Goal: Task Accomplishment & Management: Manage account settings

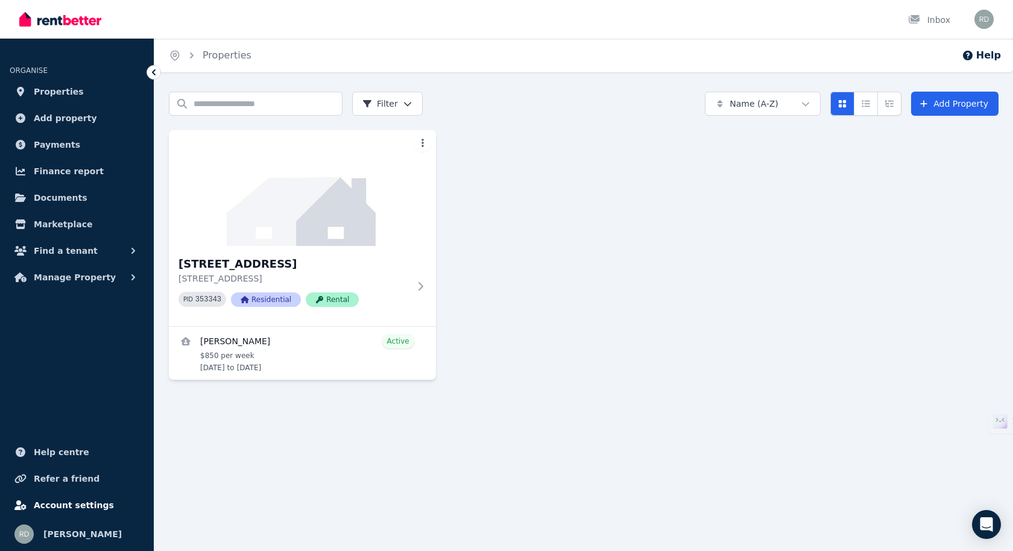
click at [92, 505] on span "Account settings" at bounding box center [74, 505] width 80 height 14
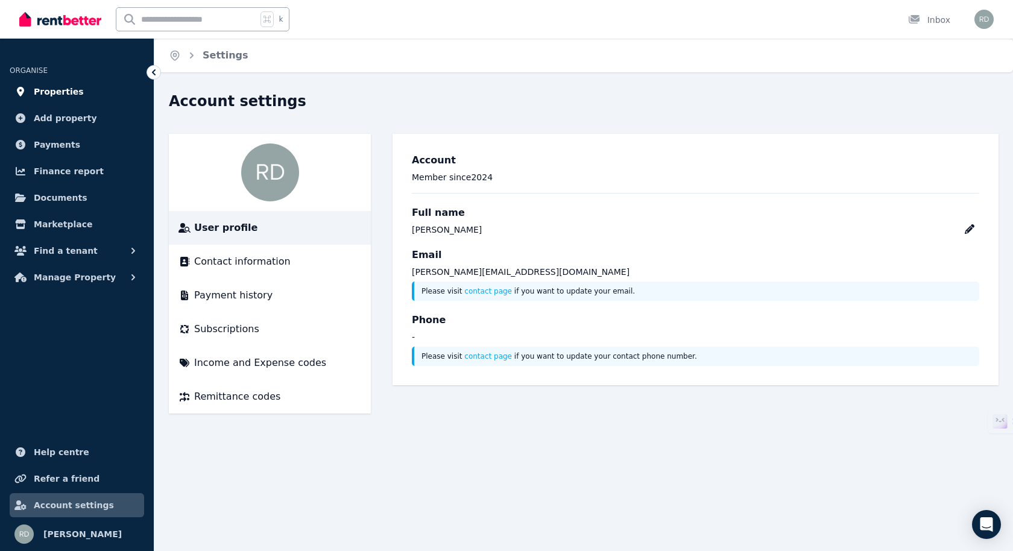
click at [71, 90] on span "Properties" at bounding box center [59, 91] width 50 height 14
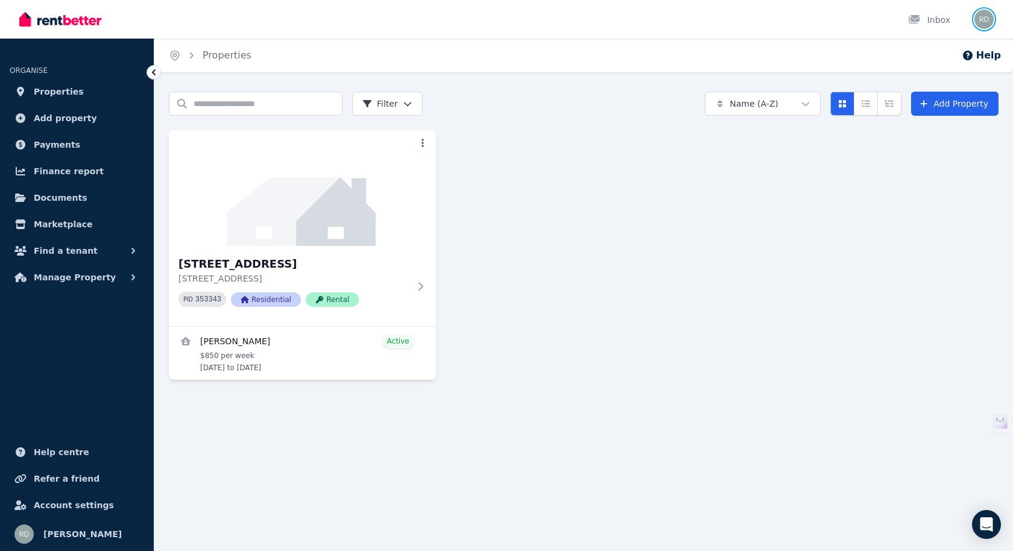
click at [985, 21] on img "button" at bounding box center [984, 19] width 19 height 19
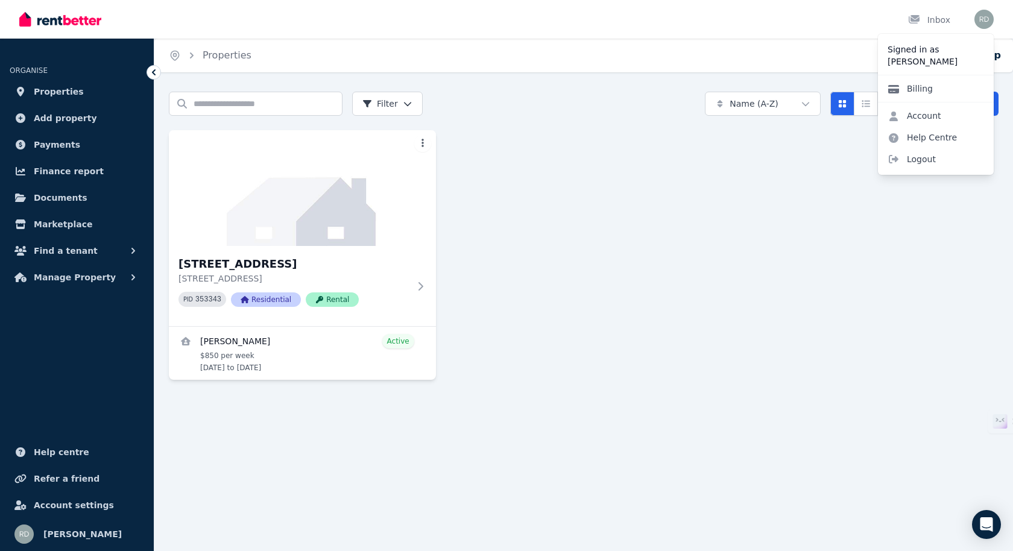
click at [926, 90] on link "Billing" at bounding box center [910, 89] width 65 height 22
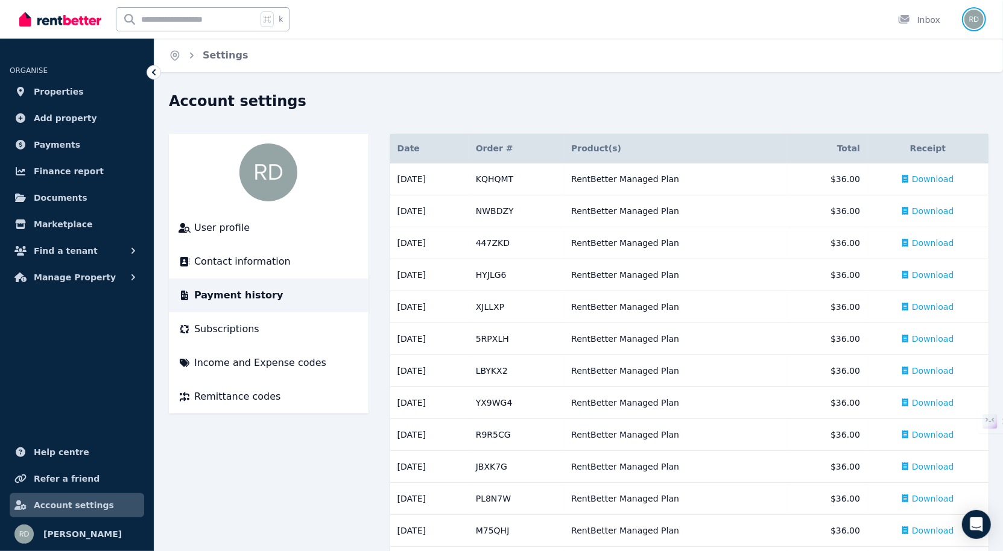
click at [970, 23] on img "button" at bounding box center [973, 19] width 19 height 19
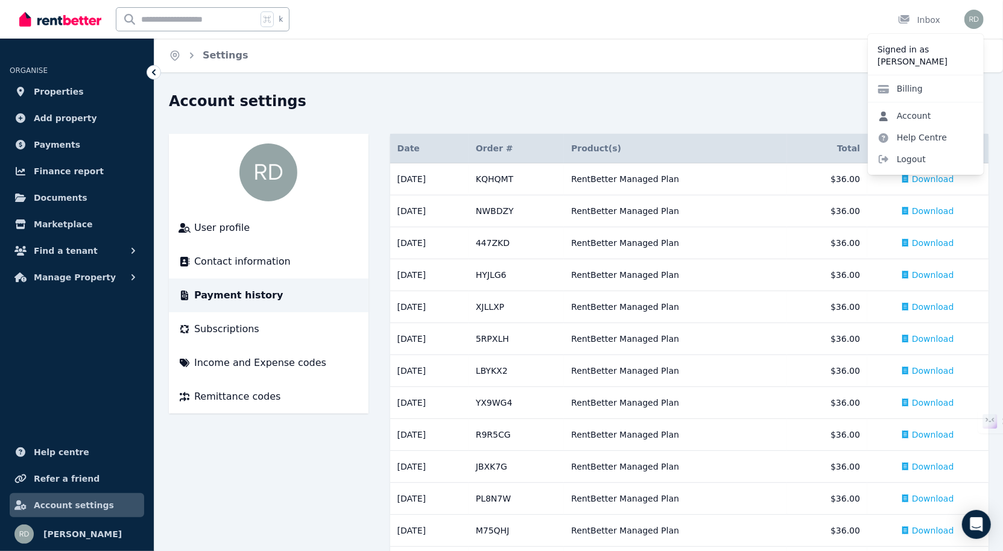
click at [924, 116] on link "Account" at bounding box center [904, 116] width 73 height 22
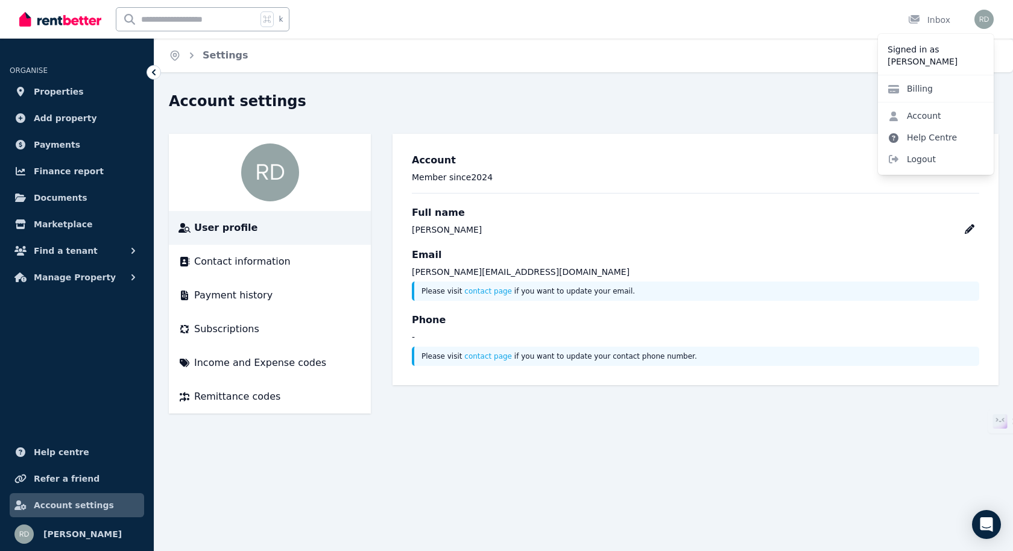
click at [940, 138] on link "Help Centre" at bounding box center [922, 138] width 89 height 22
click at [937, 136] on link "Help Centre" at bounding box center [922, 138] width 89 height 22
click at [895, 137] on icon at bounding box center [894, 138] width 10 height 10
click at [682, 72] on div "Home Settings" at bounding box center [583, 56] width 859 height 34
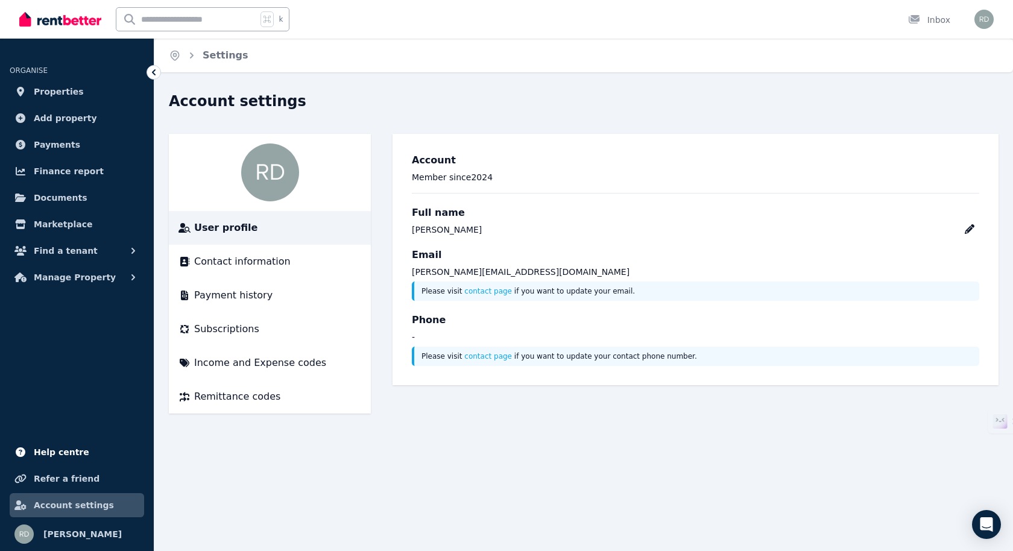
click at [63, 453] on span "Help centre" at bounding box center [61, 452] width 55 height 14
click at [71, 451] on span "Help centre" at bounding box center [61, 452] width 55 height 14
click at [87, 171] on span "Finance report" at bounding box center [69, 171] width 70 height 14
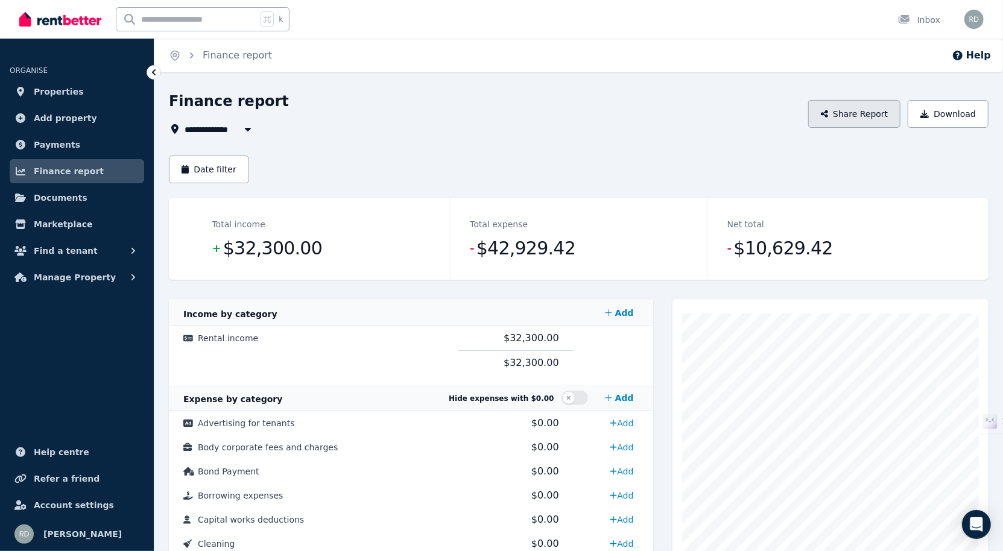
click at [873, 115] on button "Share Report" at bounding box center [854, 114] width 93 height 28
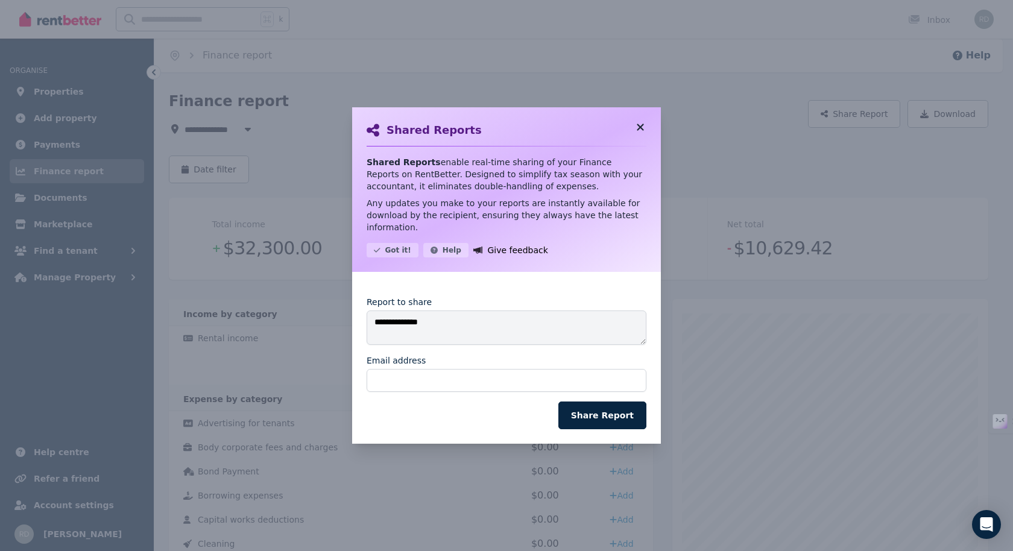
click at [643, 130] on icon at bounding box center [640, 127] width 7 height 7
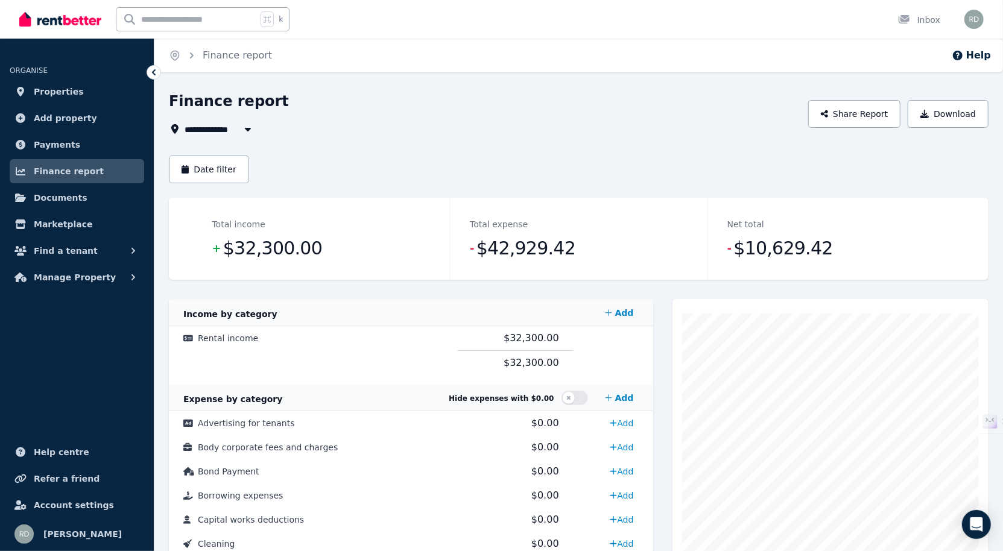
click at [245, 132] on icon "button" at bounding box center [248, 129] width 12 height 10
type input "**********"
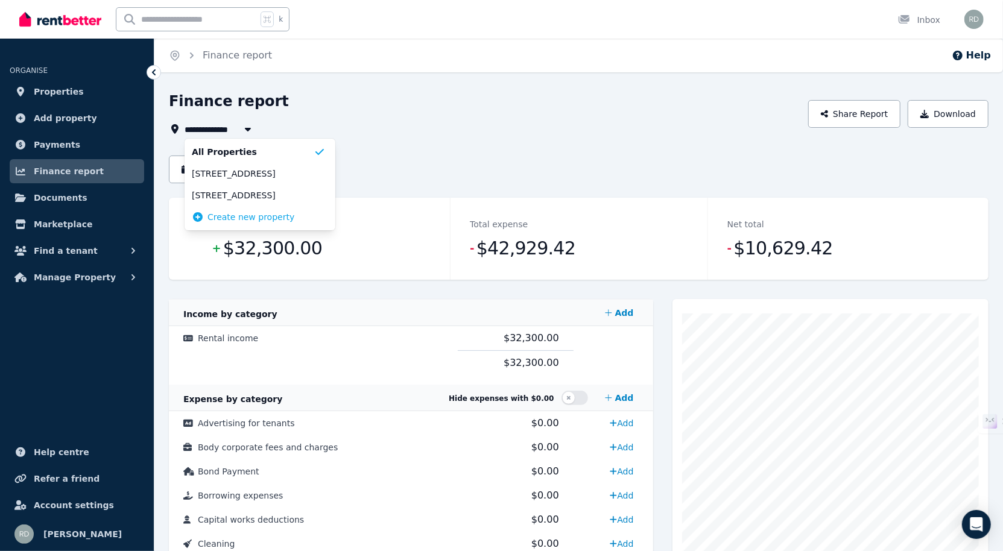
click at [508, 131] on div "**********" at bounding box center [485, 129] width 632 height 14
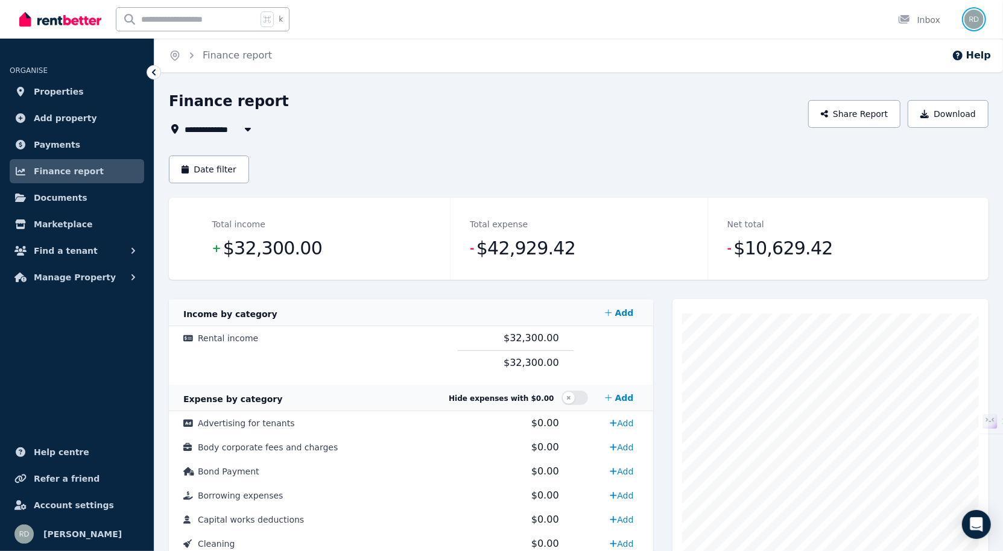
click at [976, 25] on img "button" at bounding box center [973, 19] width 19 height 19
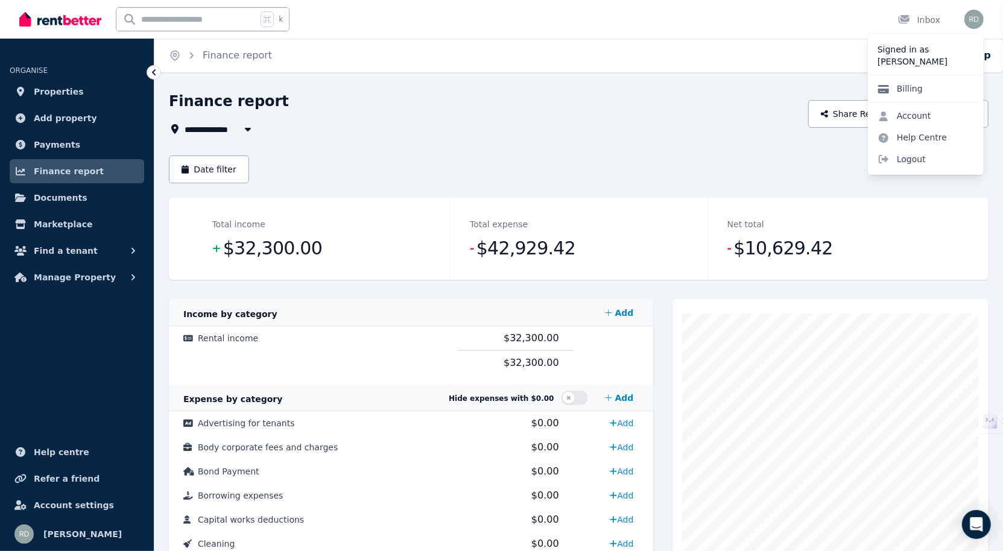
click at [911, 92] on link "Billing" at bounding box center [900, 89] width 65 height 22
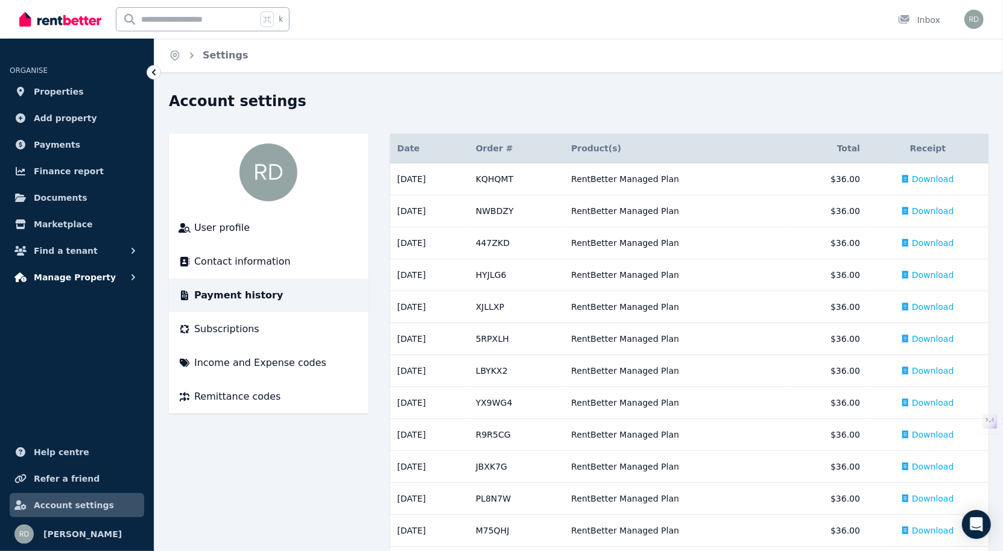
click at [78, 274] on span "Manage Property" at bounding box center [75, 277] width 82 height 14
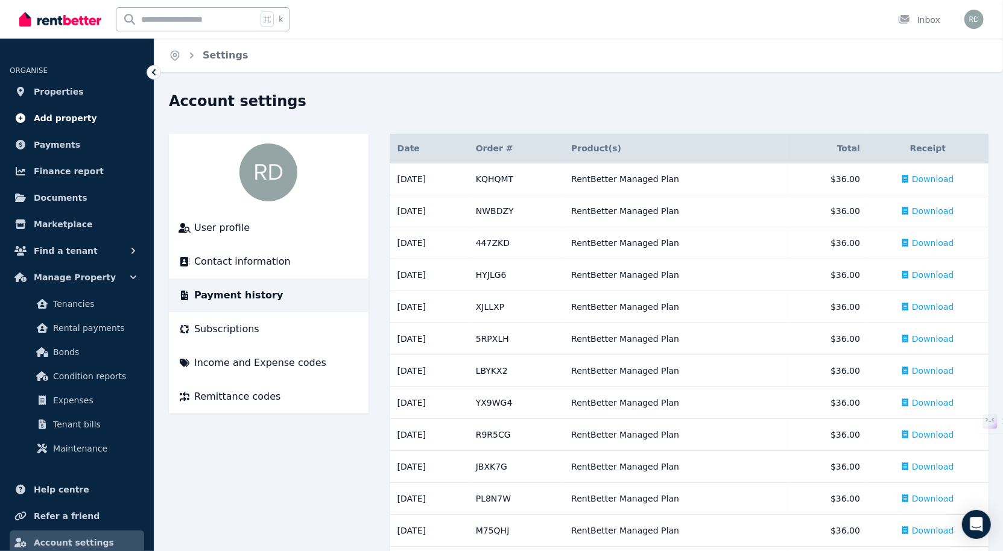
click at [72, 118] on span "Add property" at bounding box center [65, 118] width 63 height 14
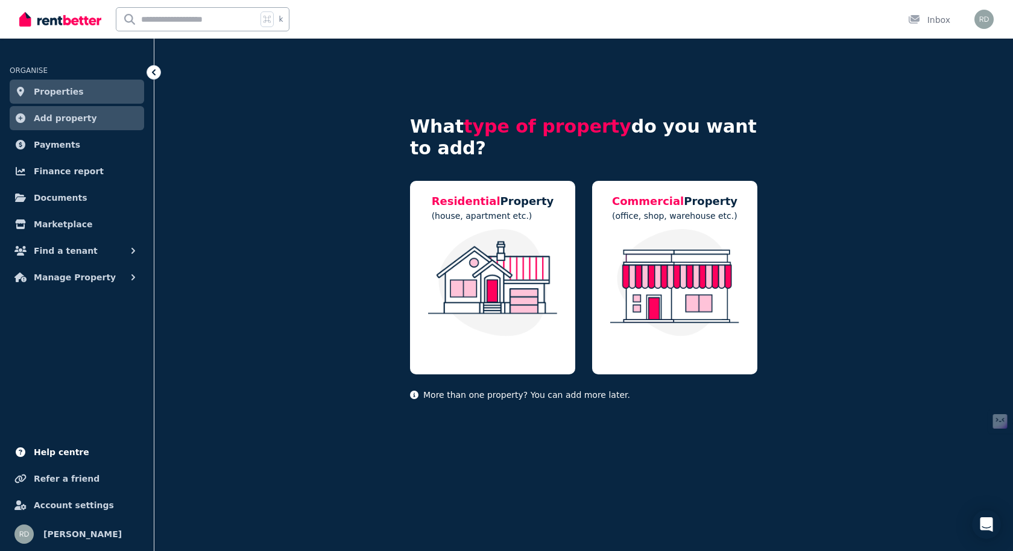
click at [72, 454] on span "Help centre" at bounding box center [61, 452] width 55 height 14
click at [63, 146] on span "Payments" at bounding box center [57, 145] width 46 height 14
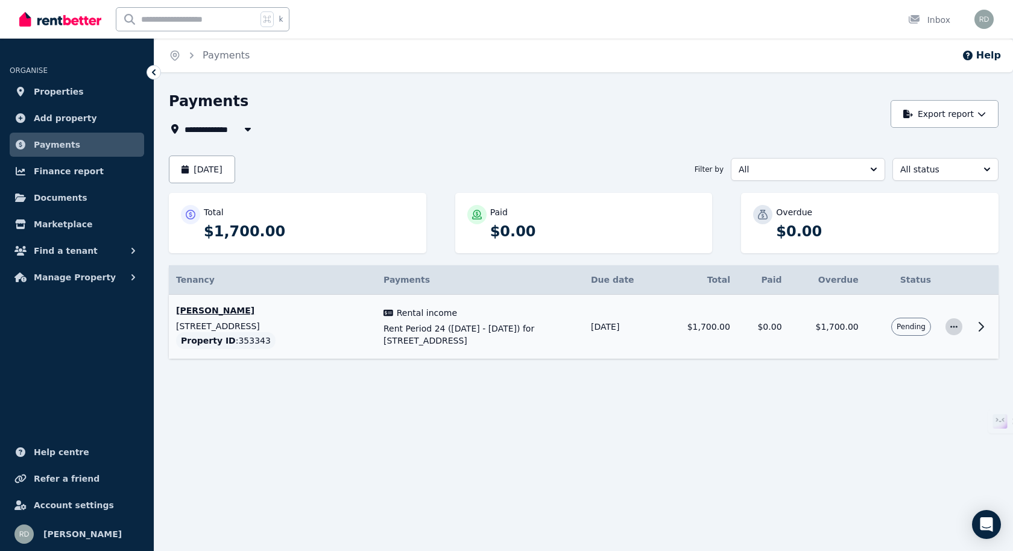
click at [956, 326] on icon "button" at bounding box center [953, 327] width 7 height 2
click at [900, 382] on span "Mark as paid" at bounding box center [914, 383] width 77 height 14
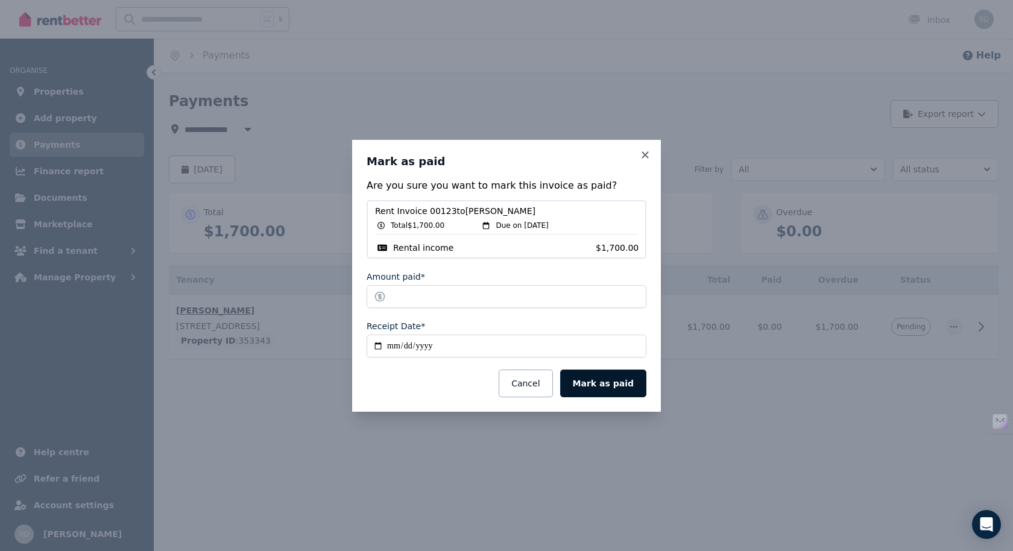
click at [606, 378] on button "Mark as paid" at bounding box center [603, 384] width 86 height 28
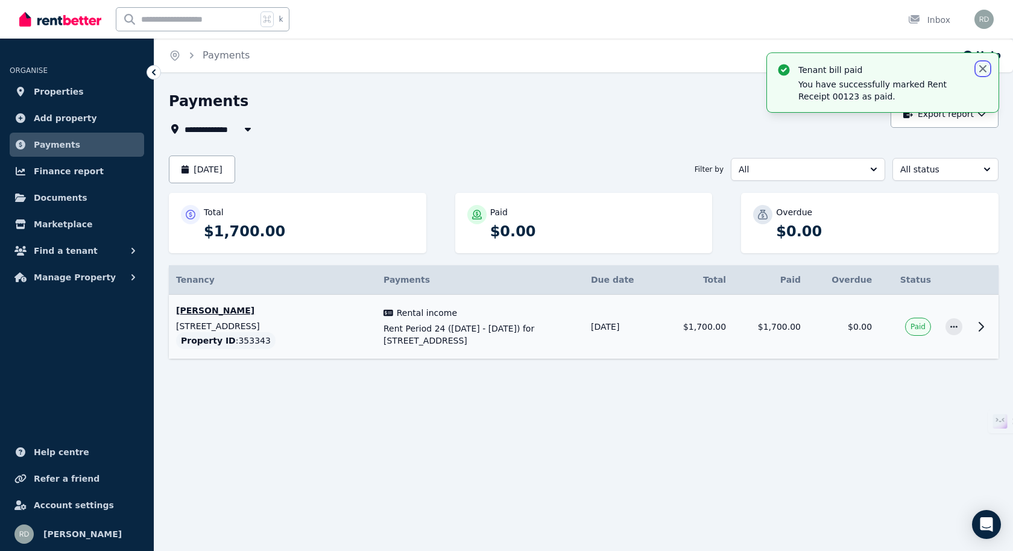
click at [983, 67] on icon "button" at bounding box center [983, 69] width 12 height 12
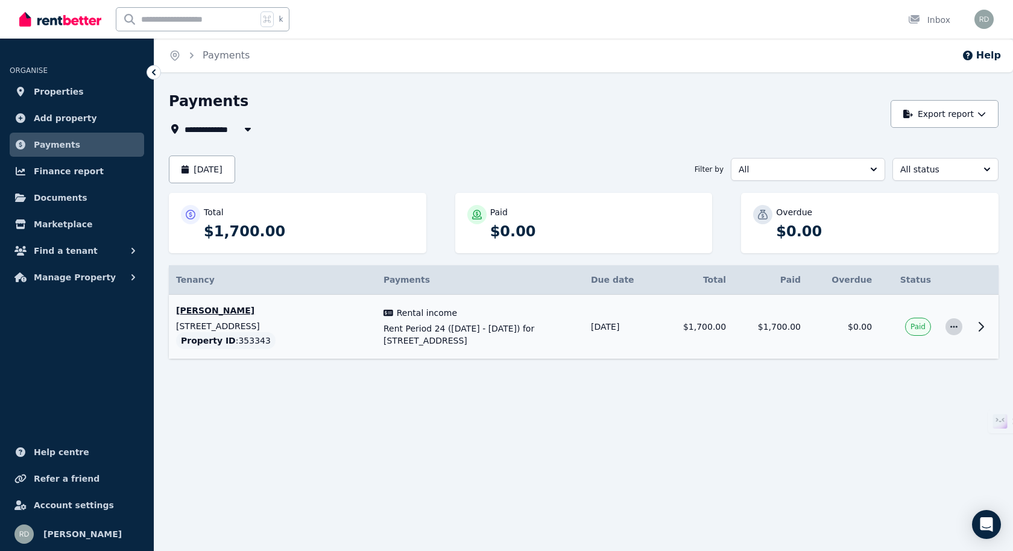
click at [956, 323] on icon "button" at bounding box center [954, 327] width 10 height 8
click at [931, 362] on span "Mark as not paid" at bounding box center [914, 359] width 77 height 14
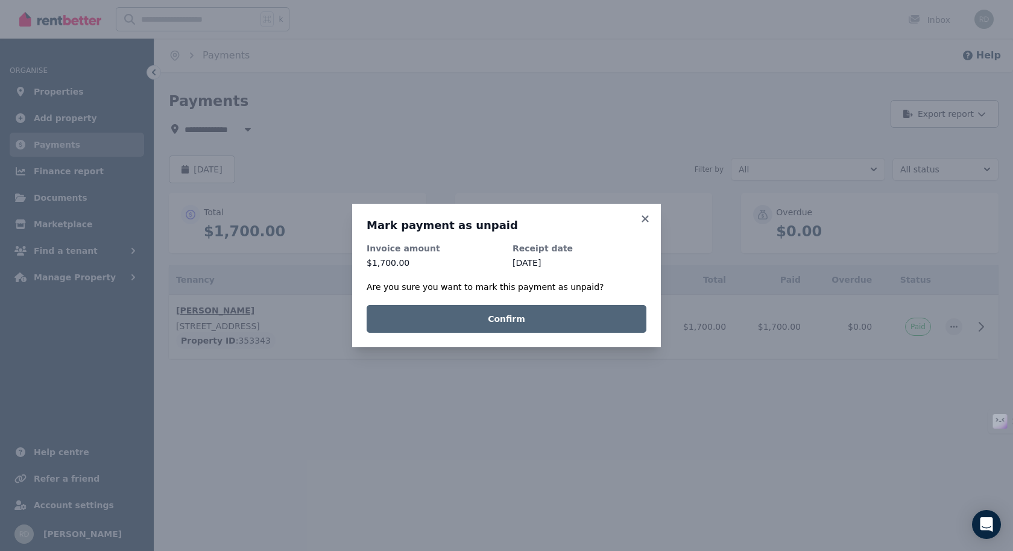
click at [611, 320] on button "Confirm" at bounding box center [507, 319] width 280 height 28
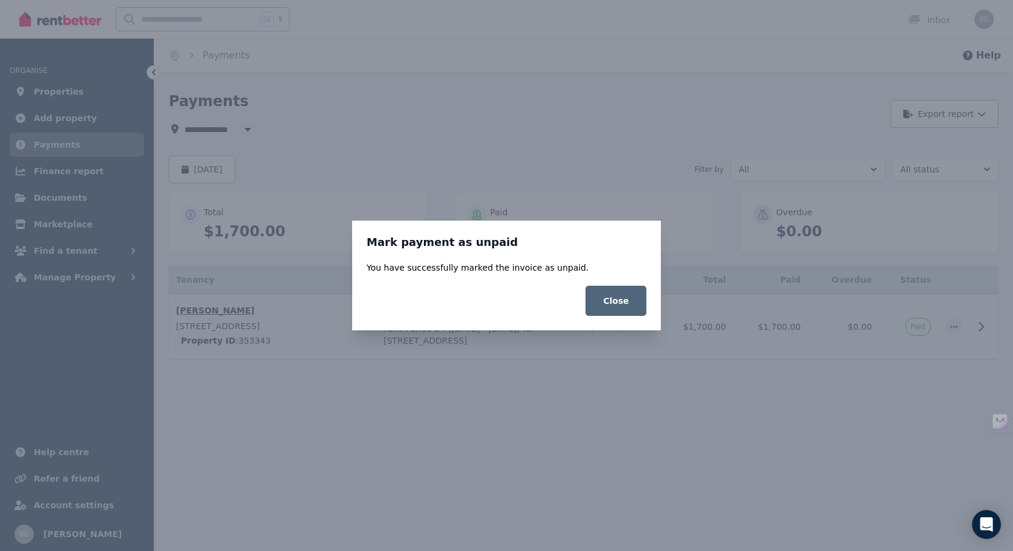
click at [629, 298] on button "Close" at bounding box center [616, 301] width 61 height 30
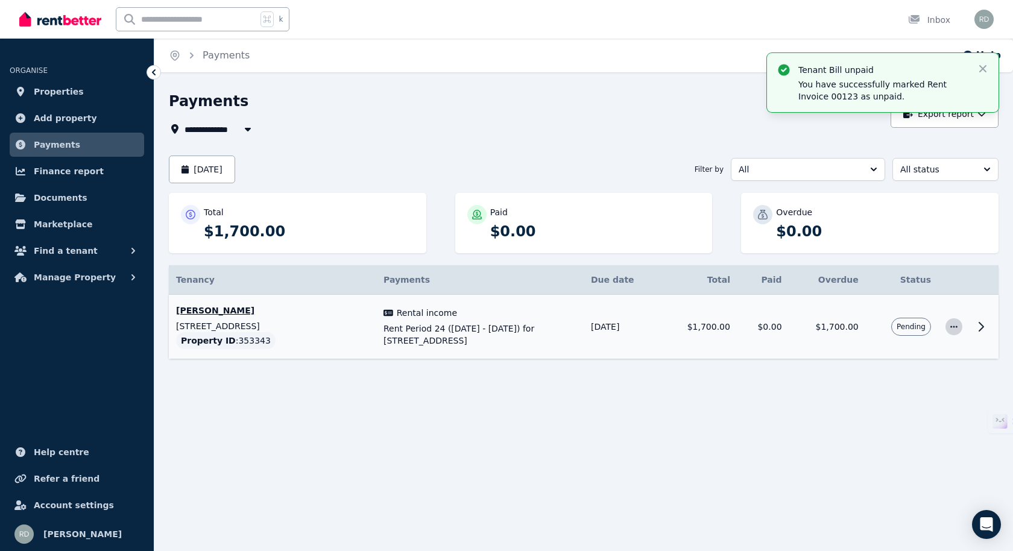
click at [958, 326] on icon "button" at bounding box center [954, 327] width 10 height 8
click at [773, 406] on div "**********" at bounding box center [506, 275] width 1013 height 551
click at [984, 326] on icon at bounding box center [981, 327] width 14 height 14
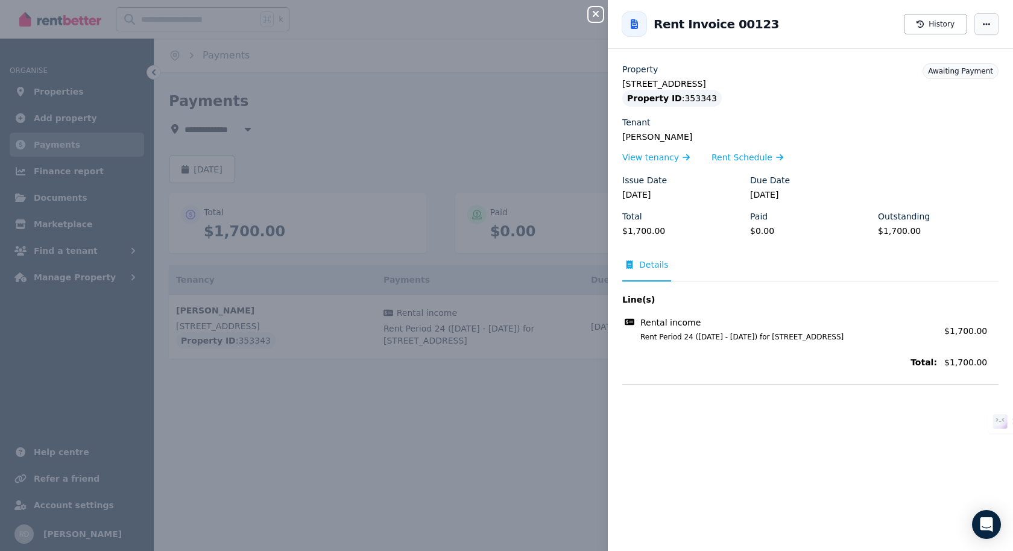
click at [983, 24] on icon "button" at bounding box center [986, 24] width 7 height 2
click at [595, 14] on icon "button" at bounding box center [596, 14] width 6 height 6
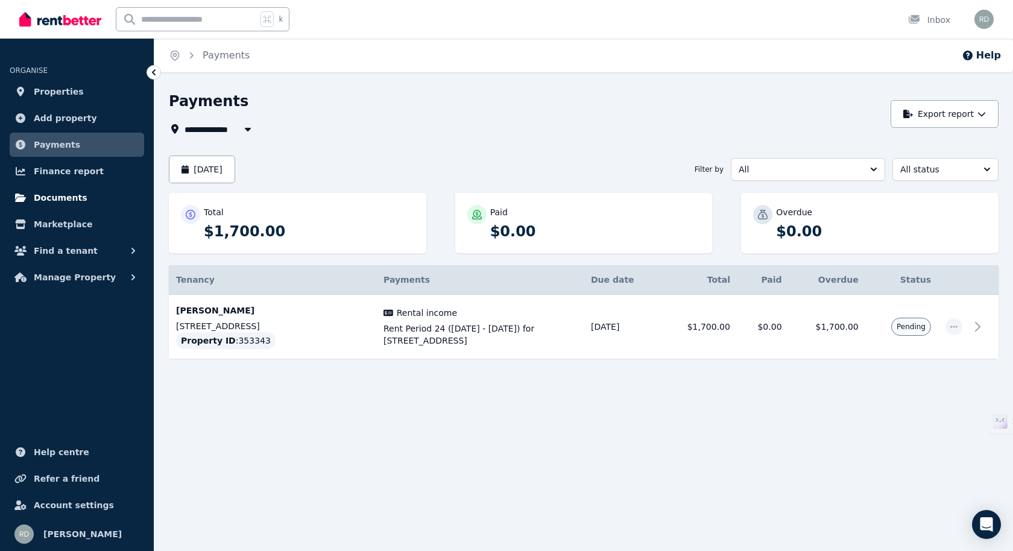
click at [80, 198] on span "Documents" at bounding box center [61, 198] width 54 height 14
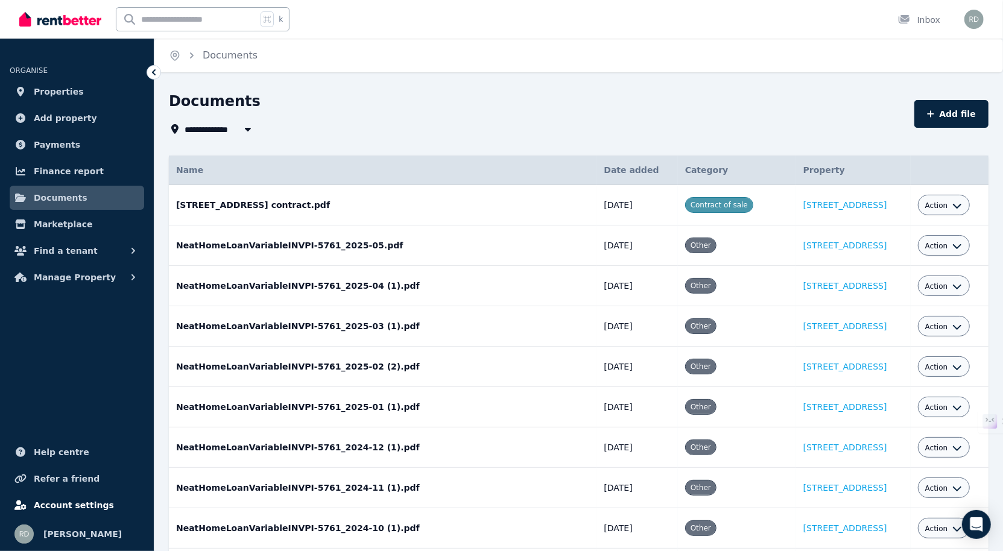
click at [68, 503] on span "Account settings" at bounding box center [74, 505] width 80 height 14
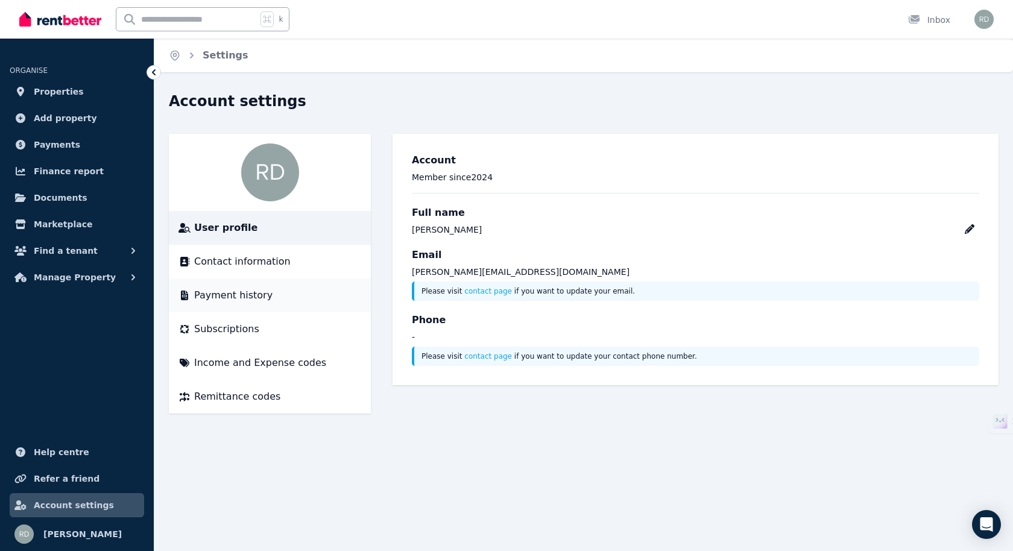
click at [254, 298] on span "Payment history" at bounding box center [233, 295] width 78 height 14
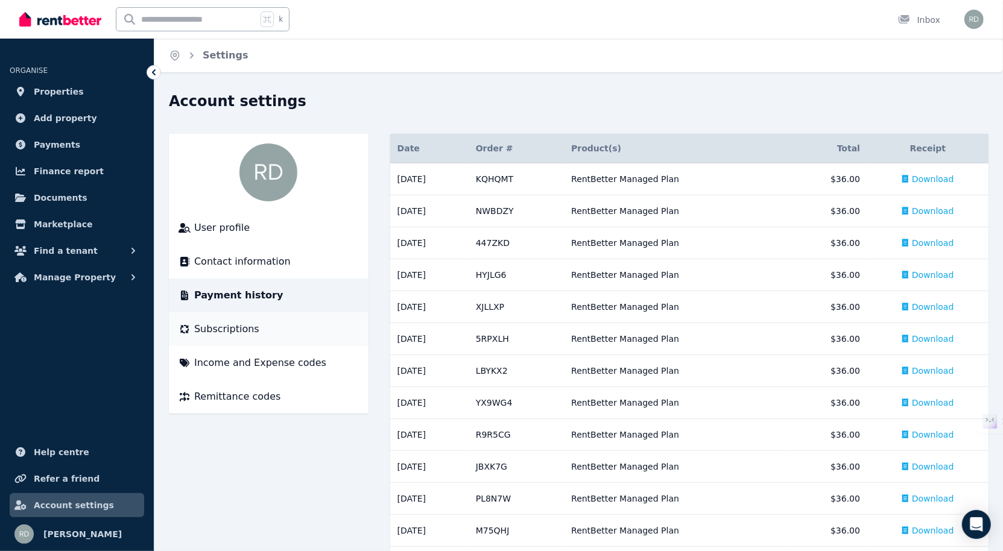
click at [250, 323] on span "Subscriptions" at bounding box center [226, 329] width 65 height 14
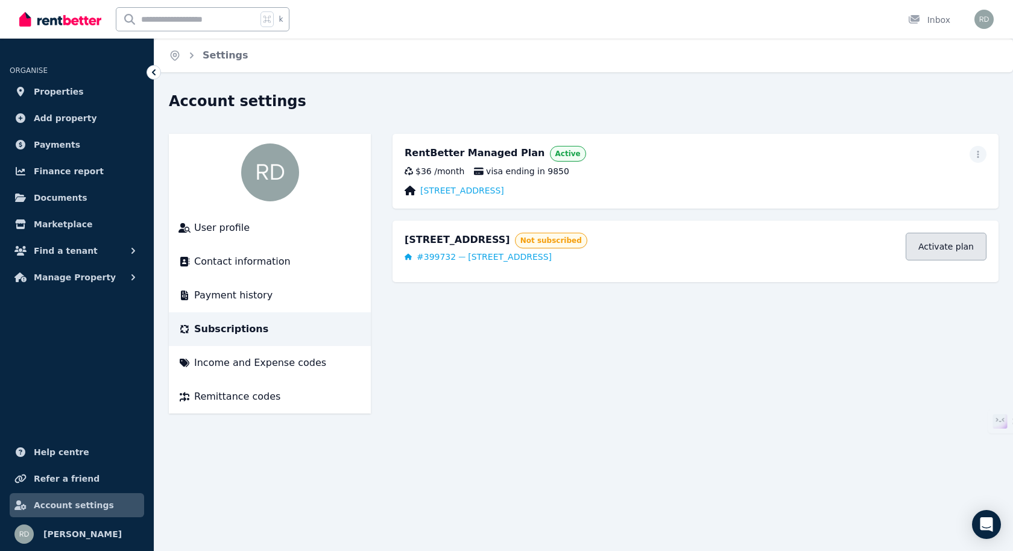
click at [933, 244] on link "Activate plan" at bounding box center [946, 247] width 81 height 28
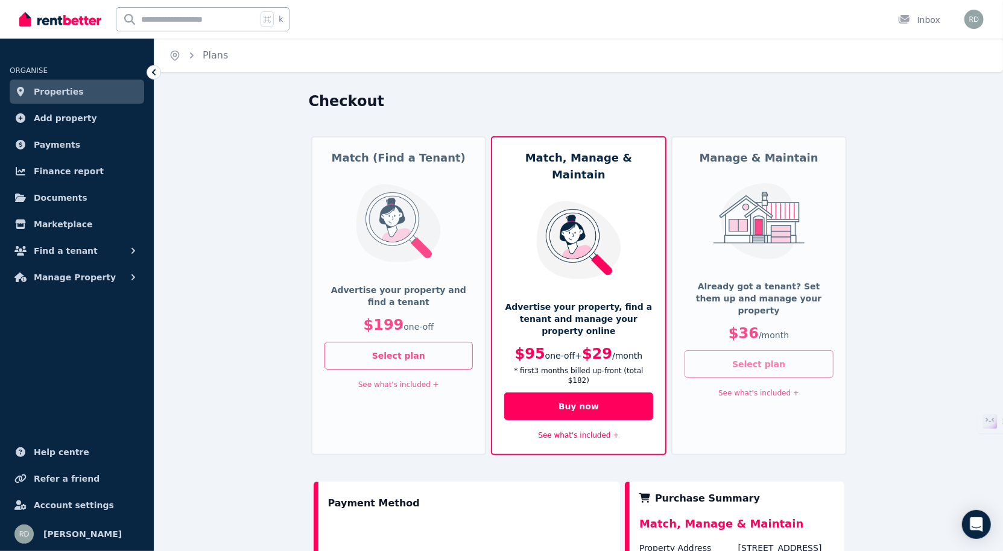
click at [775, 353] on button "Select plan" at bounding box center [759, 364] width 149 height 28
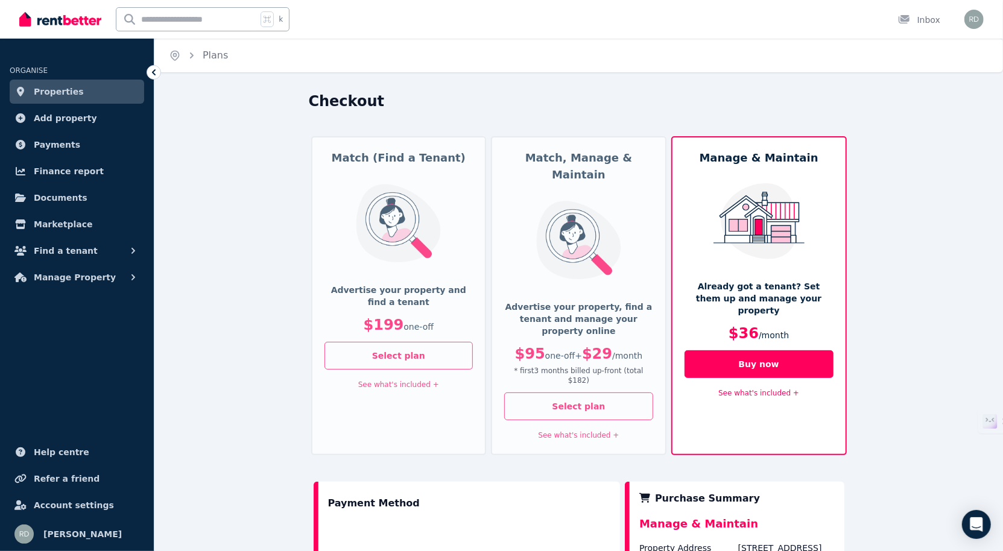
click at [768, 389] on link "See what's included +" at bounding box center [758, 393] width 81 height 8
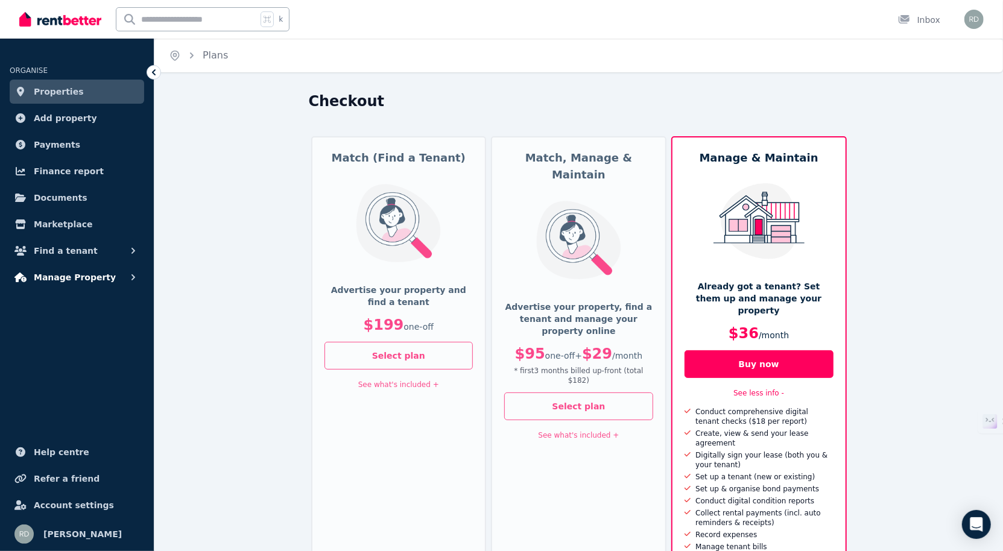
click at [85, 279] on span "Manage Property" at bounding box center [75, 277] width 82 height 14
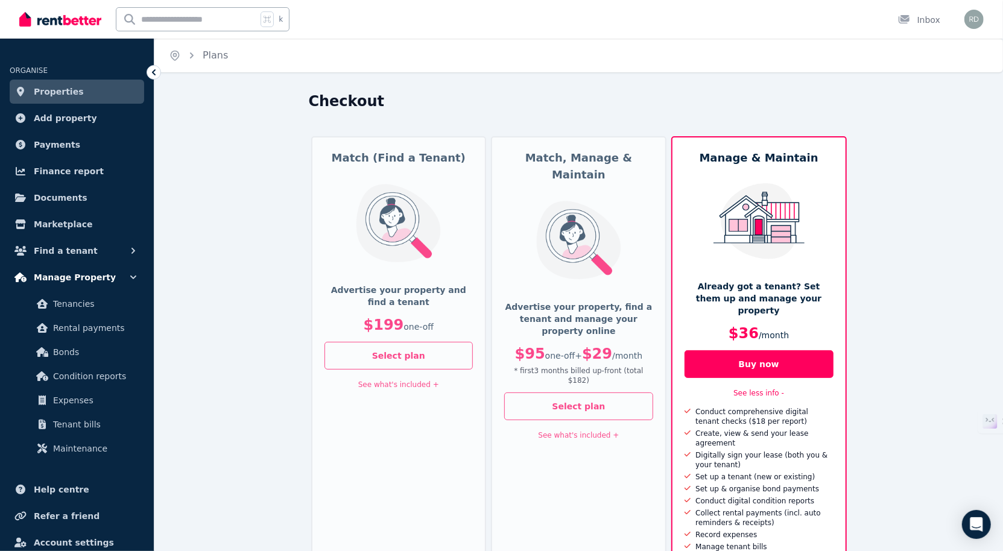
click at [106, 280] on button "Manage Property" at bounding box center [77, 277] width 134 height 24
click at [83, 122] on span "Add property" at bounding box center [65, 118] width 63 height 14
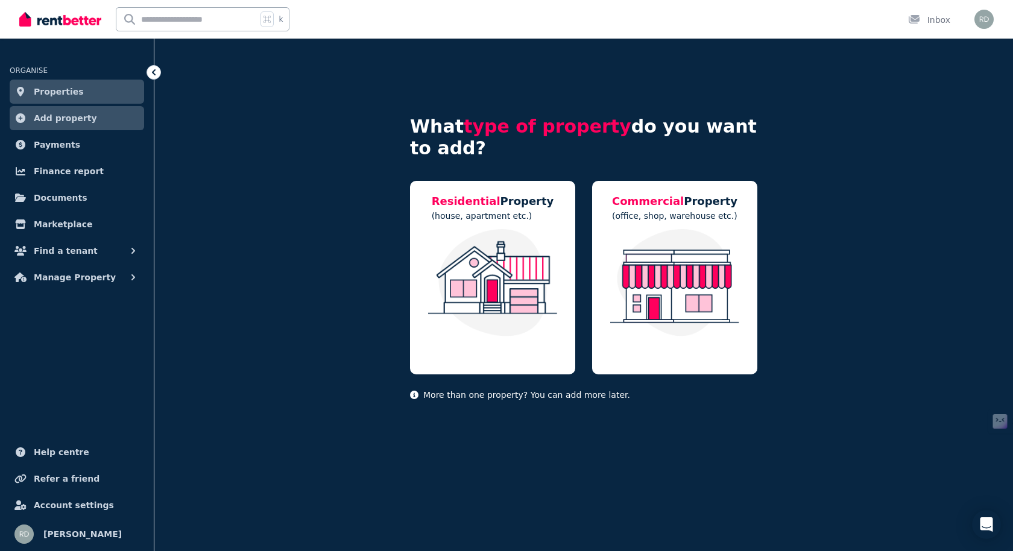
click at [97, 91] on link "Properties" at bounding box center [77, 92] width 134 height 24
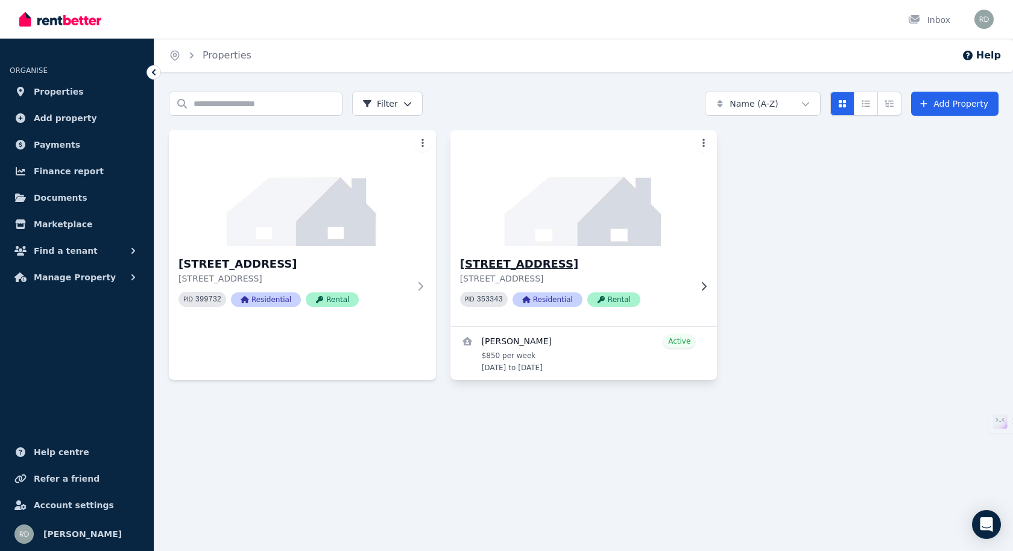
click at [706, 282] on icon at bounding box center [704, 287] width 12 height 10
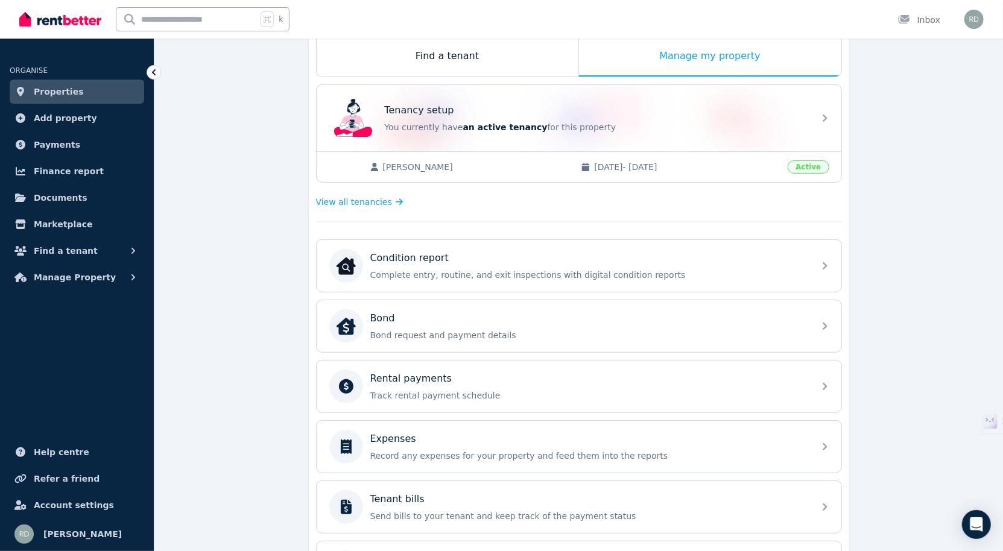
scroll to position [203, 0]
click at [815, 159] on span "Active" at bounding box center [808, 165] width 41 height 13
click at [381, 197] on span "View all tenancies" at bounding box center [354, 201] width 76 height 12
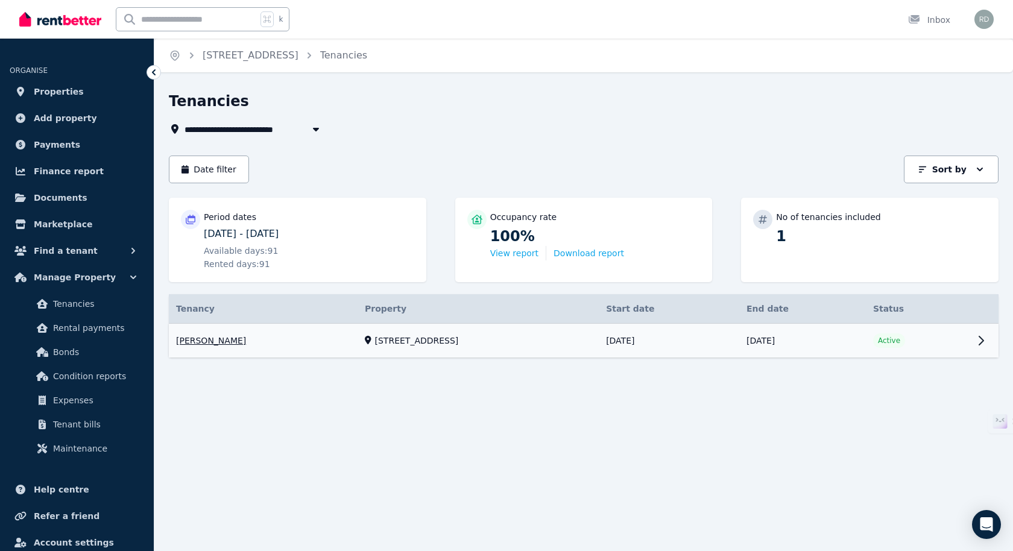
click at [980, 345] on link "View property details" at bounding box center [584, 341] width 830 height 34
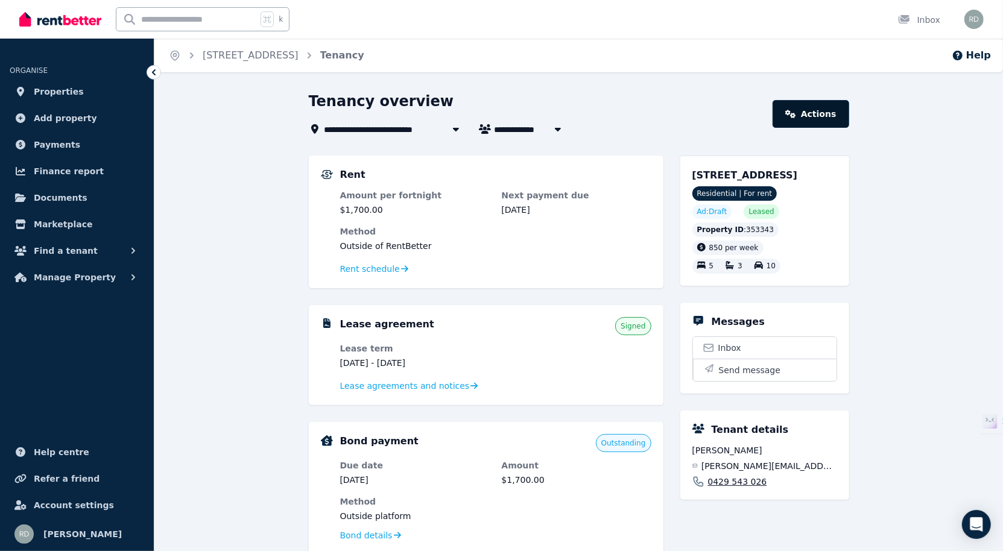
click at [823, 118] on link "Actions" at bounding box center [811, 114] width 76 height 28
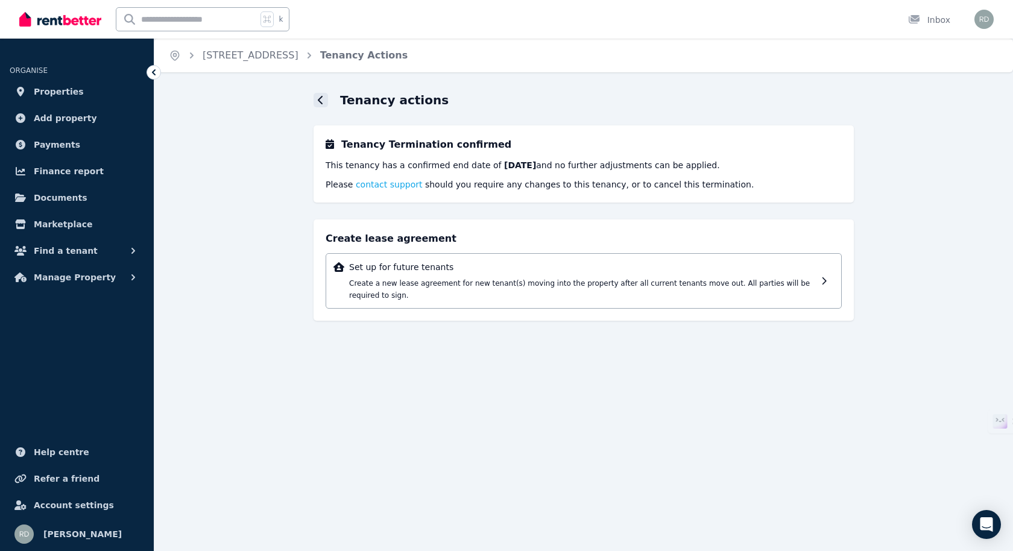
click at [322, 99] on icon at bounding box center [321, 100] width 6 height 10
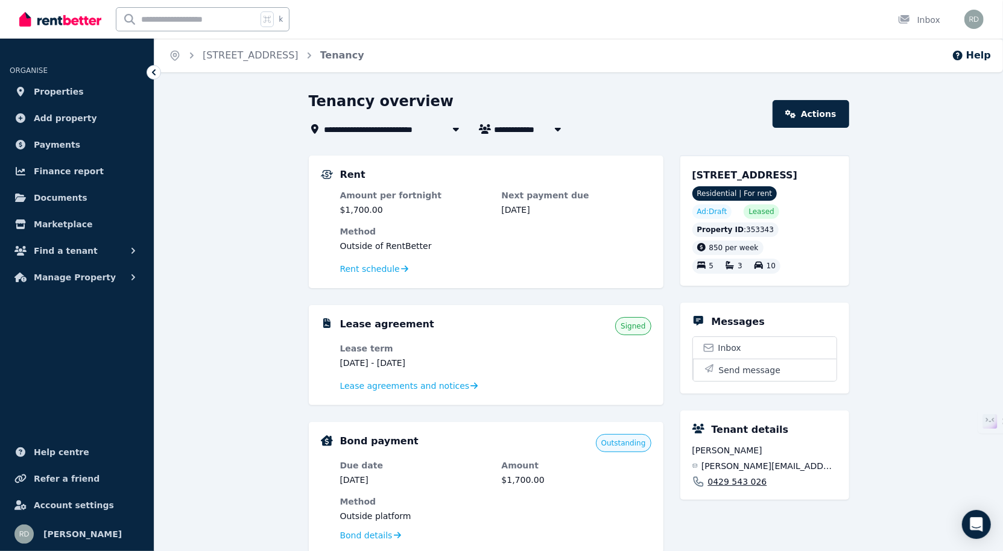
click at [542, 130] on span "[PERSON_NAME]" at bounding box center [541, 129] width 92 height 14
click at [543, 128] on span "[PERSON_NAME]" at bounding box center [541, 129] width 92 height 14
type input "**********"
click at [812, 117] on link "Actions" at bounding box center [811, 114] width 76 height 28
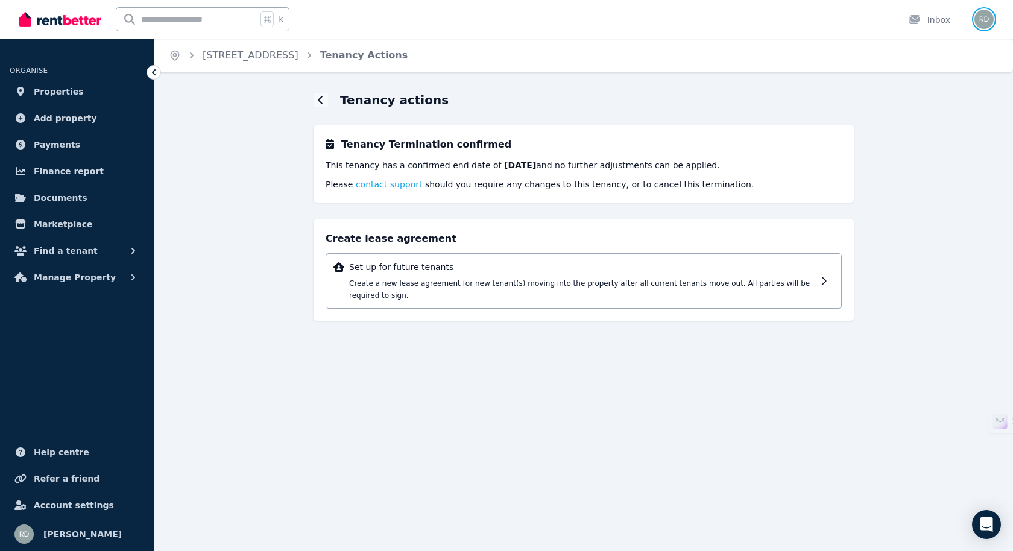
click at [982, 22] on img "button" at bounding box center [984, 19] width 19 height 19
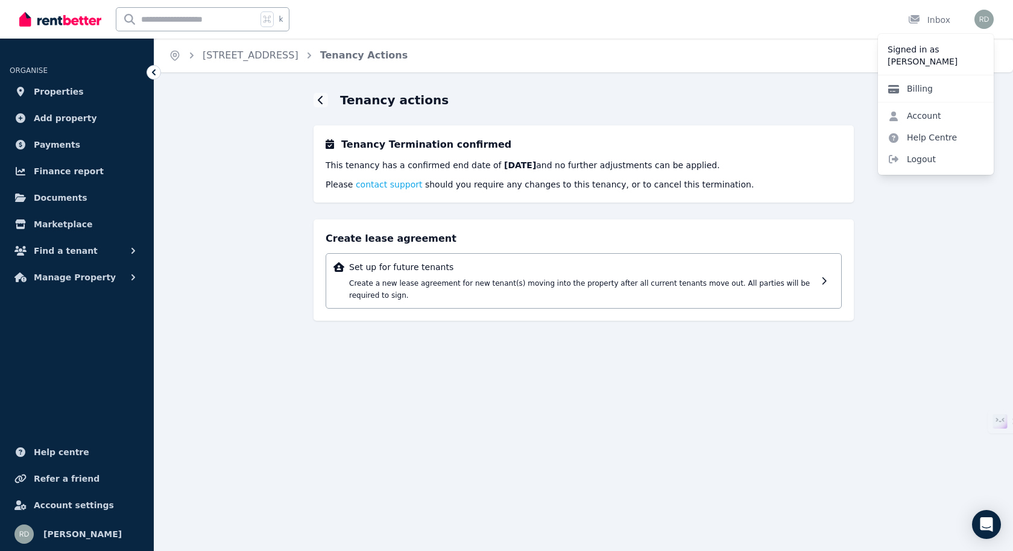
click at [930, 89] on link "Billing" at bounding box center [910, 89] width 65 height 22
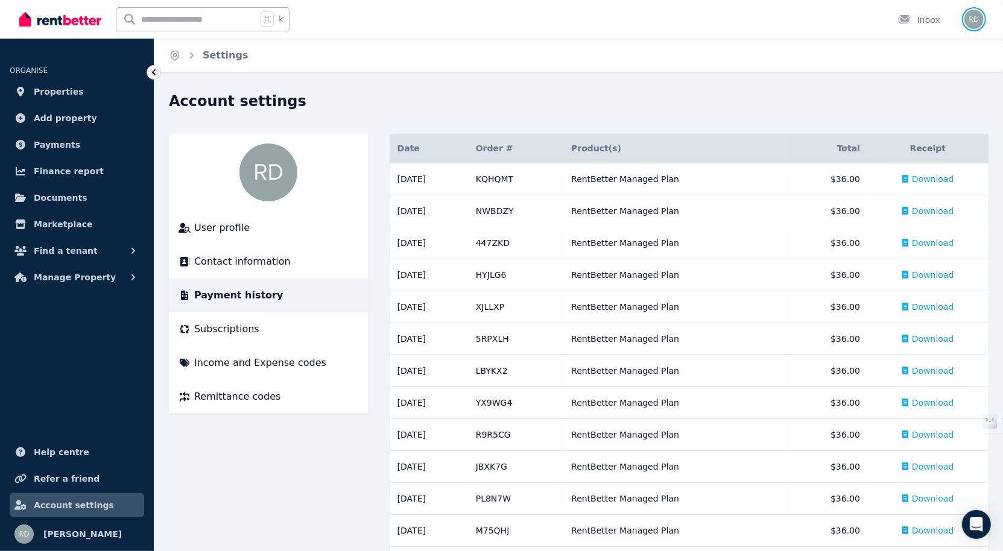
click at [972, 22] on img "button" at bounding box center [973, 19] width 19 height 19
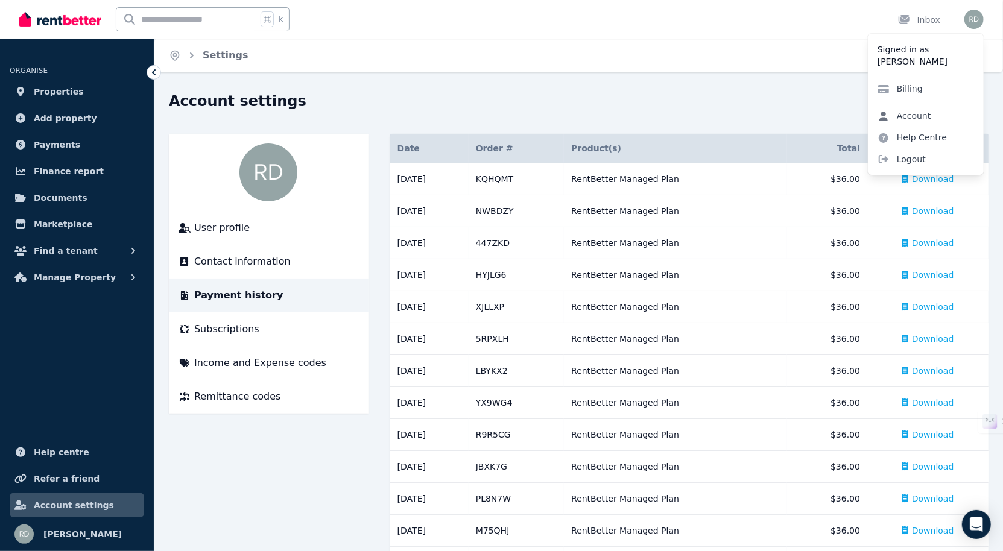
click at [927, 118] on link "Account" at bounding box center [904, 116] width 73 height 22
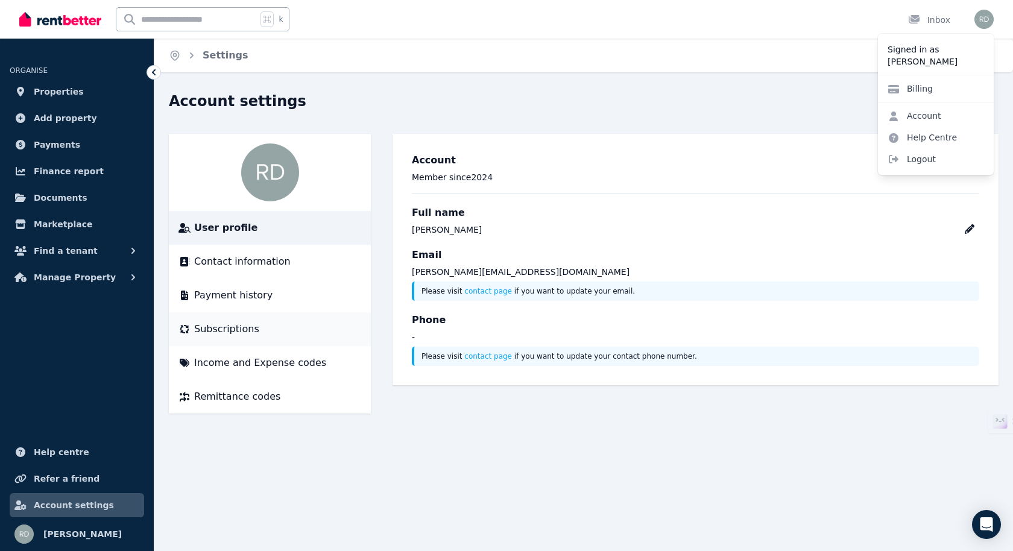
click at [261, 326] on div "Subscriptions" at bounding box center [270, 329] width 183 height 14
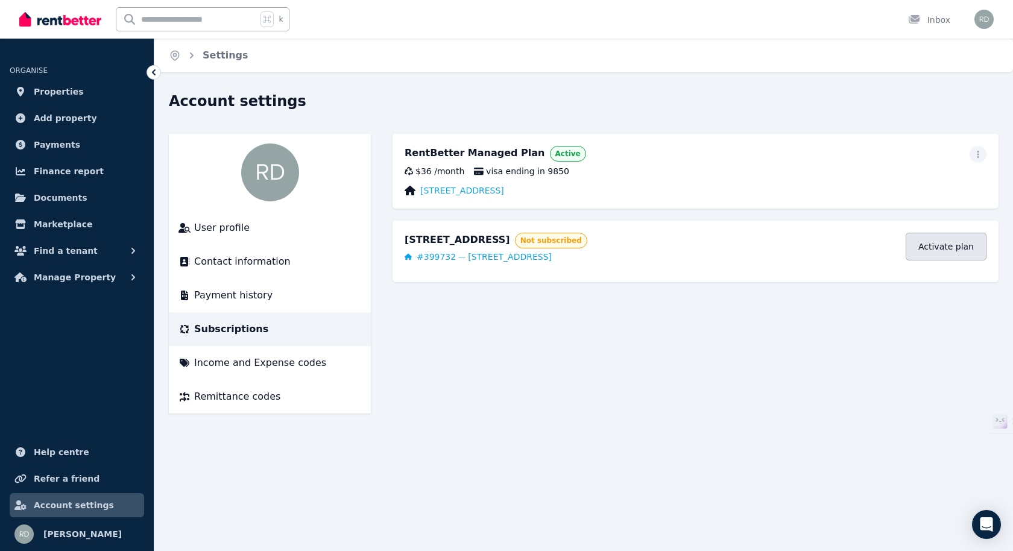
click at [944, 247] on link "Activate plan" at bounding box center [946, 247] width 81 height 28
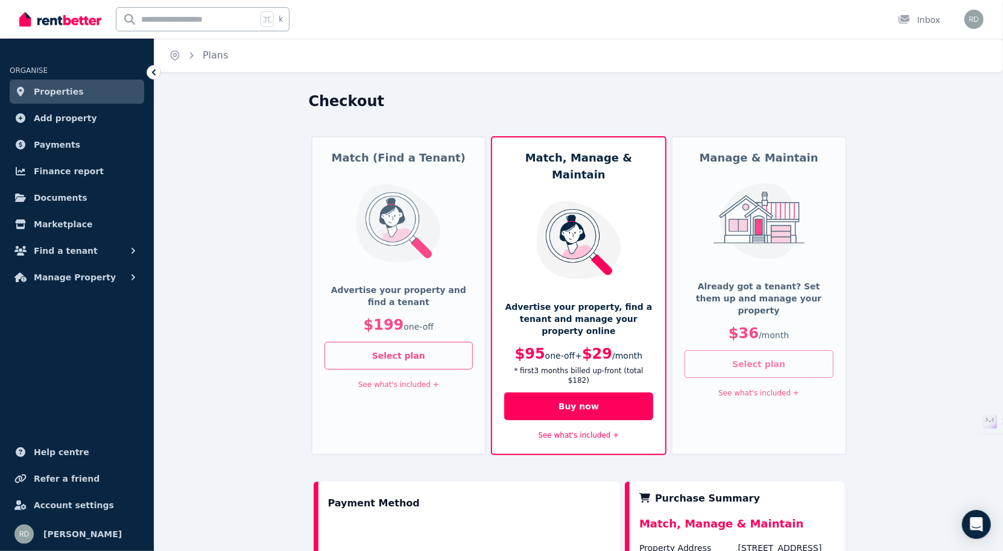
click at [750, 355] on button "Select plan" at bounding box center [759, 364] width 149 height 28
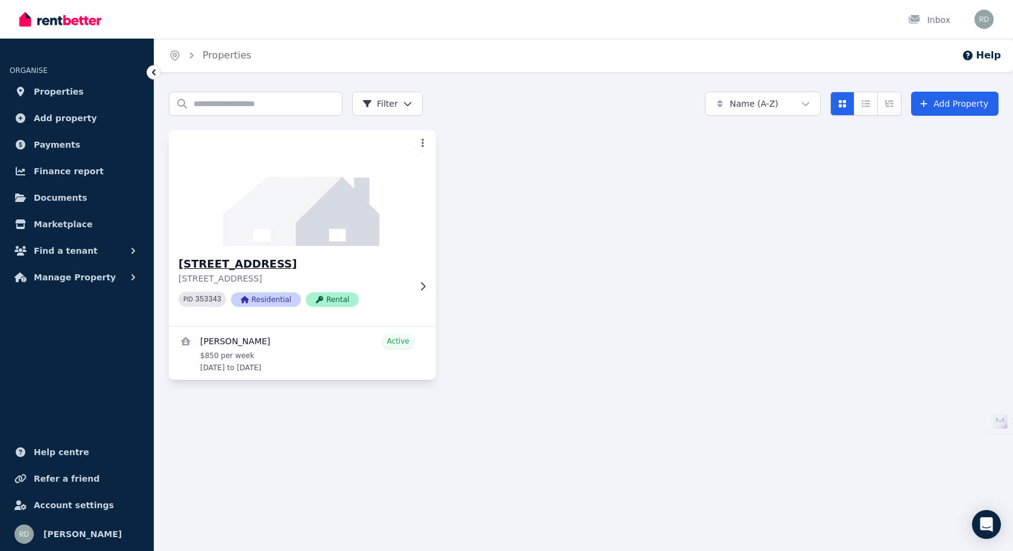
click at [400, 237] on img at bounding box center [302, 188] width 280 height 122
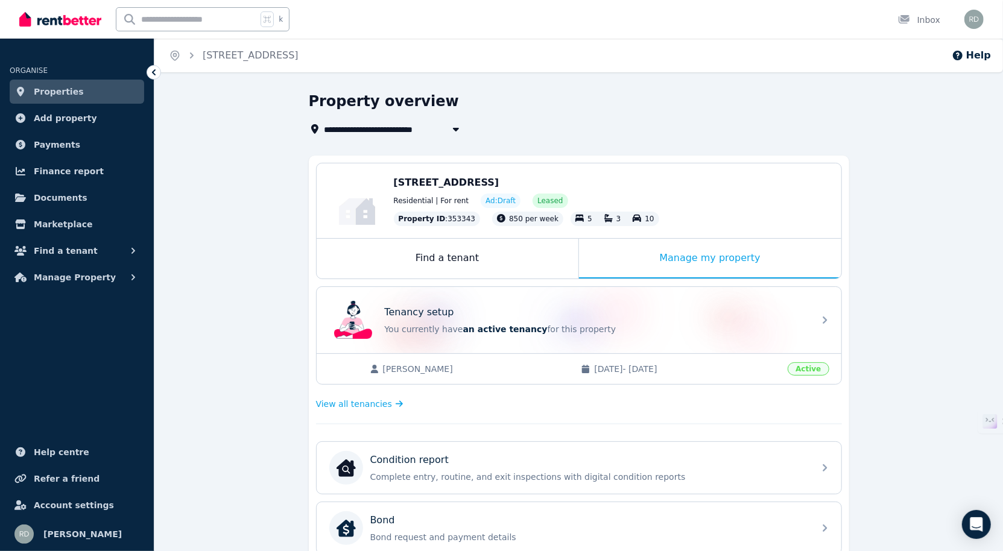
click at [193, 56] on icon "Breadcrumb" at bounding box center [192, 55] width 12 height 12
click at [74, 119] on span "Add property" at bounding box center [65, 118] width 63 height 14
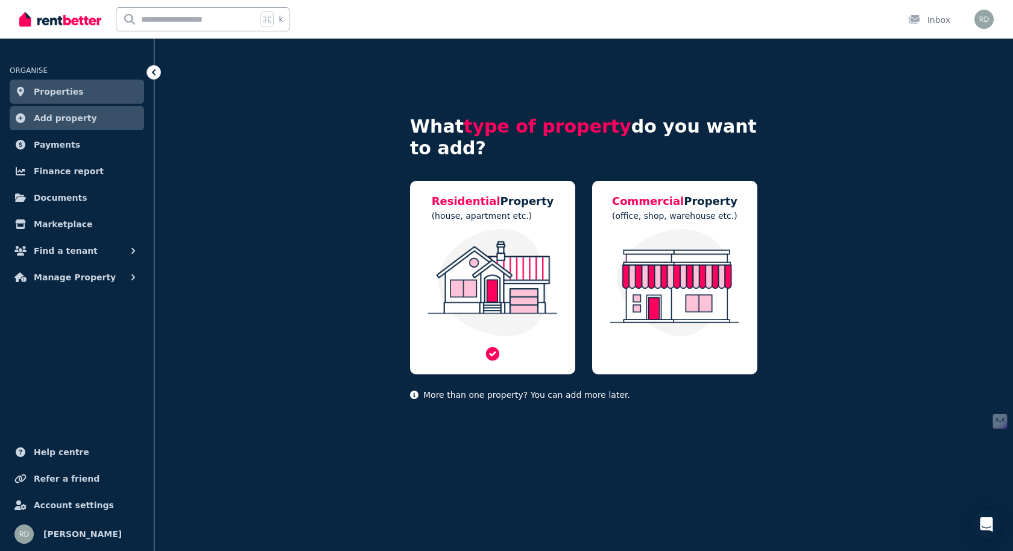
click at [492, 252] on img at bounding box center [492, 282] width 141 height 107
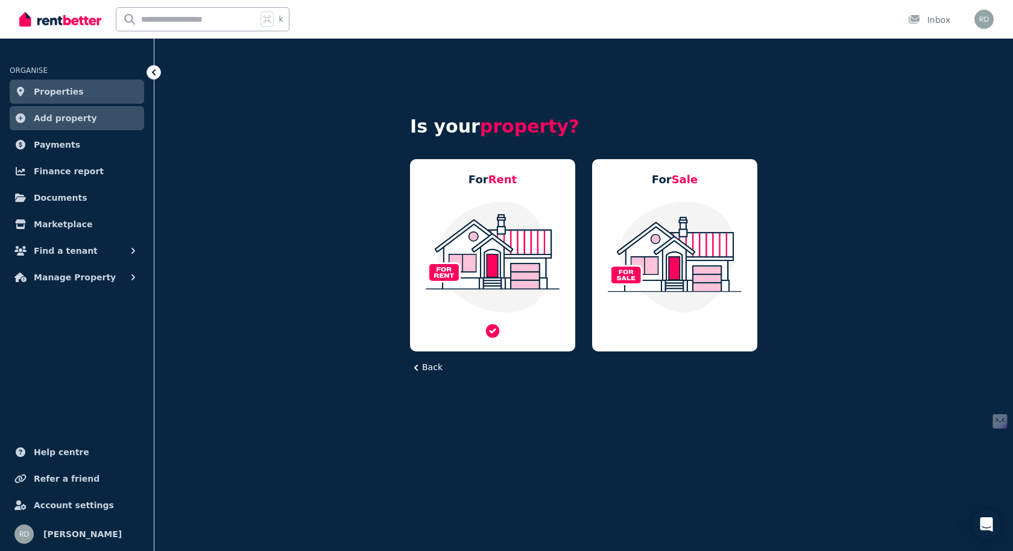
click at [493, 271] on img at bounding box center [492, 256] width 141 height 113
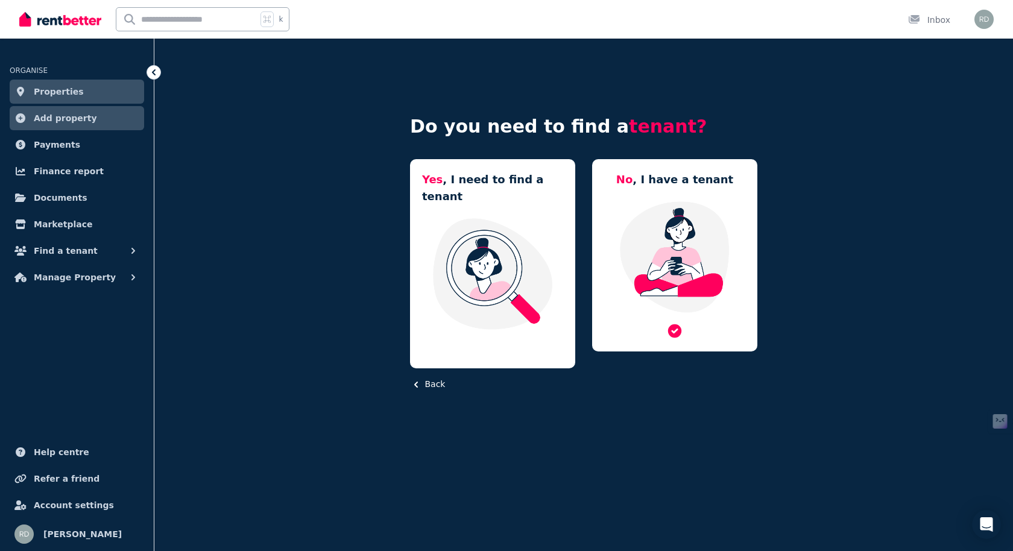
click at [674, 329] on icon at bounding box center [674, 330] width 13 height 13
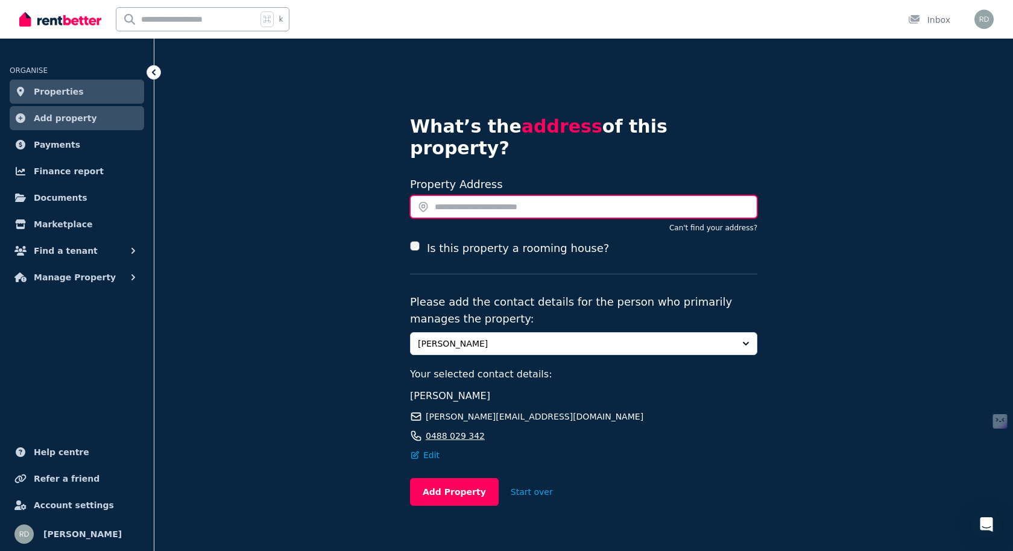
click at [474, 195] on input "text" at bounding box center [583, 206] width 347 height 23
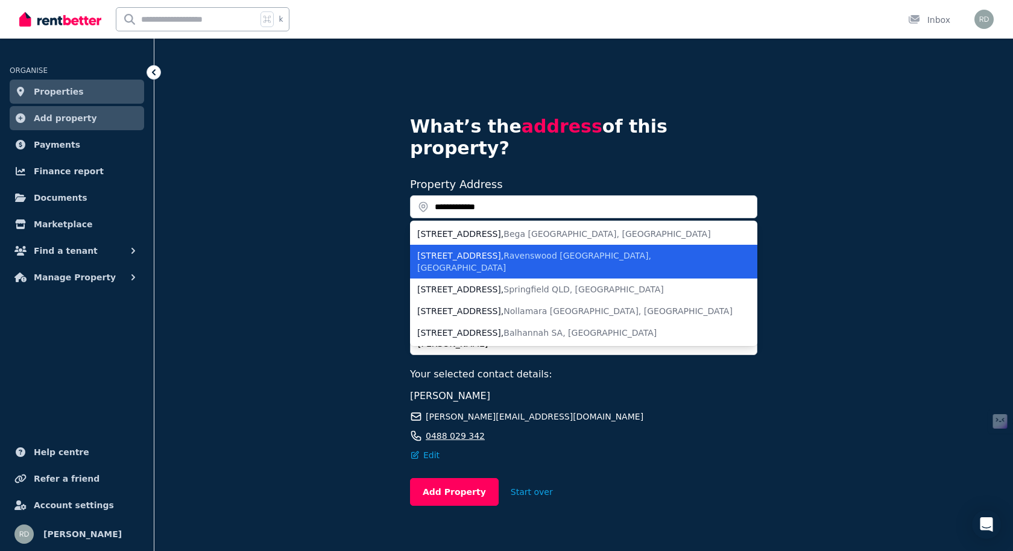
click at [493, 250] on div "[STREET_ADDRESS]" at bounding box center [576, 262] width 318 height 24
type input "**********"
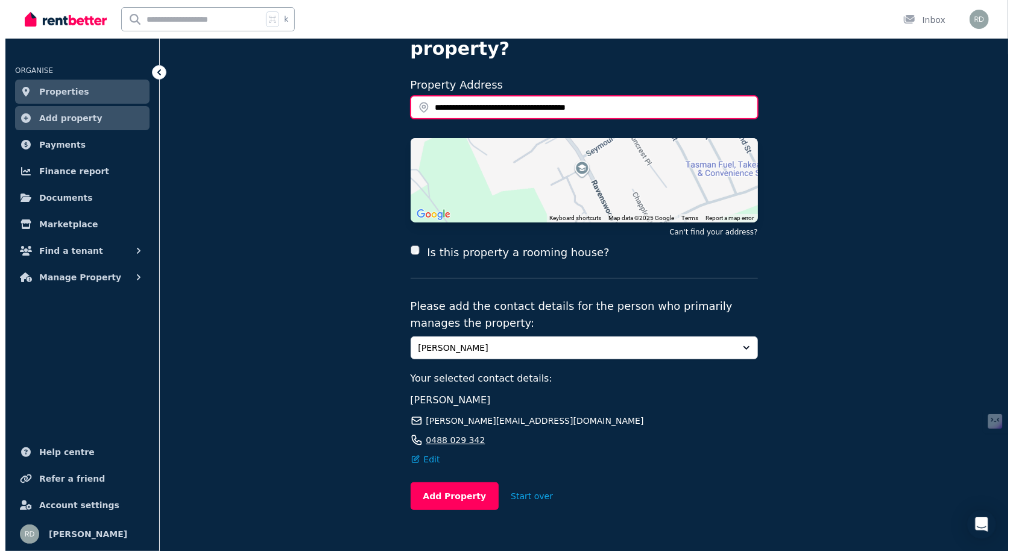
scroll to position [103, 0]
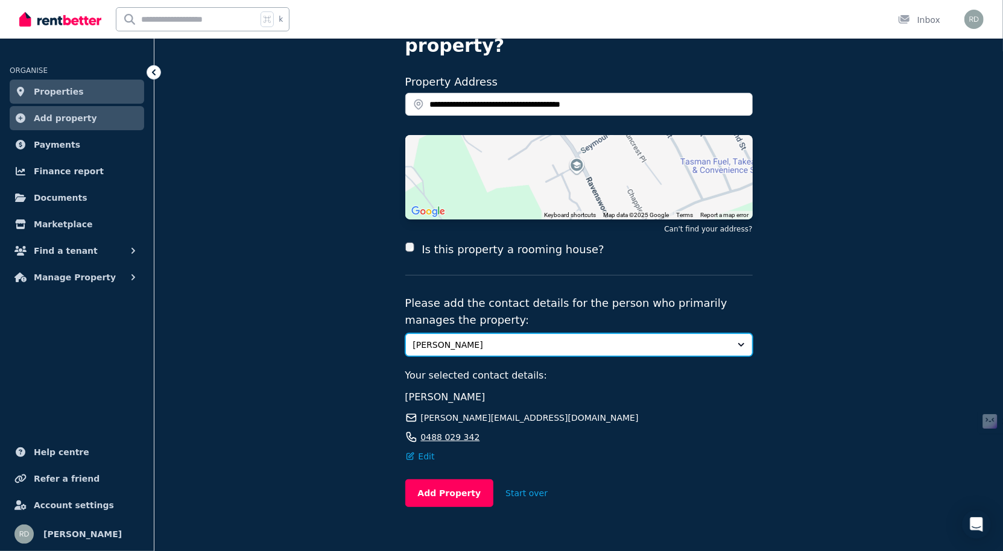
click at [743, 334] on button "[PERSON_NAME]" at bounding box center [578, 345] width 347 height 23
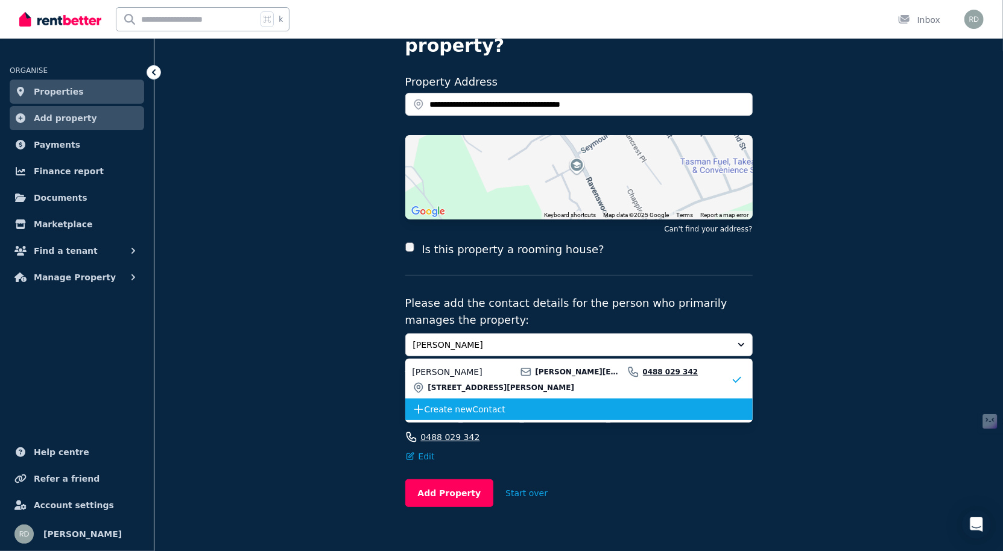
click at [485, 403] on span "Create new Contact" at bounding box center [578, 409] width 306 height 12
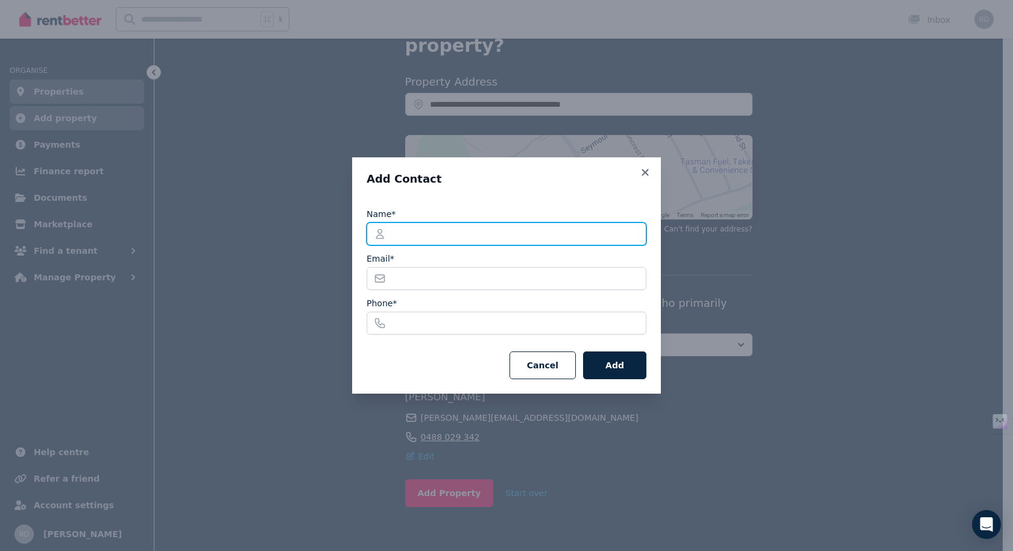
click at [391, 235] on input "Name*" at bounding box center [507, 234] width 280 height 23
type input "**********"
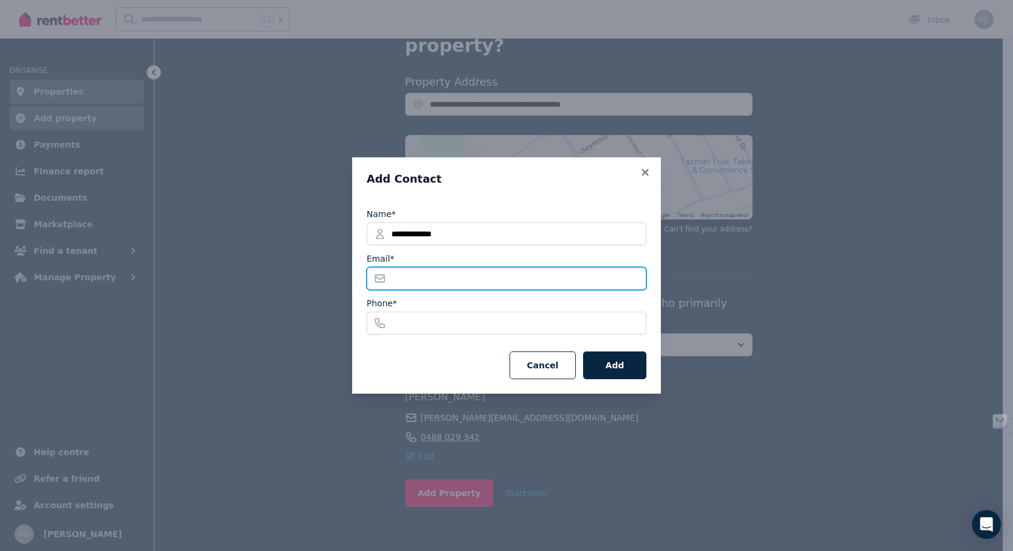
click at [404, 278] on input "Email*" at bounding box center [507, 278] width 280 height 23
click at [429, 285] on input "Email*" at bounding box center [507, 278] width 280 height 23
paste input "**********"
click at [455, 277] on input "**********" at bounding box center [507, 278] width 280 height 23
click at [487, 277] on input "**********" at bounding box center [507, 278] width 280 height 23
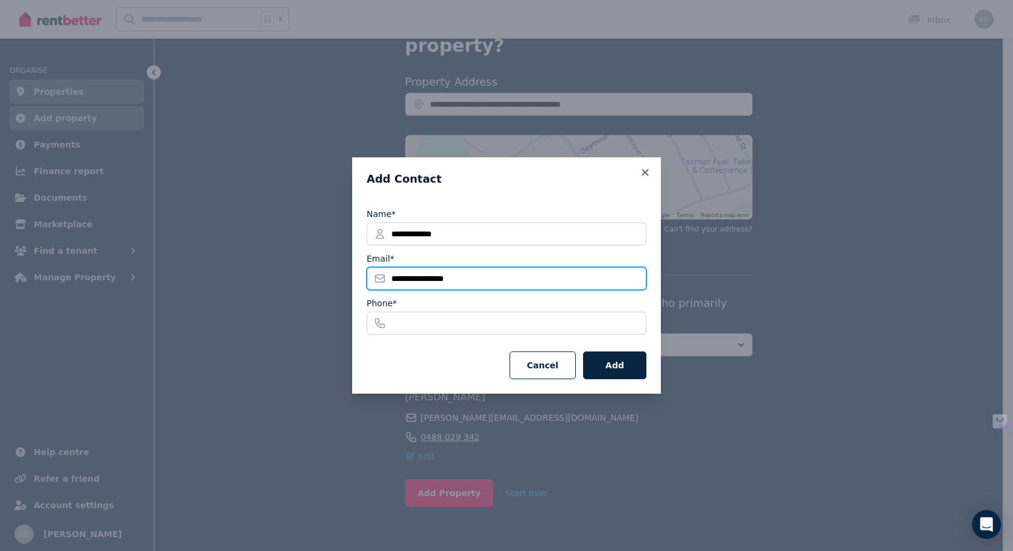
type input "**********"
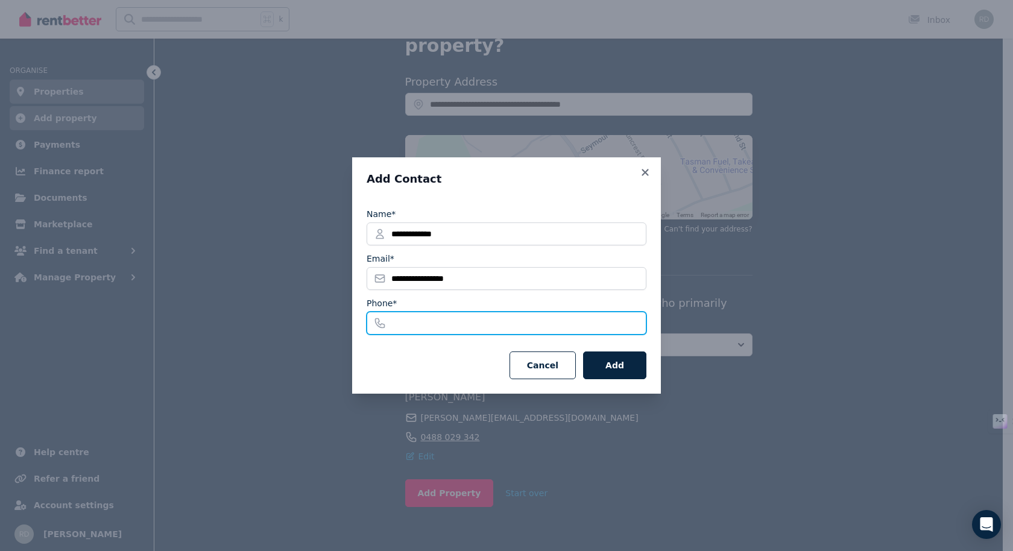
click at [405, 324] on input "Phone*" at bounding box center [507, 323] width 280 height 23
type input "**********"
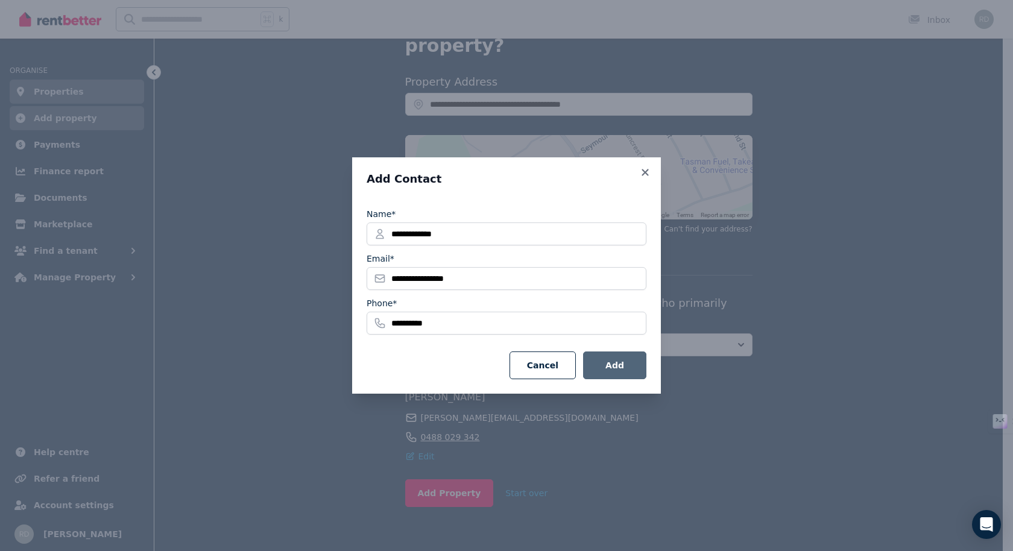
click at [620, 370] on button "Add" at bounding box center [614, 366] width 63 height 28
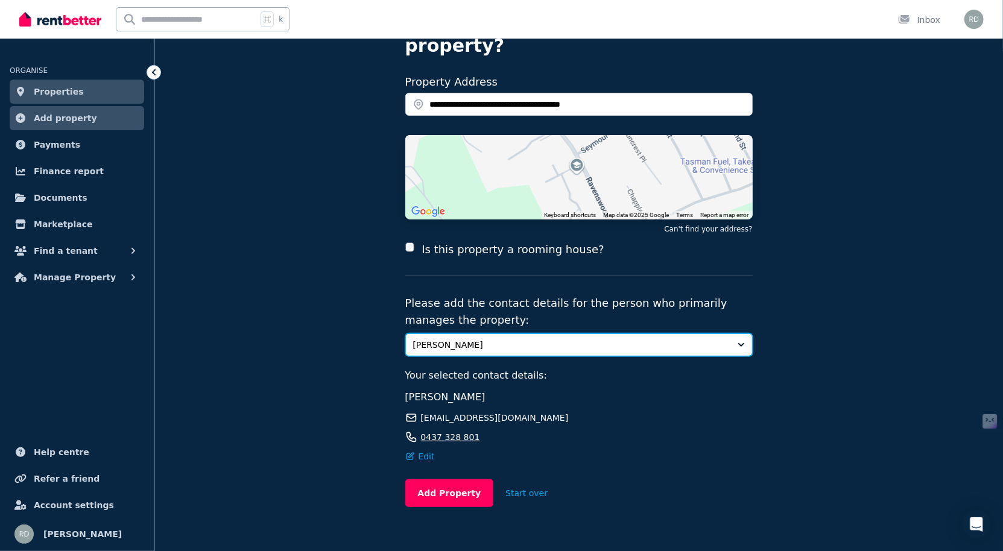
click at [741, 334] on button "Jacob Gelston" at bounding box center [578, 345] width 347 height 23
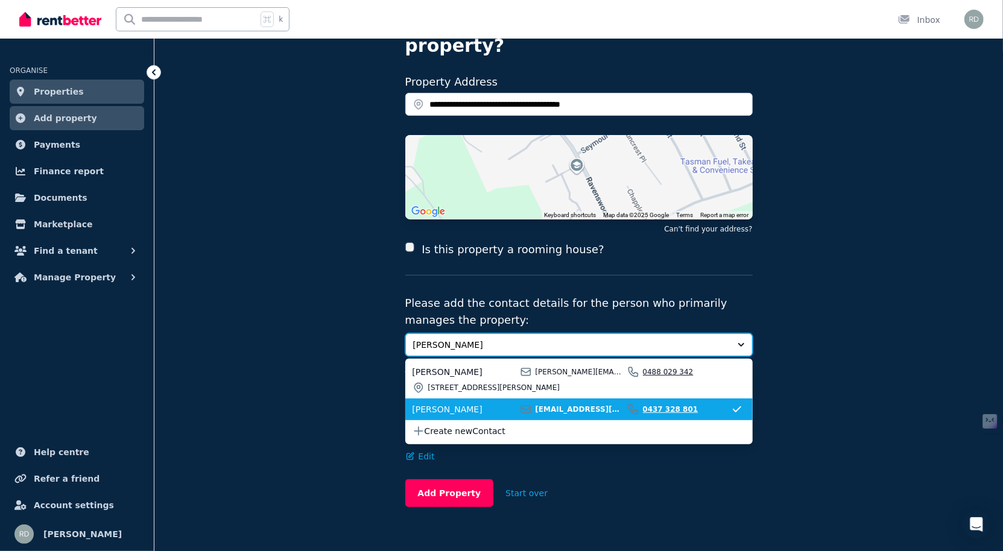
click at [741, 334] on button "Jacob Gelston" at bounding box center [578, 345] width 347 height 23
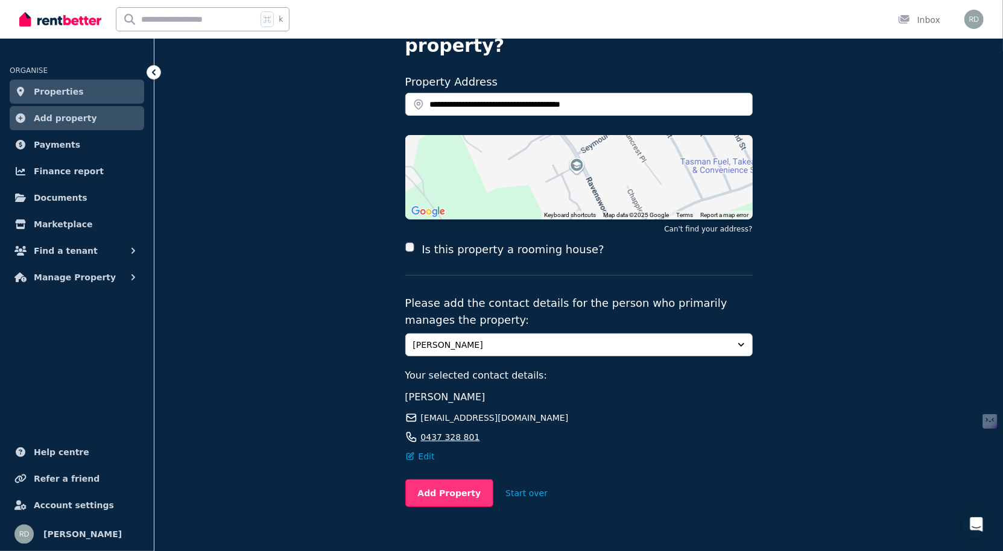
click at [447, 479] on button "Add Property" at bounding box center [449, 493] width 89 height 28
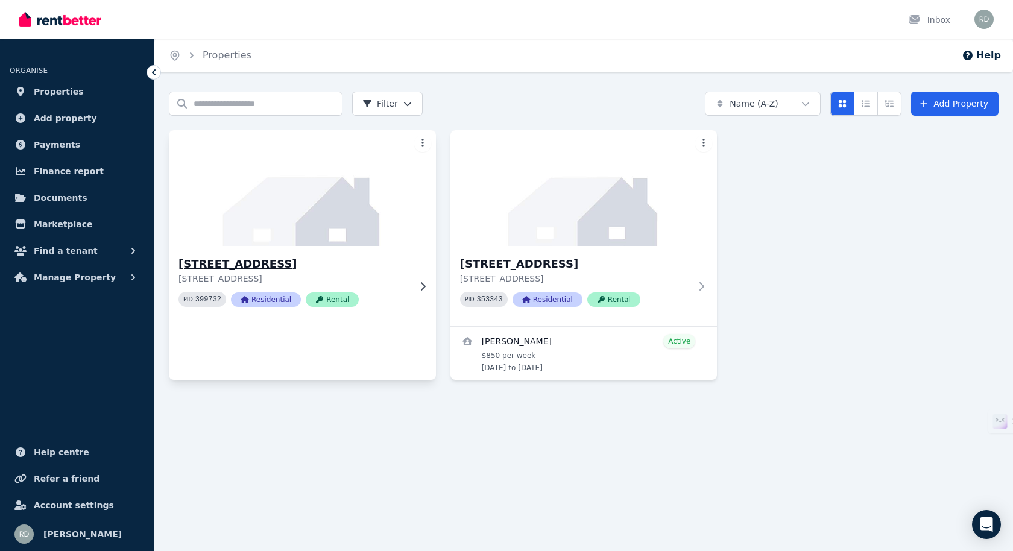
click at [423, 286] on icon at bounding box center [423, 287] width 12 height 10
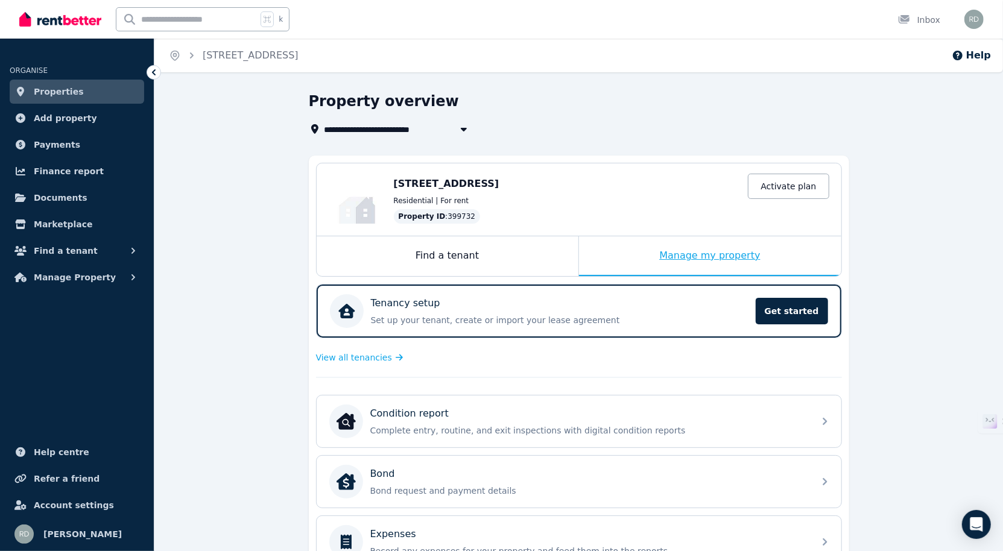
click at [706, 253] on div "Manage my property" at bounding box center [710, 256] width 262 height 40
click at [76, 194] on span "Documents" at bounding box center [61, 198] width 54 height 14
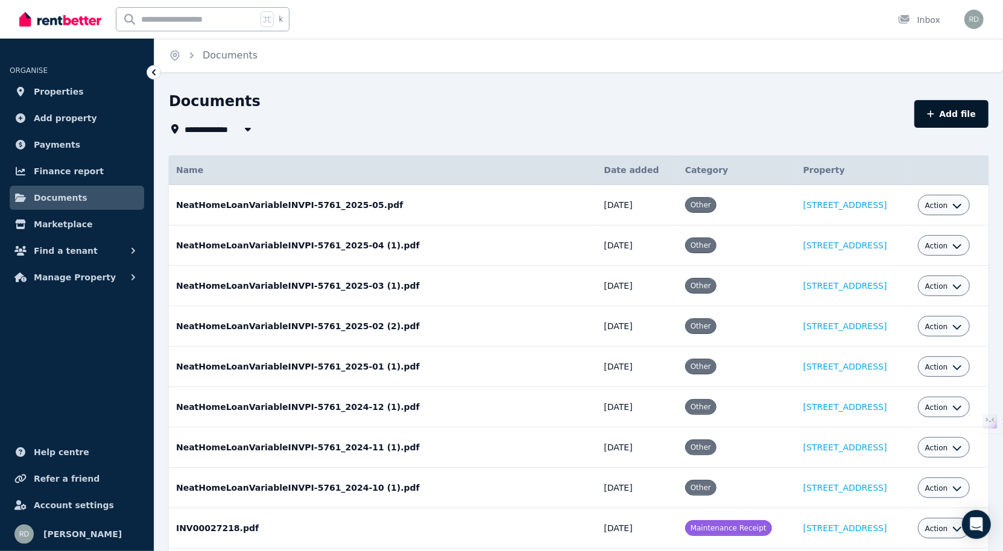
click at [950, 121] on button "Add file" at bounding box center [951, 114] width 74 height 28
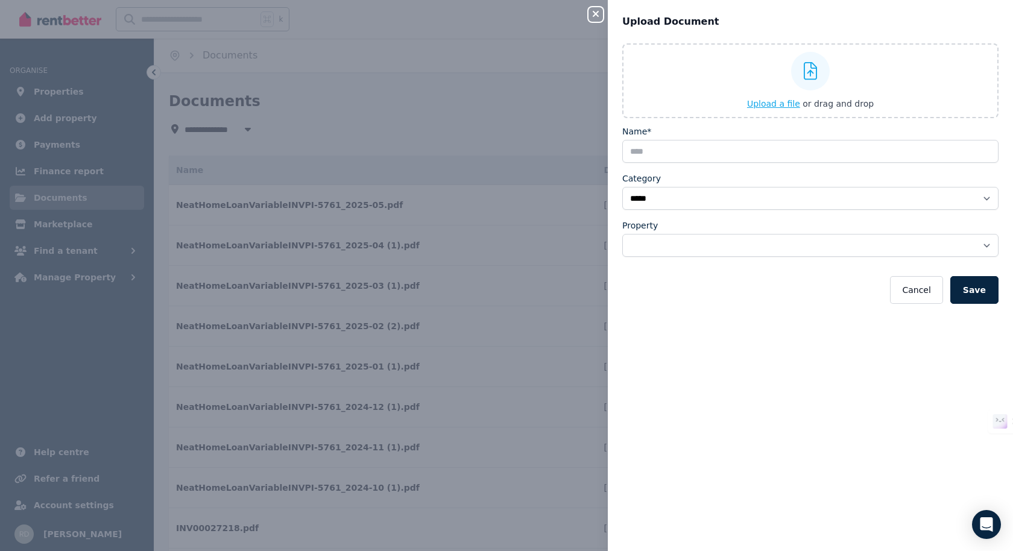
click at [774, 103] on span "Upload a file" at bounding box center [773, 104] width 53 height 10
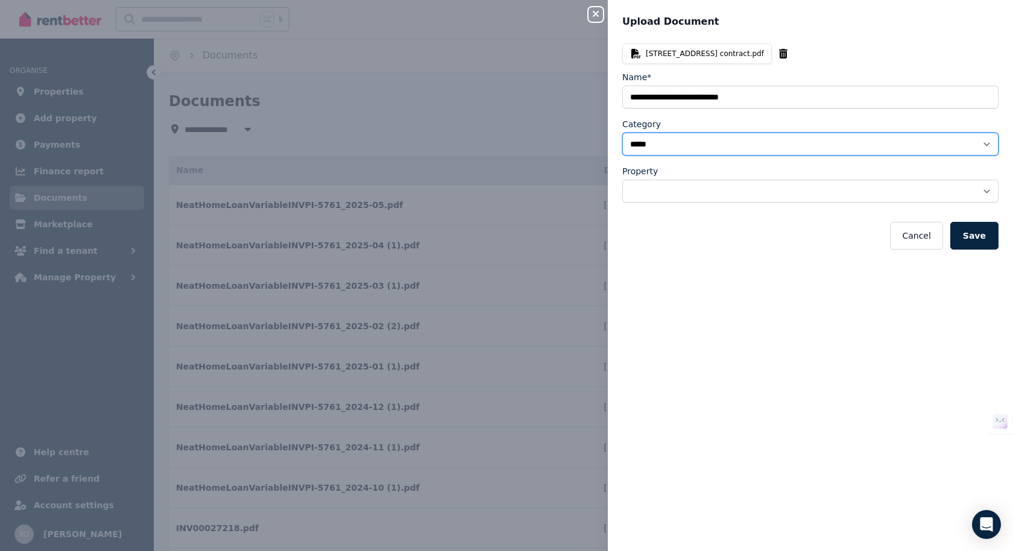
click at [977, 142] on select "**********" at bounding box center [810, 144] width 376 height 23
select select "**********"
click at [622, 133] on select "**********" at bounding box center [810, 144] width 376 height 23
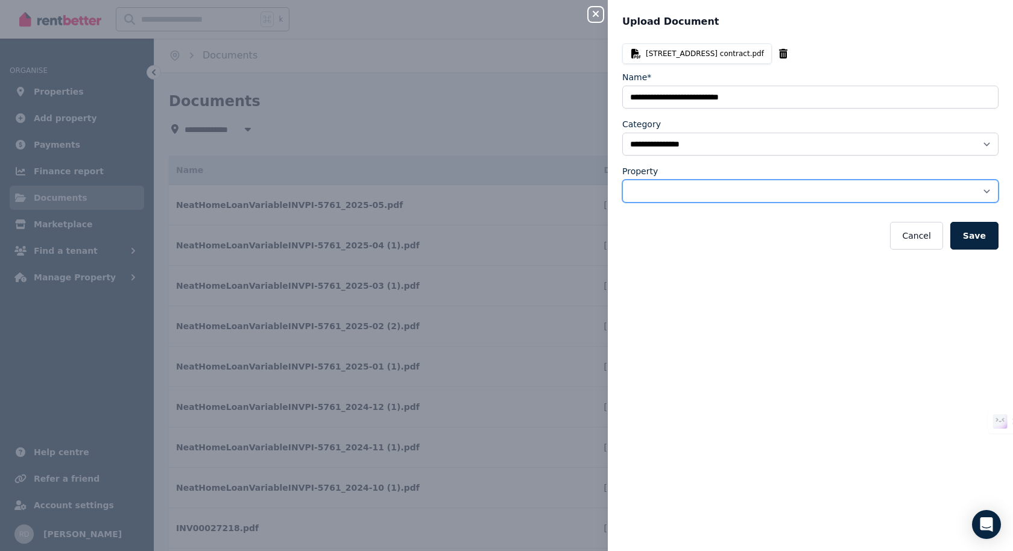
click at [974, 188] on select "**********" at bounding box center [810, 191] width 376 height 23
select select "**********"
click at [622, 180] on select "**********" at bounding box center [810, 191] width 376 height 23
click at [969, 231] on button "Save" at bounding box center [974, 236] width 48 height 28
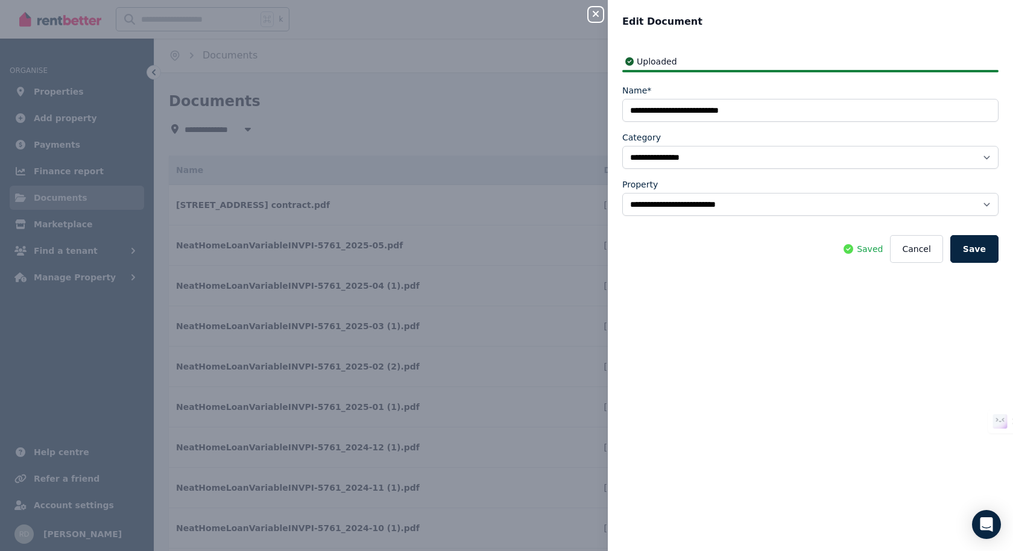
click at [64, 118] on div "**********" at bounding box center [506, 275] width 1013 height 551
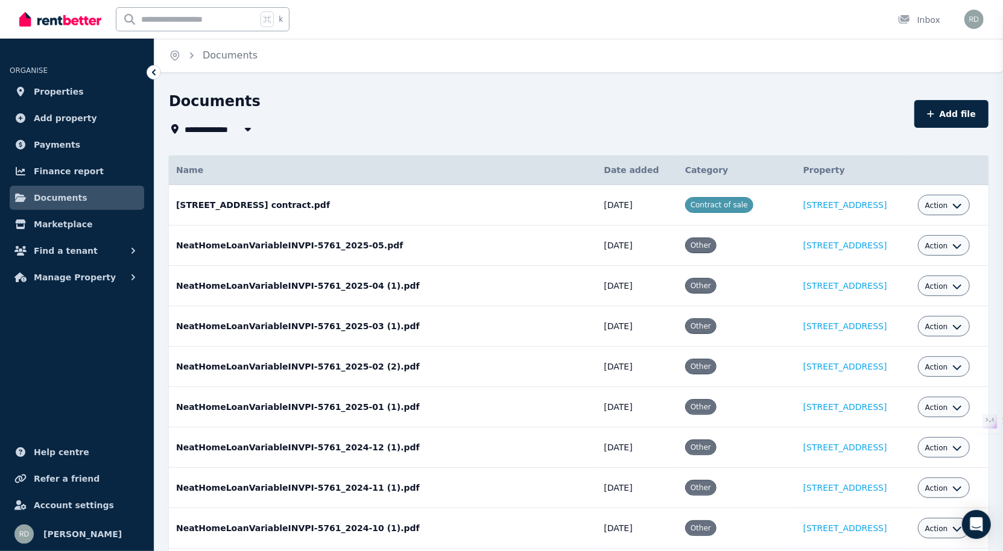
select select "*****"
select select
click at [64, 118] on span "Add property" at bounding box center [65, 118] width 63 height 14
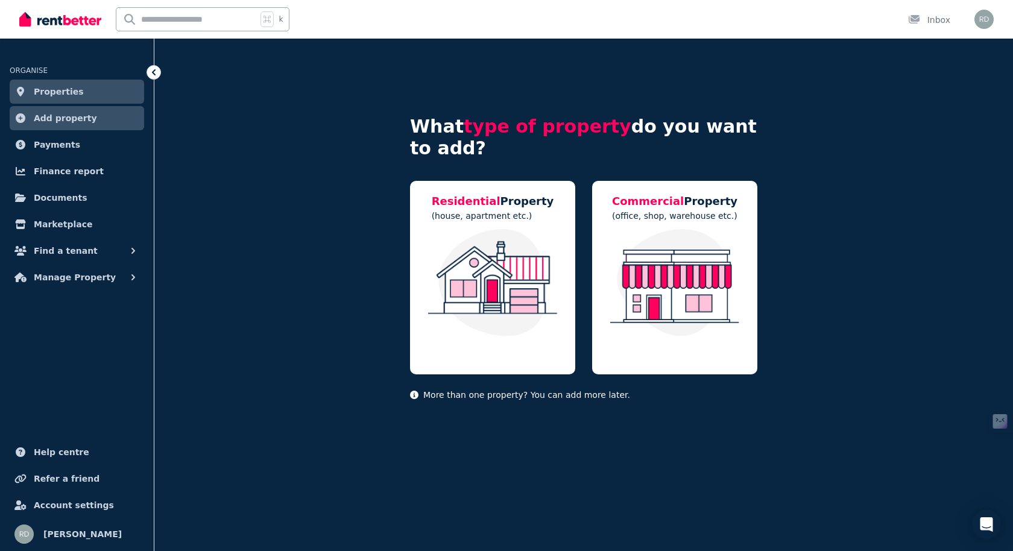
click at [59, 126] on link "Add property" at bounding box center [77, 118] width 134 height 24
click at [80, 503] on span "Account settings" at bounding box center [74, 505] width 80 height 14
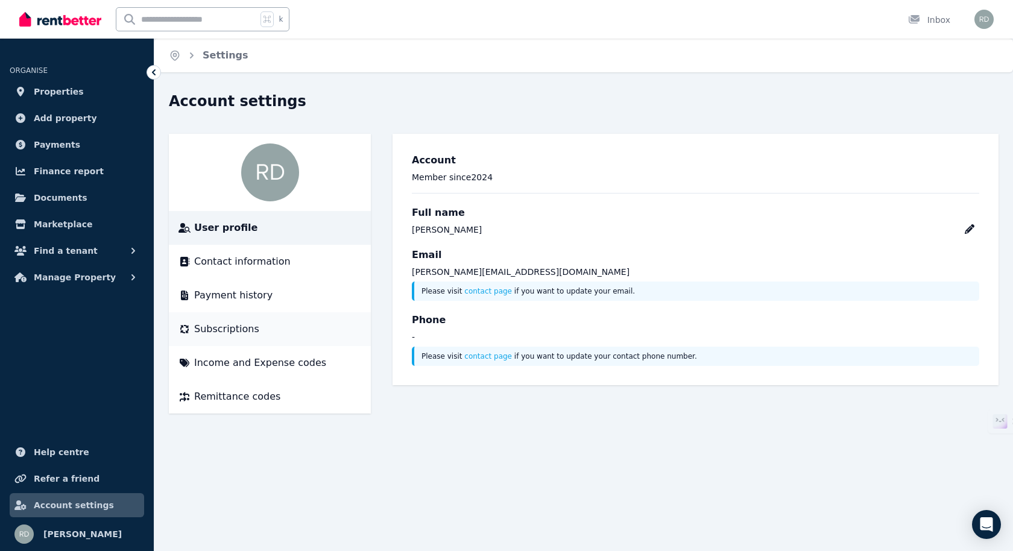
click at [245, 328] on span "Subscriptions" at bounding box center [226, 329] width 65 height 14
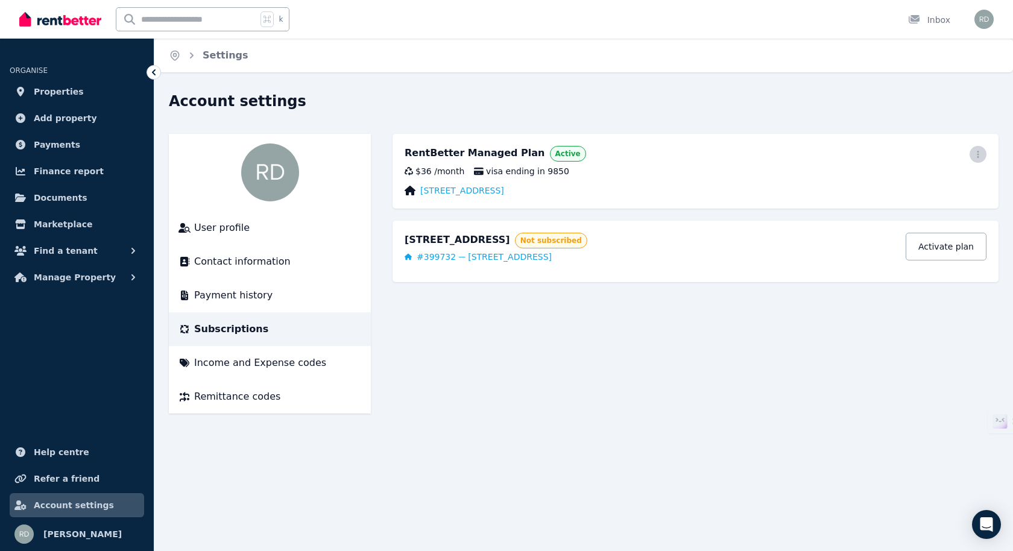
click at [980, 154] on icon "button" at bounding box center [978, 154] width 10 height 8
click at [900, 218] on span "Cancel plan" at bounding box center [924, 225] width 106 height 14
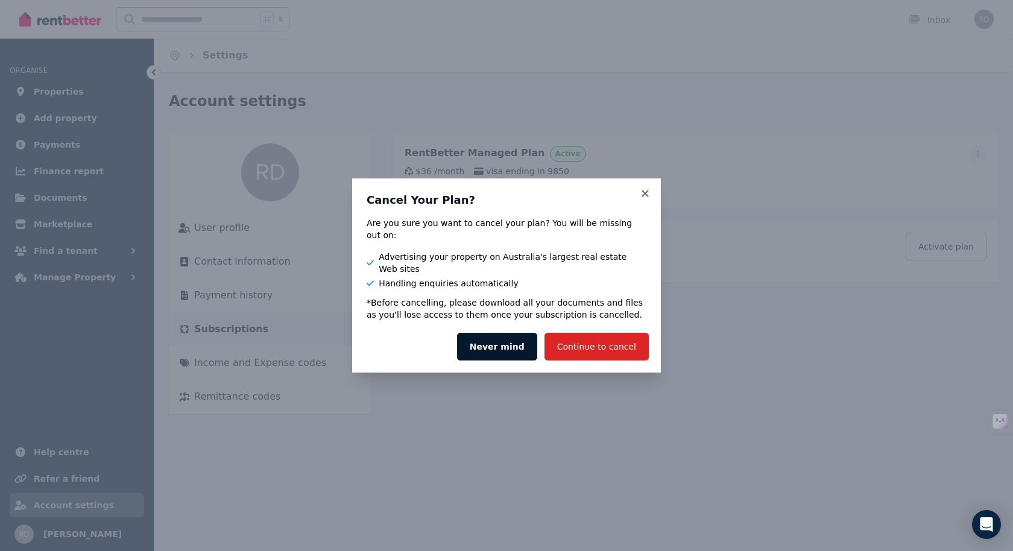
click at [510, 335] on button "Never mind" at bounding box center [497, 347] width 80 height 28
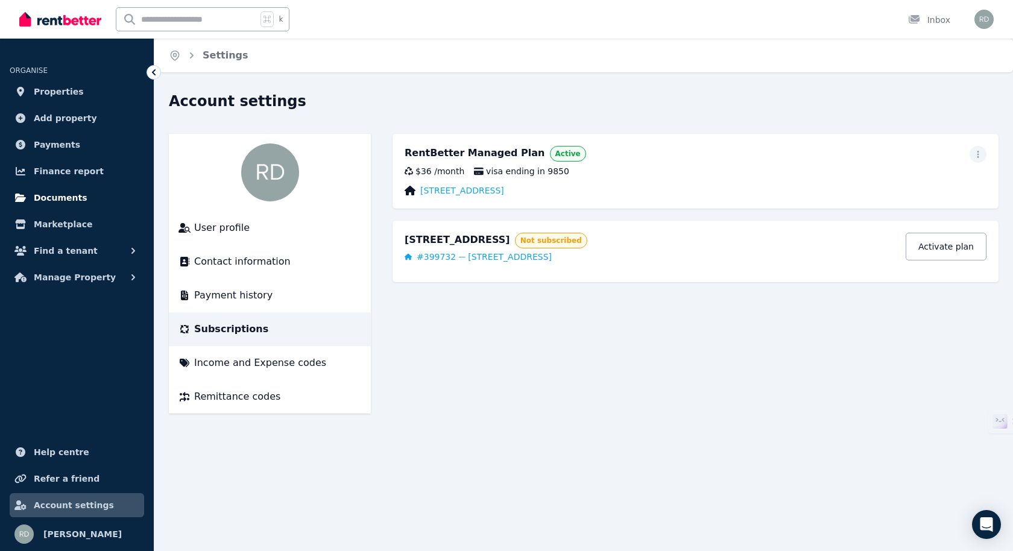
click at [66, 193] on span "Documents" at bounding box center [61, 198] width 54 height 14
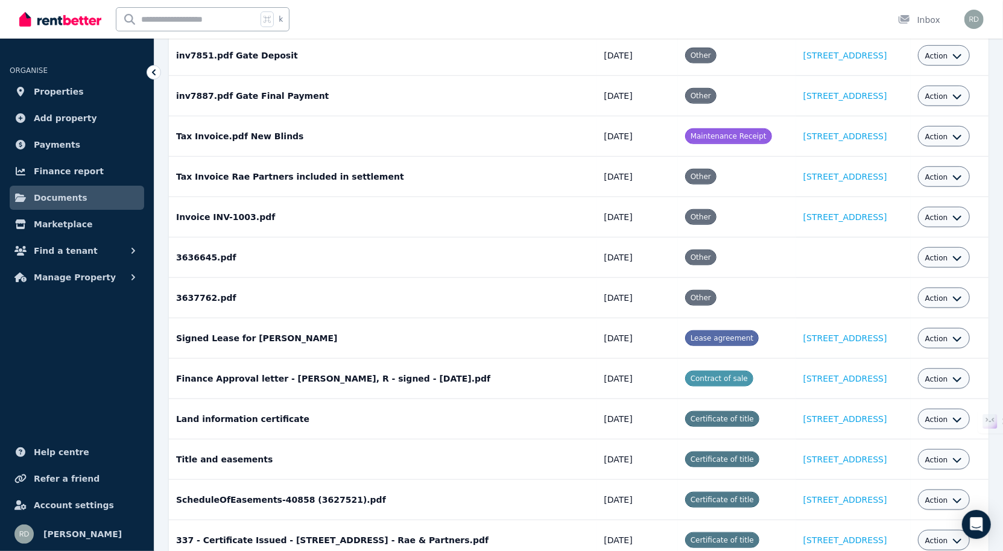
scroll to position [549, 0]
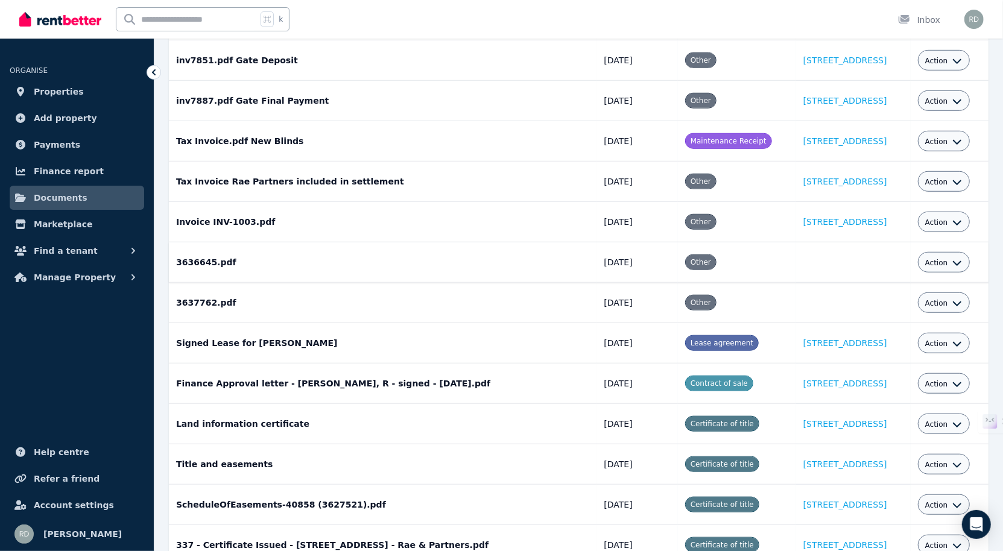
click at [962, 258] on icon "button" at bounding box center [957, 263] width 10 height 10
click at [501, 243] on td "3636645.pdf Date added: [DATE] Category: Other" at bounding box center [383, 262] width 428 height 40
click at [685, 255] on div "Other" at bounding box center [737, 263] width 104 height 16
click at [796, 256] on td at bounding box center [853, 262] width 115 height 40
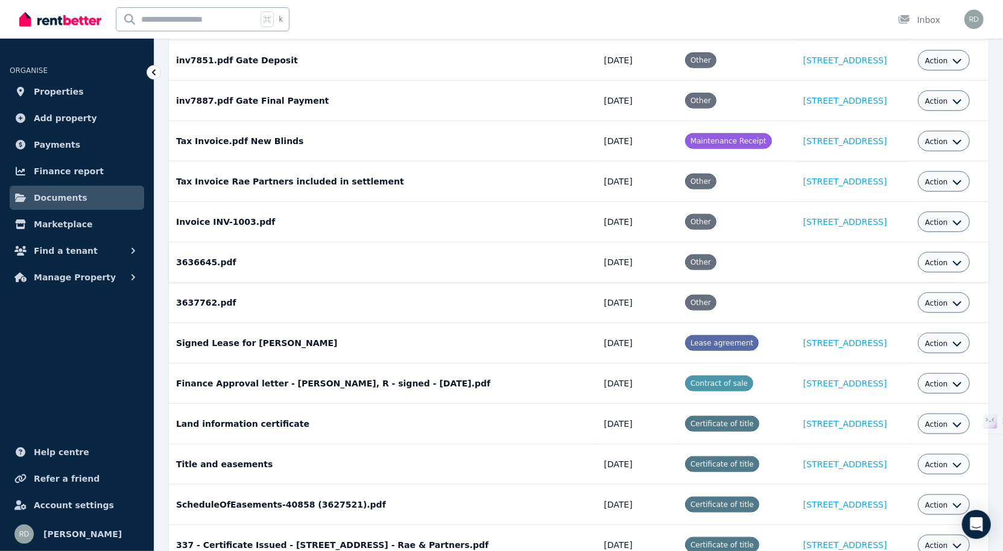
click at [845, 248] on td at bounding box center [853, 262] width 115 height 40
click at [838, 248] on td at bounding box center [853, 262] width 115 height 40
click at [816, 287] on td at bounding box center [853, 303] width 115 height 40
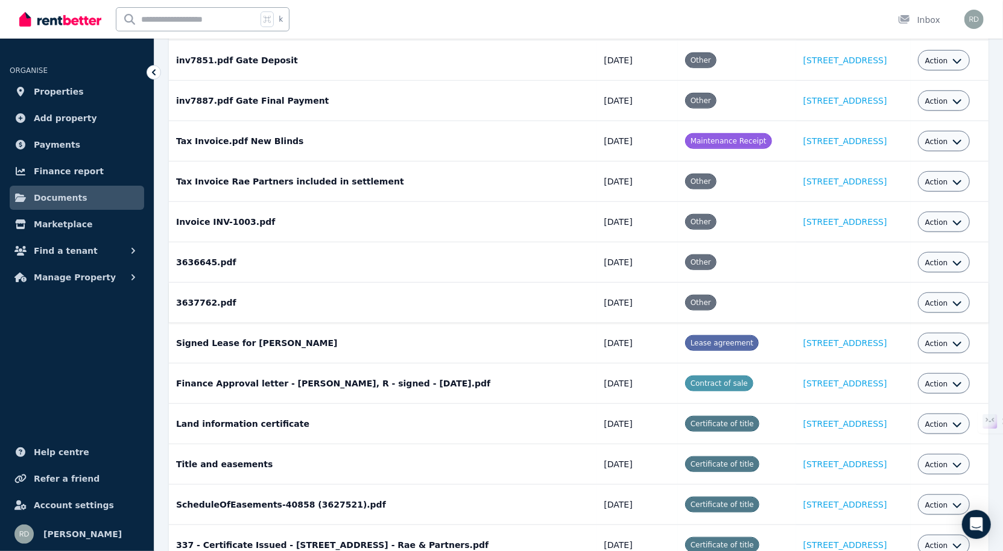
click at [816, 287] on td at bounding box center [853, 303] width 115 height 40
click at [189, 289] on td "3637762.pdf Date added: [DATE] Category: Other" at bounding box center [383, 303] width 428 height 40
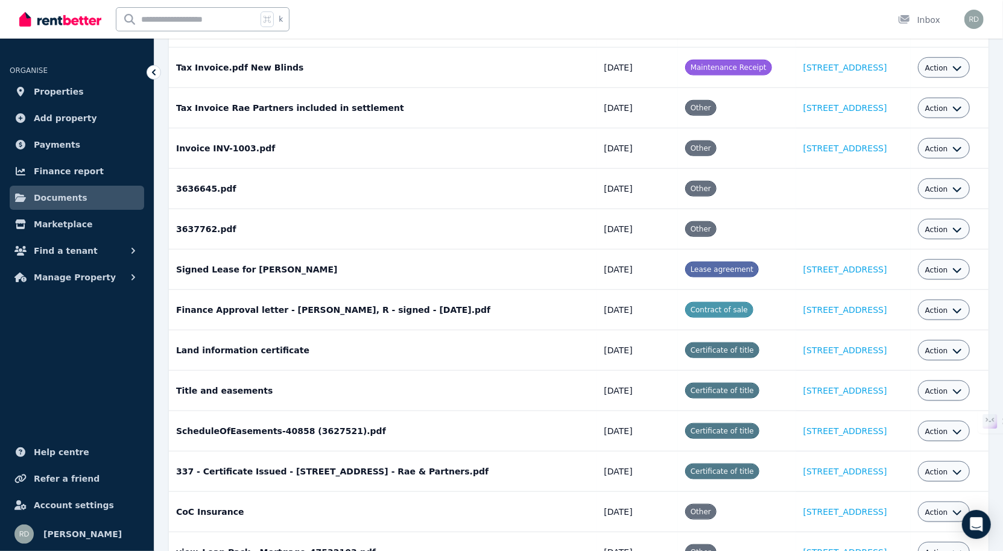
scroll to position [623, 0]
click at [957, 224] on button "Action" at bounding box center [943, 229] width 37 height 10
click at [905, 245] on link "Edit" at bounding box center [907, 256] width 116 height 22
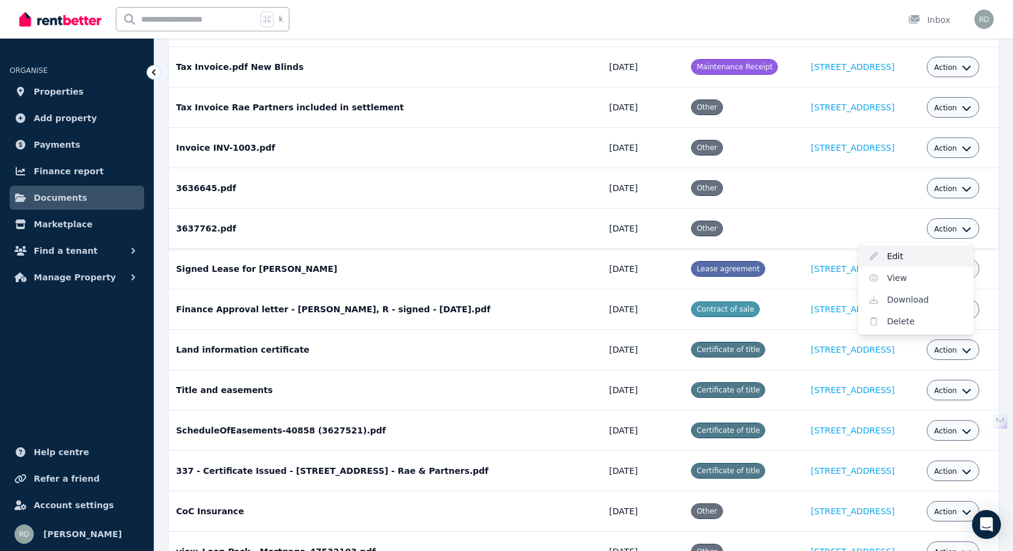
select select "*****"
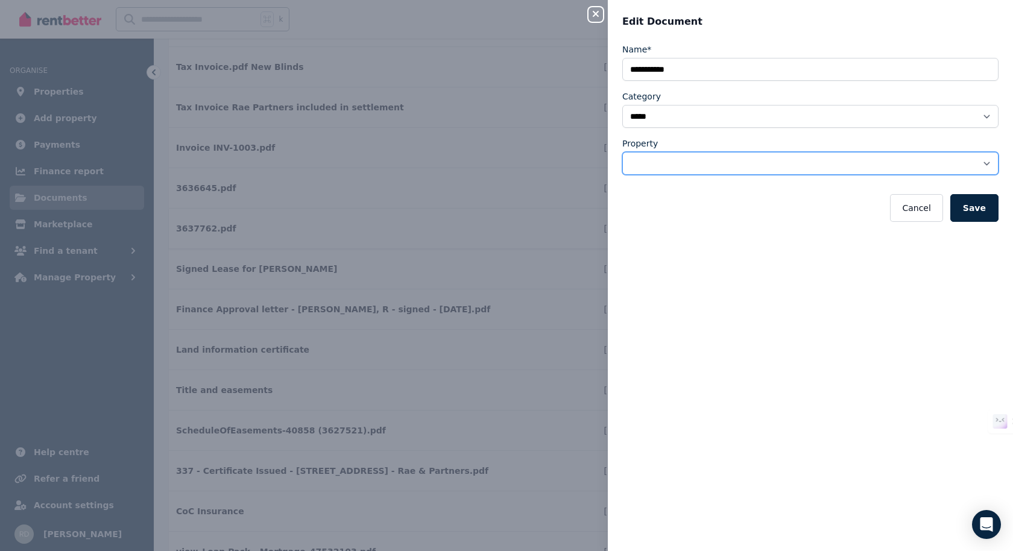
click at [978, 162] on select "**********" at bounding box center [810, 163] width 376 height 23
select select "**********"
click at [622, 152] on select "**********" at bounding box center [810, 163] width 376 height 23
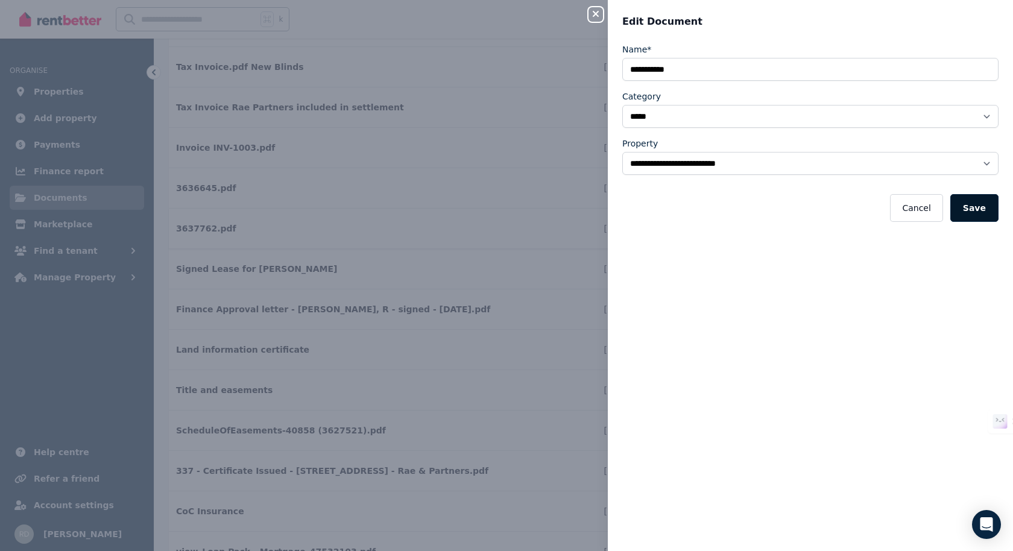
click at [960, 211] on button "Save" at bounding box center [974, 208] width 48 height 28
click at [589, 13] on icon "button" at bounding box center [596, 14] width 14 height 10
select select
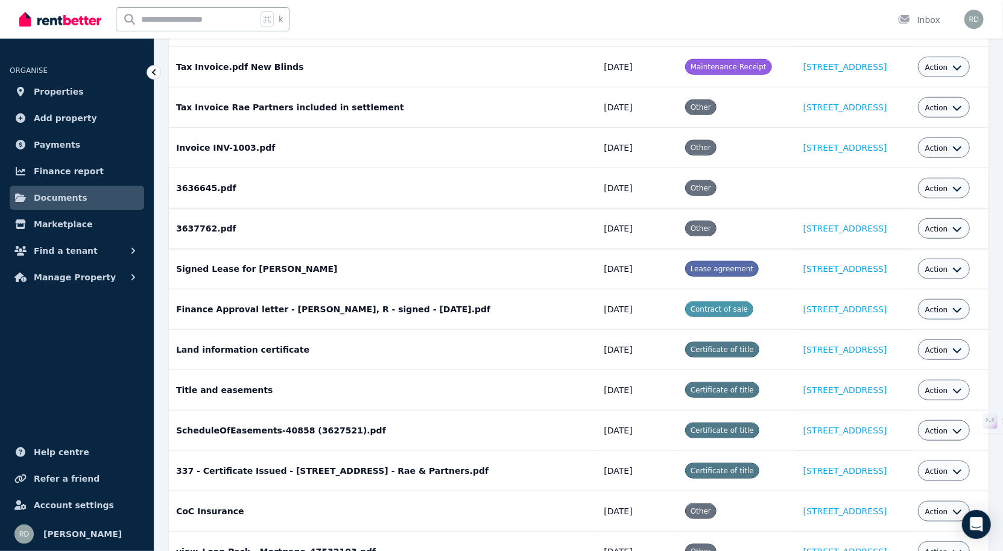
click at [962, 184] on icon "button" at bounding box center [957, 189] width 10 height 10
click at [905, 205] on link "Edit" at bounding box center [907, 216] width 116 height 22
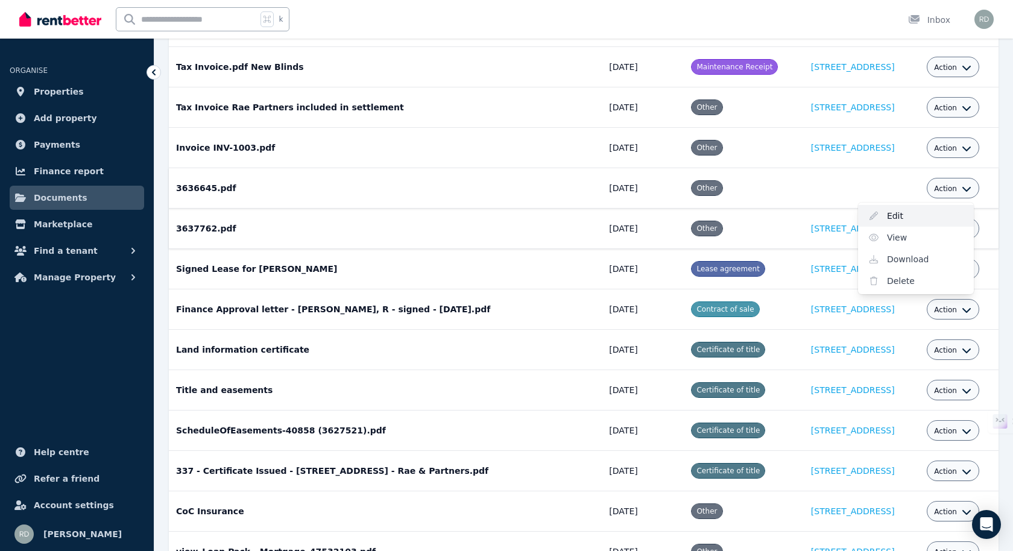
select select "*****"
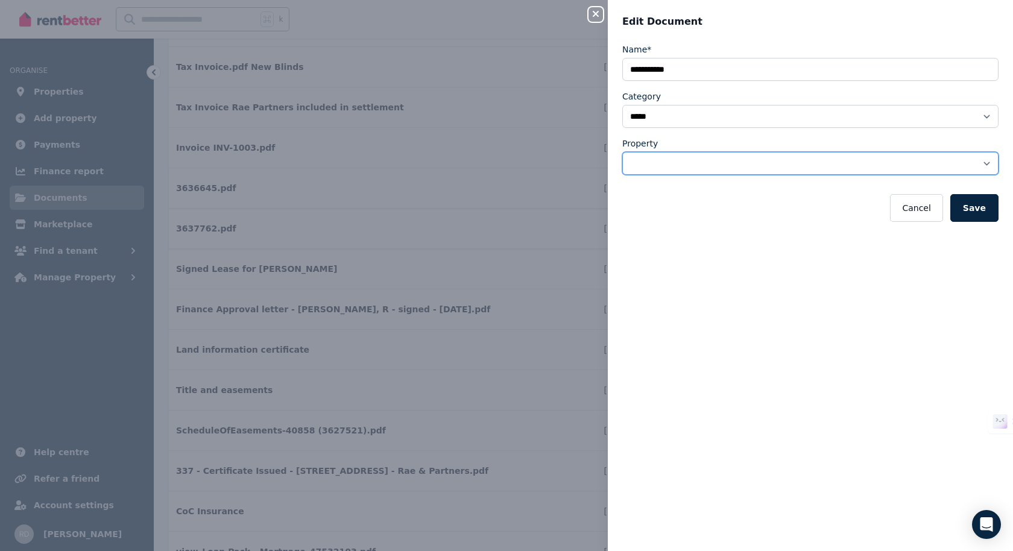
click at [676, 163] on select "**********" at bounding box center [810, 163] width 376 height 23
select select "**********"
click at [622, 152] on select "**********" at bounding box center [810, 163] width 376 height 23
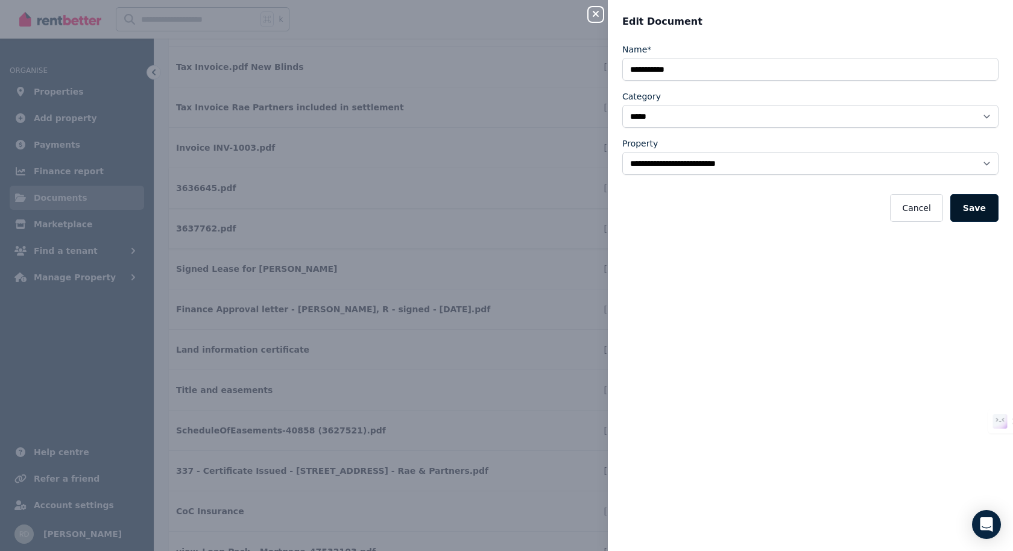
click at [967, 203] on button "Save" at bounding box center [974, 208] width 48 height 28
click at [967, 209] on button "Save" at bounding box center [974, 208] width 48 height 28
click at [598, 17] on icon "button" at bounding box center [596, 14] width 14 height 10
select select
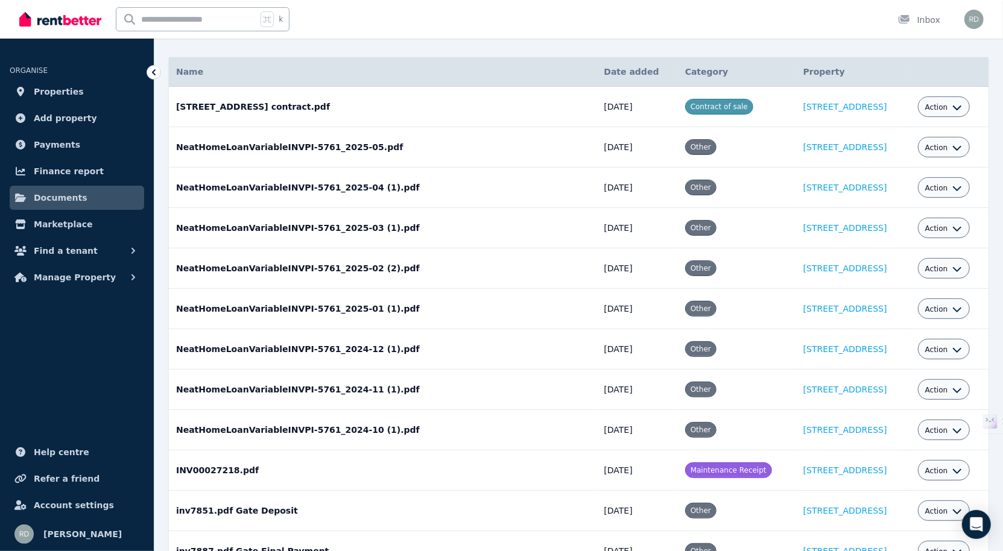
scroll to position [0, 0]
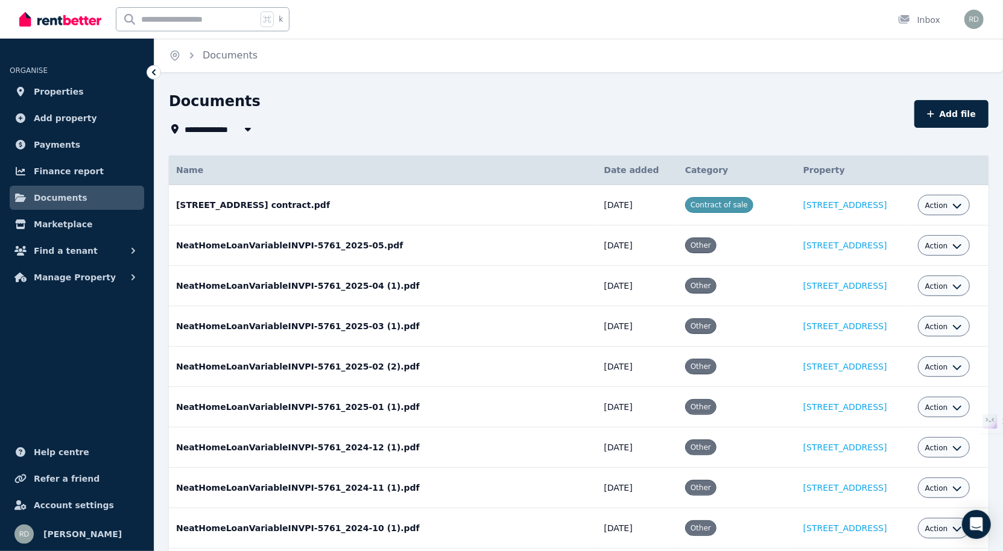
click at [248, 126] on icon "button" at bounding box center [248, 129] width 12 height 10
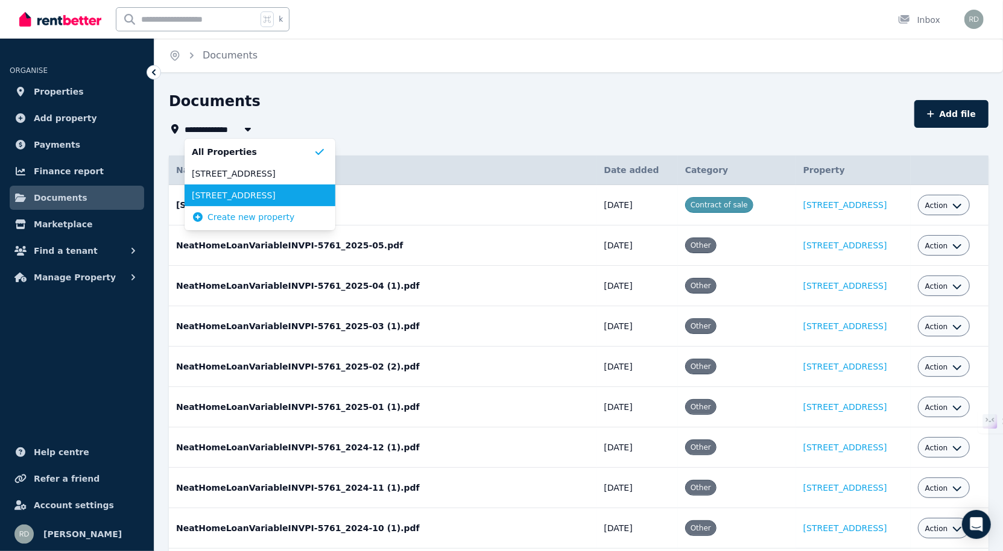
click at [251, 193] on span "[STREET_ADDRESS]" at bounding box center [253, 195] width 122 height 12
type input "**********"
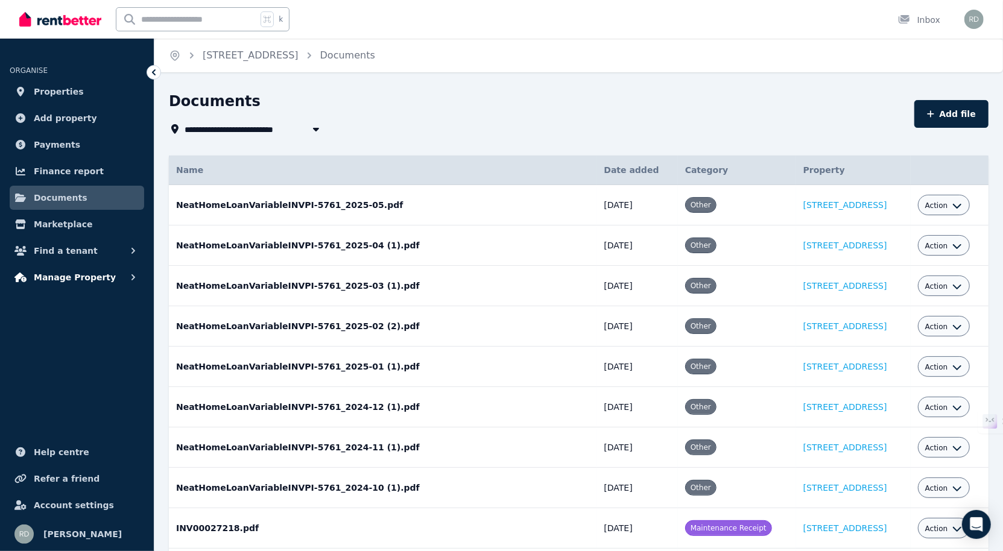
click at [93, 274] on span "Manage Property" at bounding box center [75, 277] width 82 height 14
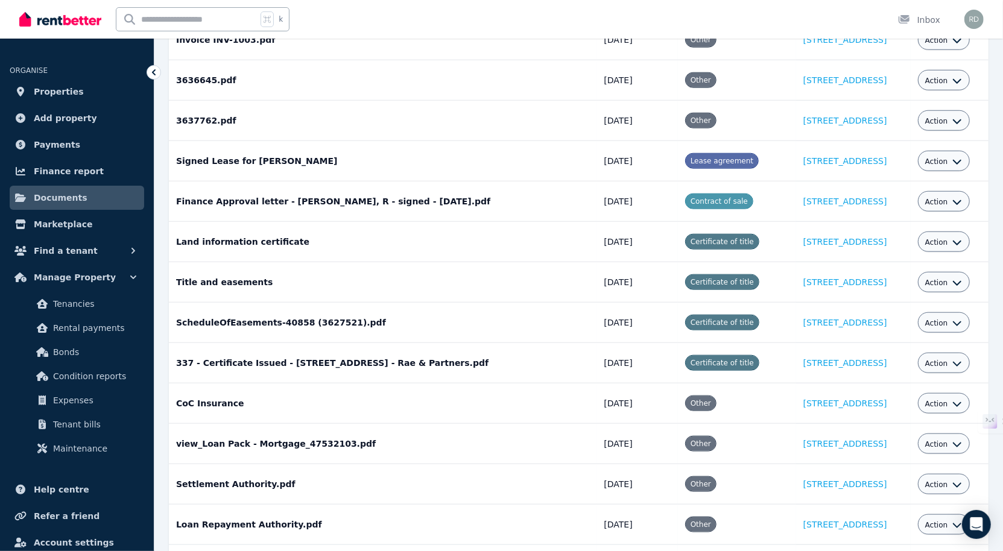
scroll to position [864, 0]
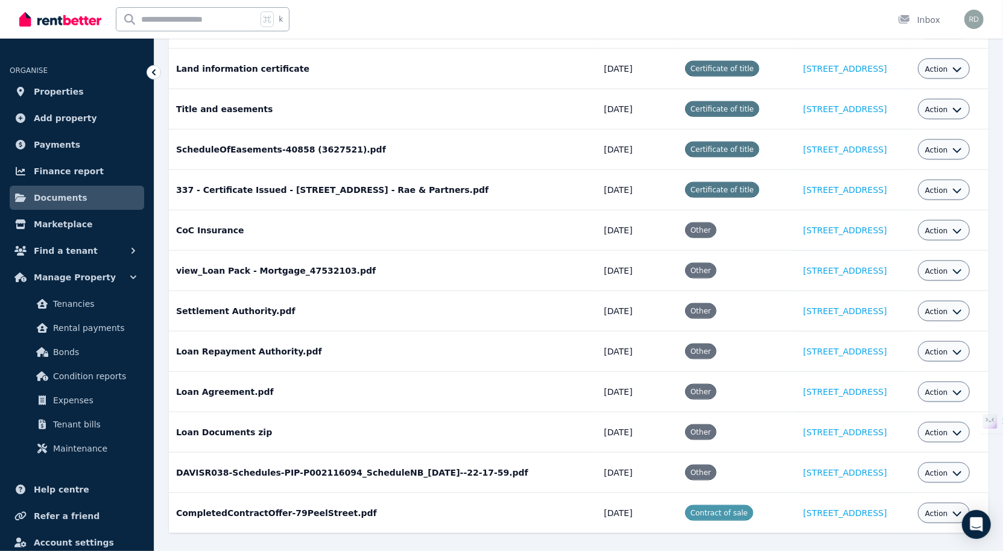
click at [962, 509] on icon "button" at bounding box center [957, 514] width 10 height 10
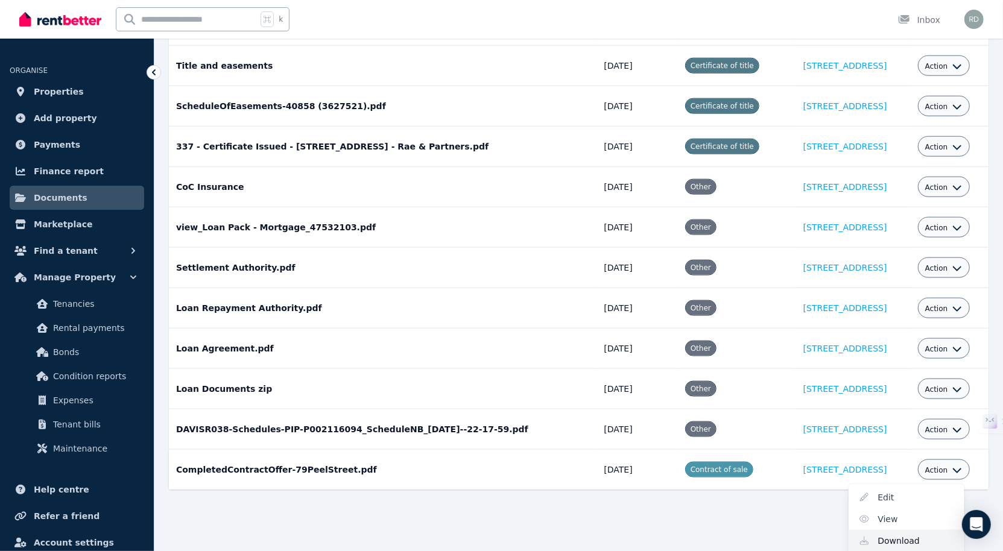
click at [902, 530] on link "Download" at bounding box center [907, 541] width 116 height 22
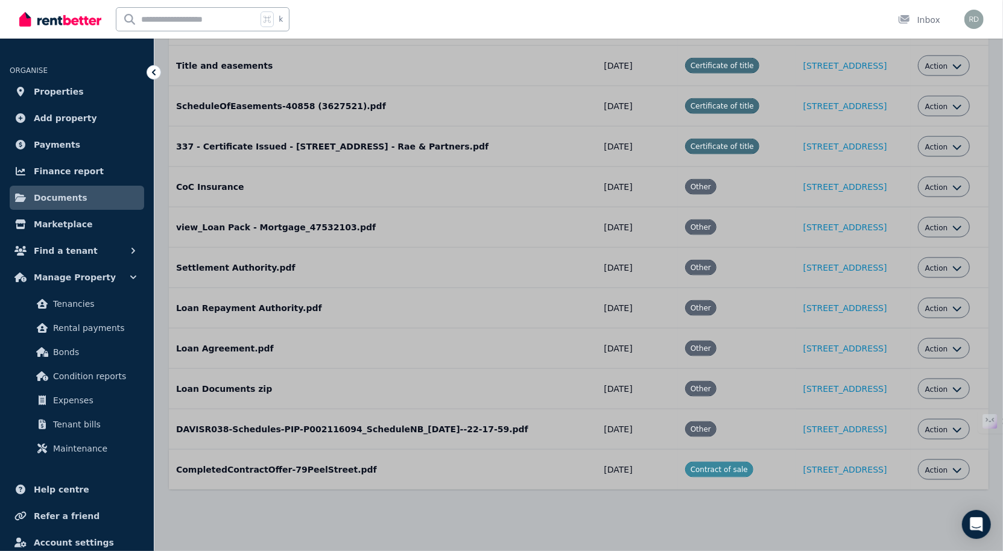
scroll to position [864, 0]
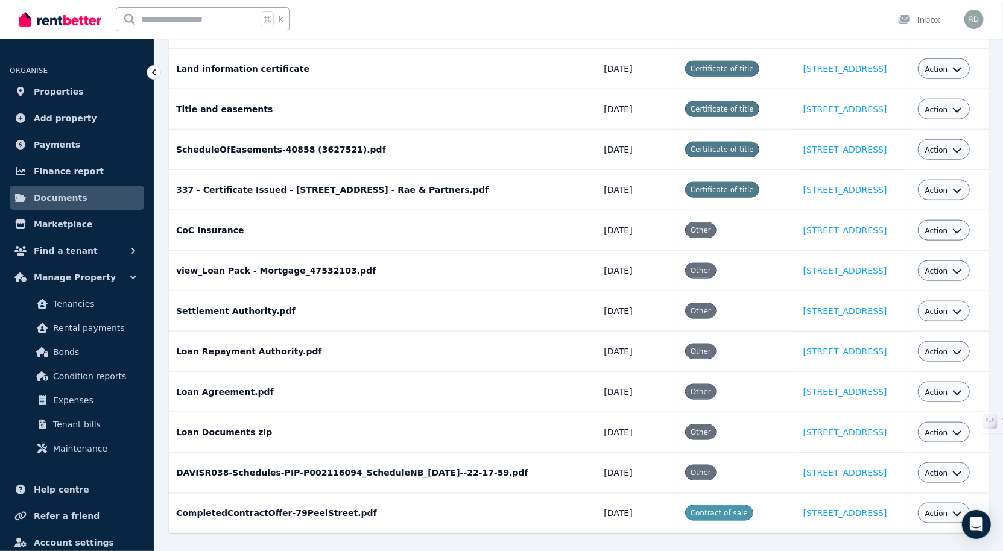
click at [962, 469] on icon "button" at bounding box center [957, 474] width 10 height 10
click at [906, 533] on link "Download" at bounding box center [907, 544] width 116 height 22
click at [962, 428] on icon "button" at bounding box center [957, 433] width 10 height 10
click at [908, 493] on link "Download" at bounding box center [907, 504] width 116 height 22
click at [962, 388] on icon "button" at bounding box center [957, 393] width 10 height 10
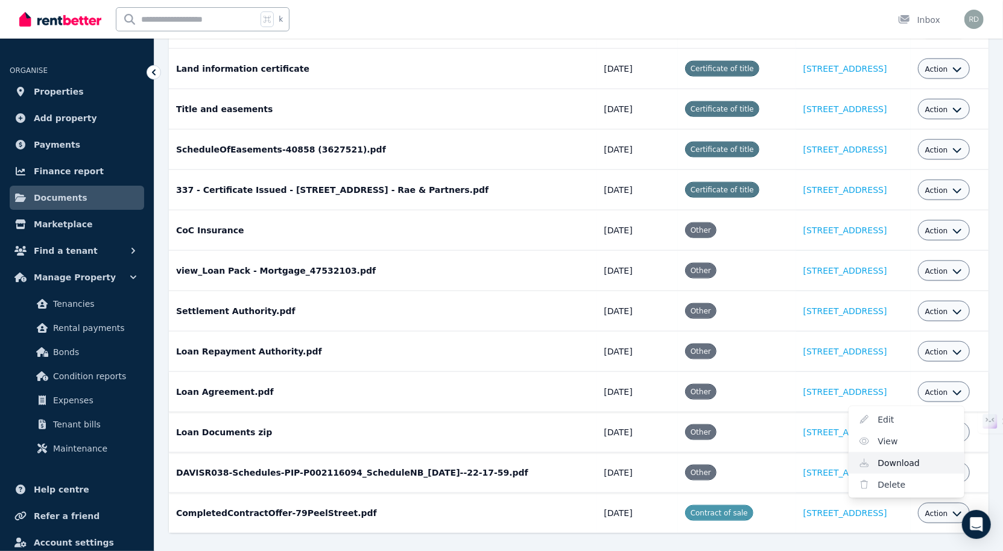
click at [904, 452] on link "Download" at bounding box center [907, 463] width 116 height 22
click at [962, 347] on icon "button" at bounding box center [957, 352] width 10 height 10
click at [908, 412] on link "Download" at bounding box center [907, 423] width 116 height 22
click at [962, 307] on icon "button" at bounding box center [957, 312] width 10 height 10
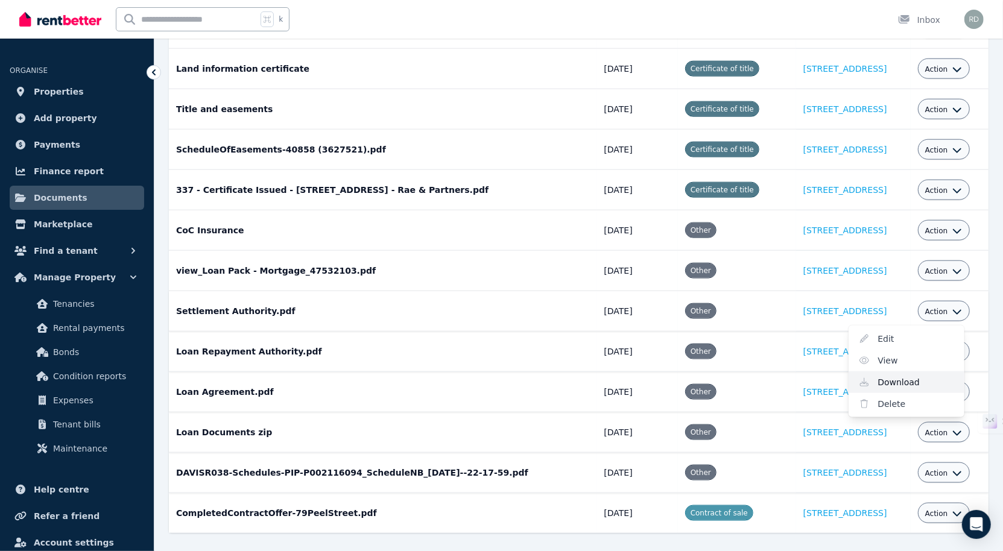
click at [914, 372] on link "Download" at bounding box center [907, 383] width 116 height 22
click at [962, 267] on icon "button" at bounding box center [957, 272] width 10 height 10
click at [911, 331] on link "Download" at bounding box center [907, 342] width 116 height 22
click at [961, 229] on icon "button" at bounding box center [957, 231] width 8 height 5
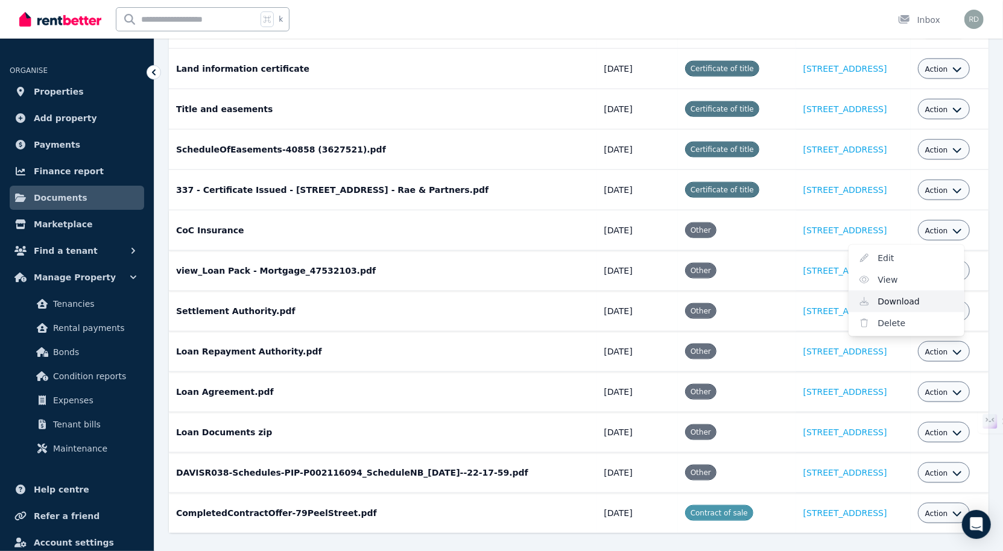
click at [909, 291] on link "Download" at bounding box center [907, 302] width 116 height 22
click at [962, 226] on icon "button" at bounding box center [957, 231] width 10 height 10
click at [897, 291] on link "Download" at bounding box center [907, 302] width 116 height 22
click at [962, 186] on icon "button" at bounding box center [957, 191] width 10 height 10
click at [911, 250] on link "Download" at bounding box center [907, 261] width 116 height 22
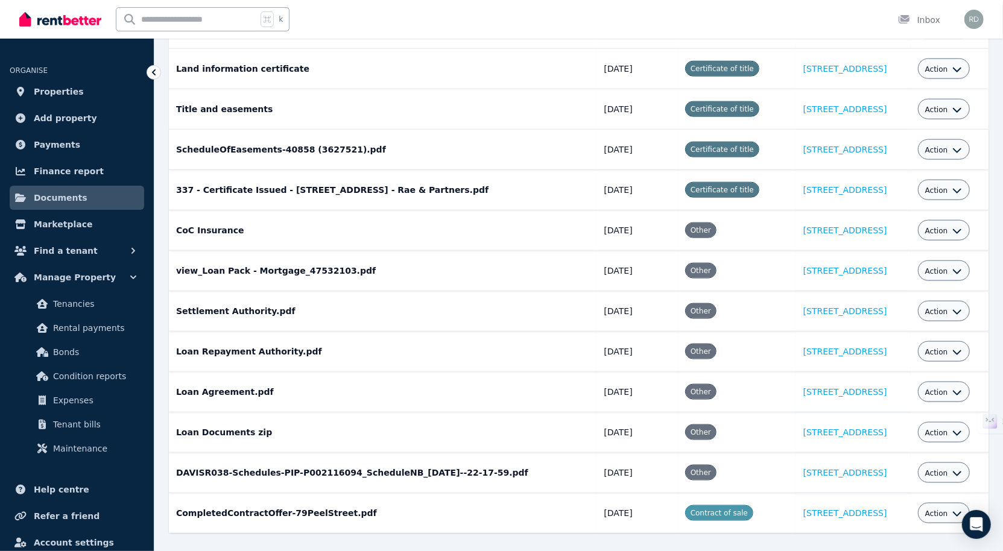
click at [961, 148] on icon "button" at bounding box center [957, 150] width 8 height 5
click at [918, 210] on link "Download" at bounding box center [907, 221] width 116 height 22
click at [961, 108] on icon "button" at bounding box center [957, 110] width 8 height 5
click at [913, 169] on link "Download" at bounding box center [907, 180] width 116 height 22
click at [962, 65] on icon "button" at bounding box center [957, 70] width 10 height 10
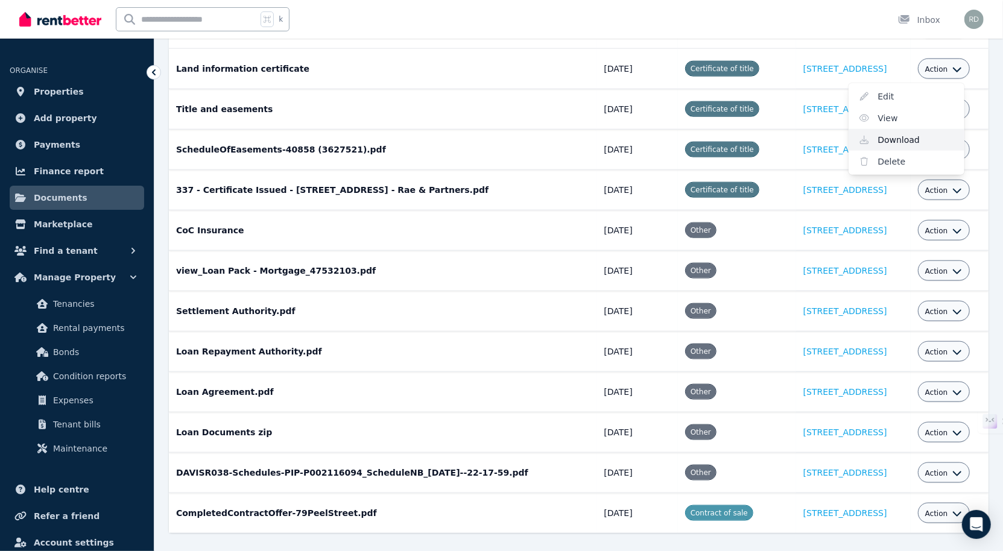
click at [915, 129] on link "Download" at bounding box center [907, 140] width 116 height 22
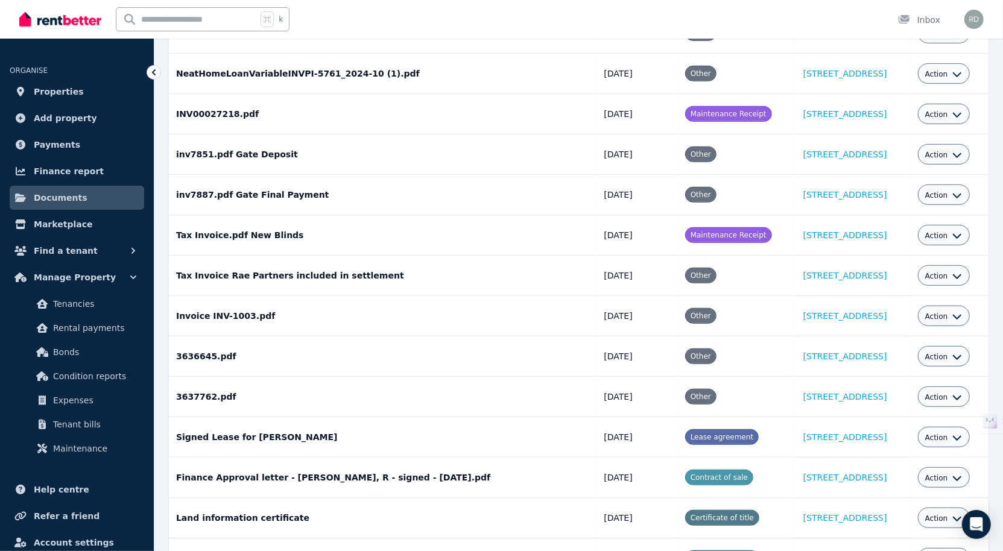
scroll to position [408, 0]
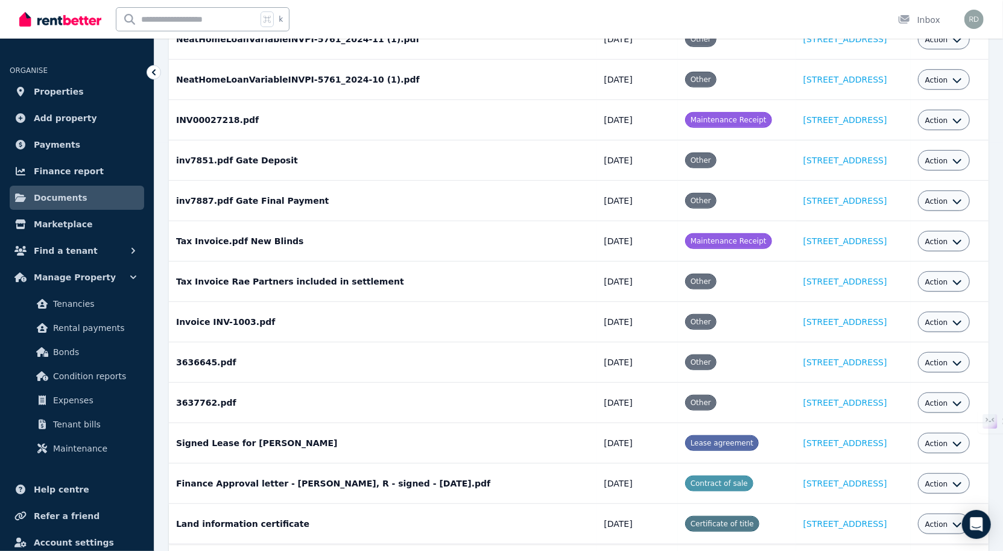
click at [961, 523] on icon "button" at bounding box center [957, 525] width 8 height 5
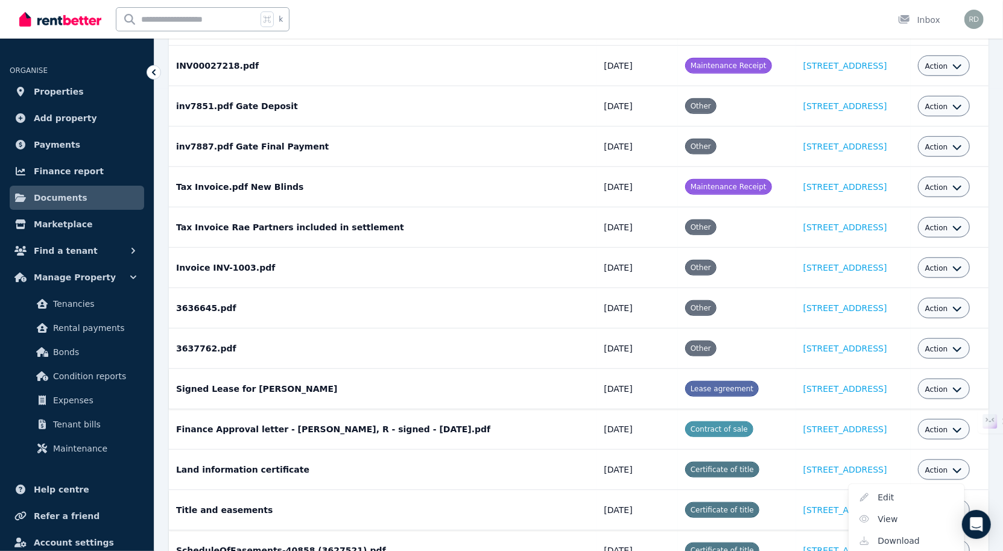
scroll to position [472, 0]
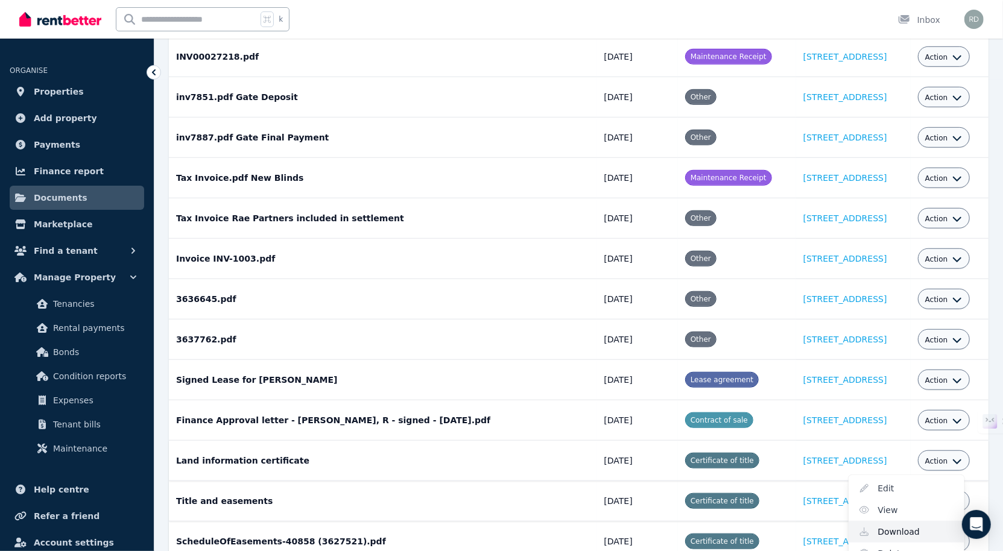
click at [905, 521] on link "Download" at bounding box center [907, 532] width 116 height 22
click at [962, 416] on icon "button" at bounding box center [957, 421] width 10 height 10
click at [902, 481] on link "Download" at bounding box center [907, 492] width 116 height 22
click at [962, 376] on icon "button" at bounding box center [957, 381] width 10 height 10
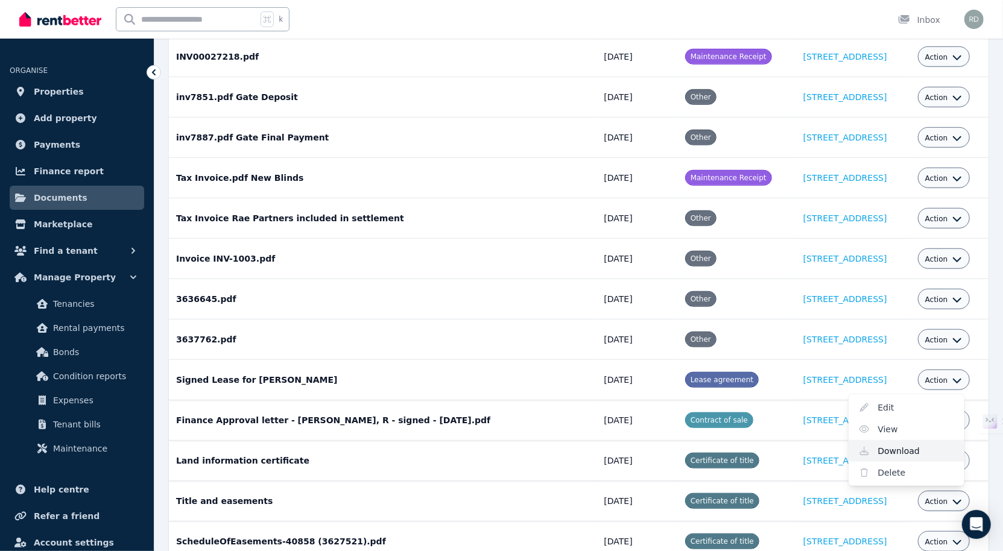
click at [896, 440] on link "Download" at bounding box center [907, 451] width 116 height 22
click at [962, 335] on icon "button" at bounding box center [957, 340] width 10 height 10
click at [905, 400] on link "Download" at bounding box center [907, 411] width 116 height 22
click at [962, 295] on icon "button" at bounding box center [957, 300] width 10 height 10
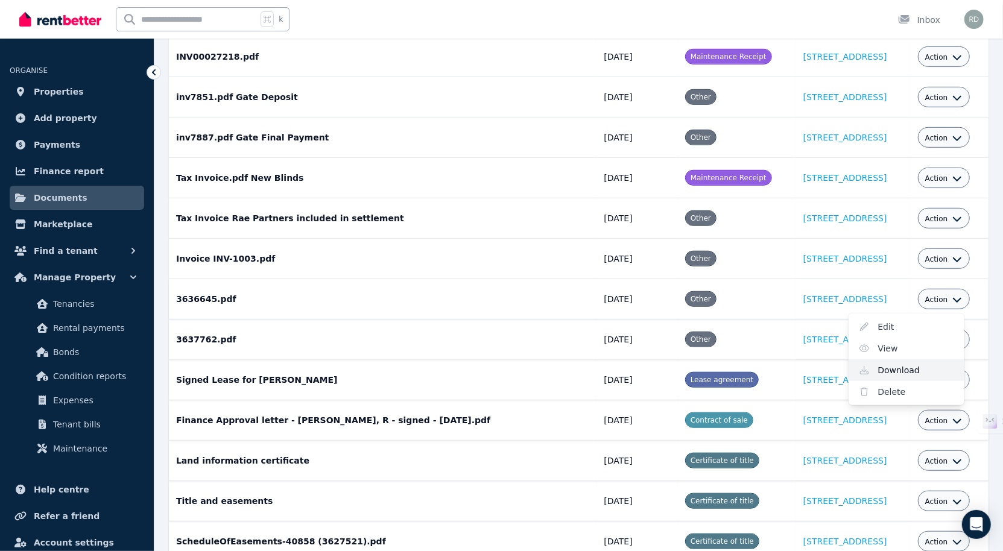
click at [911, 359] on link "Download" at bounding box center [907, 370] width 116 height 22
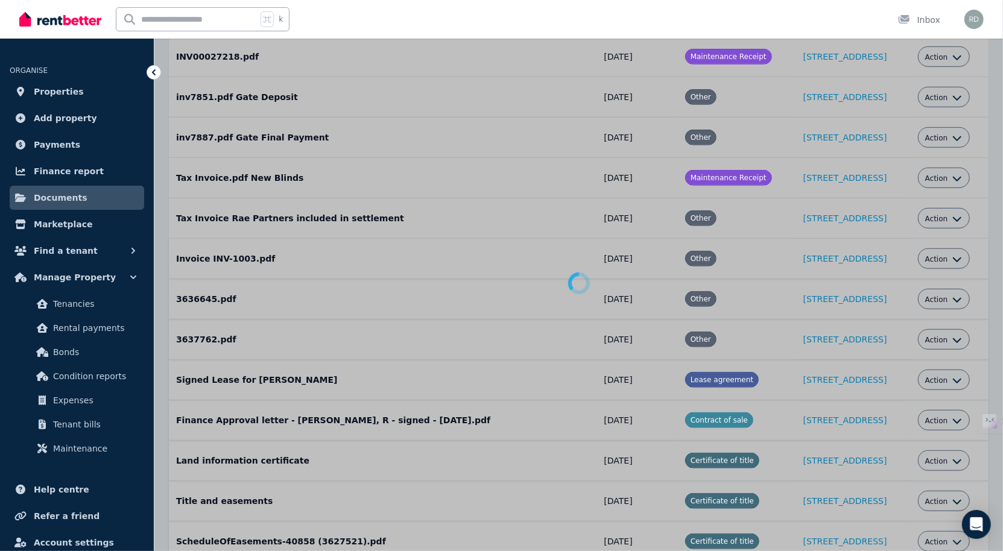
click at [962, 255] on icon "button" at bounding box center [957, 260] width 10 height 10
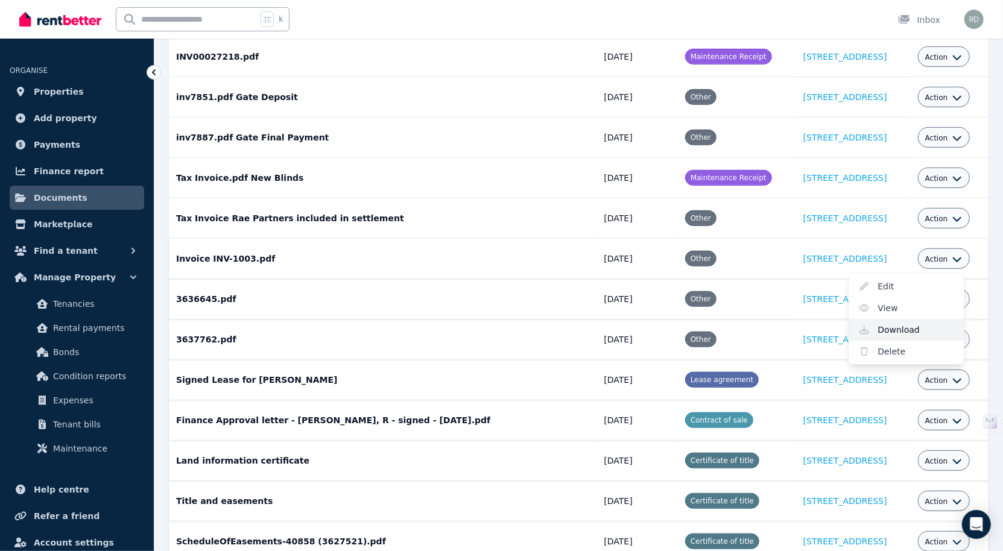
click at [909, 319] on link "Download" at bounding box center [907, 330] width 116 height 22
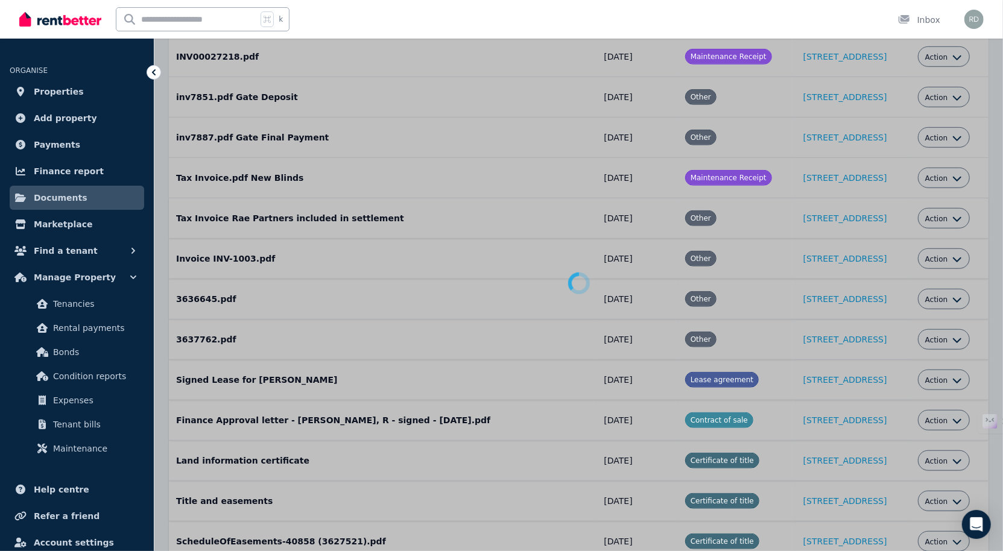
click at [962, 214] on icon "button" at bounding box center [957, 219] width 10 height 10
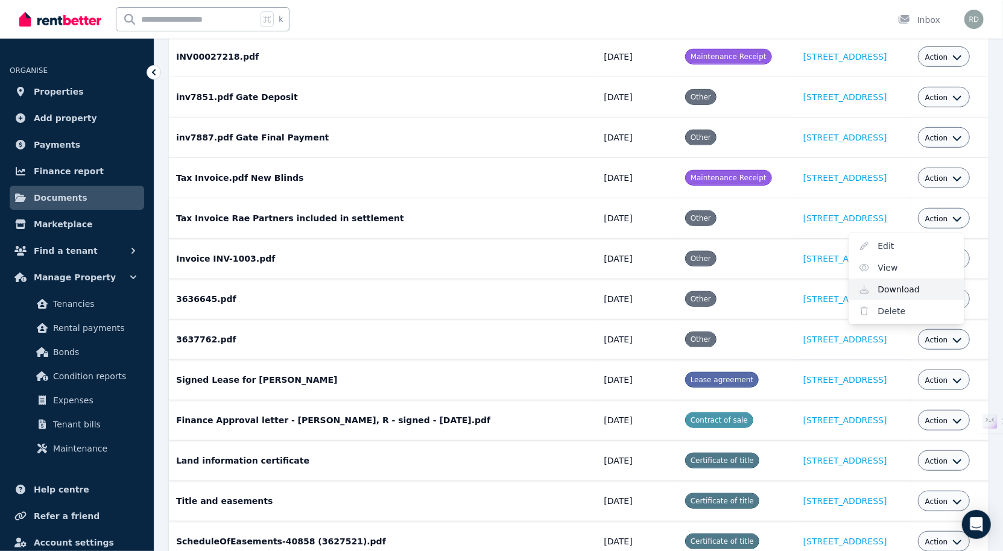
click at [908, 279] on link "Download" at bounding box center [907, 290] width 116 height 22
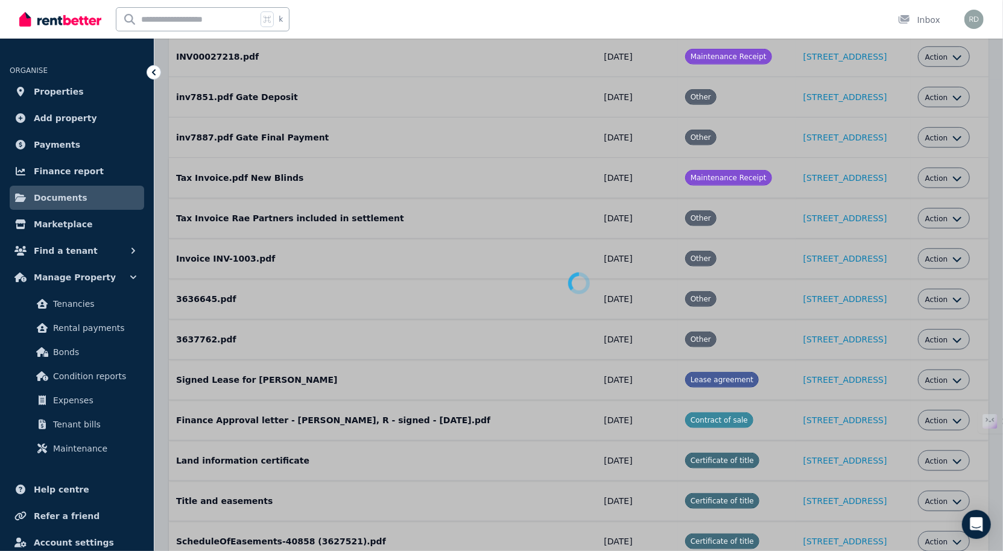
click at [962, 174] on icon "button" at bounding box center [957, 179] width 10 height 10
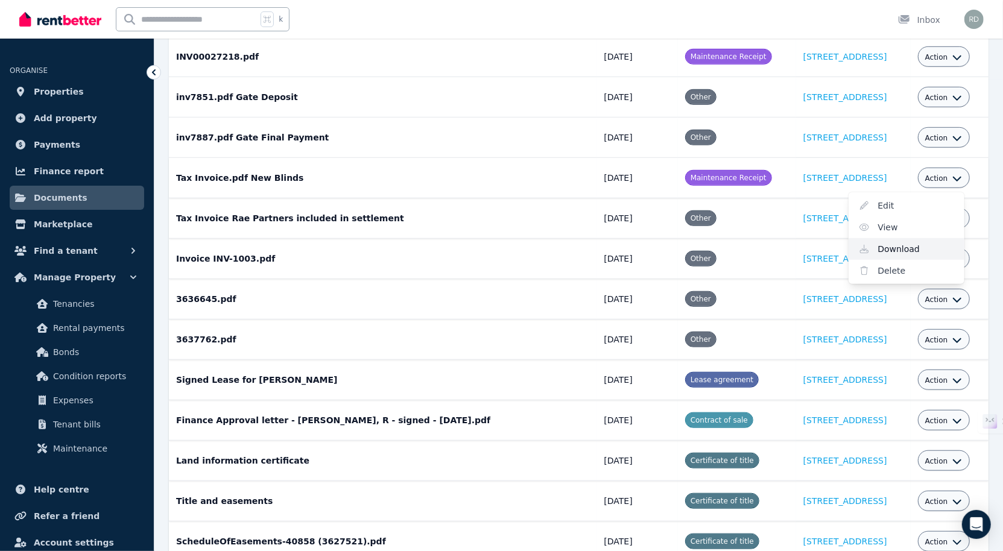
click at [907, 239] on link "Download" at bounding box center [907, 249] width 116 height 22
click at [962, 133] on icon "button" at bounding box center [957, 138] width 10 height 10
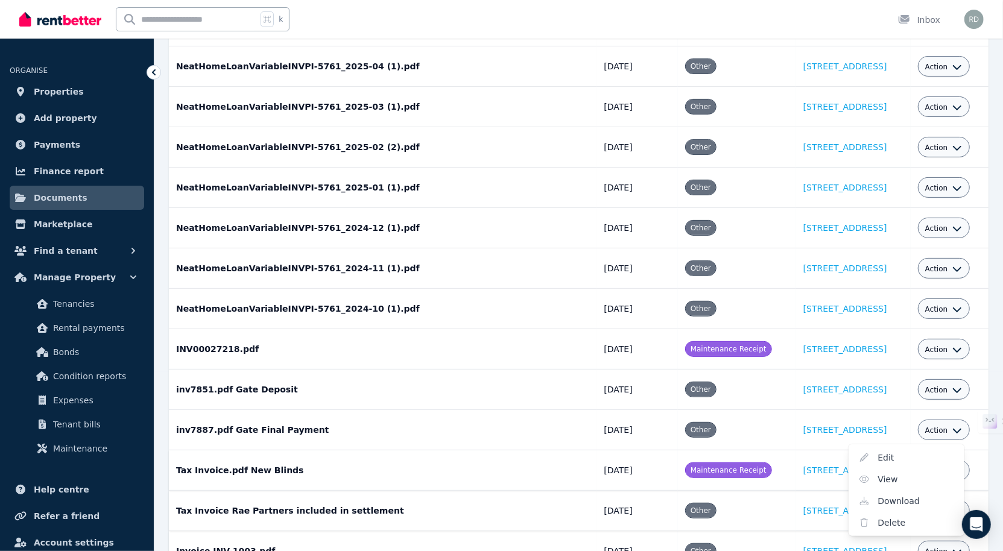
scroll to position [180, 0]
click at [920, 490] on link "Download" at bounding box center [907, 501] width 116 height 22
click at [962, 385] on icon "button" at bounding box center [957, 390] width 10 height 10
click at [914, 453] on link "Download" at bounding box center [907, 460] width 116 height 22
click at [962, 344] on icon "button" at bounding box center [957, 349] width 10 height 10
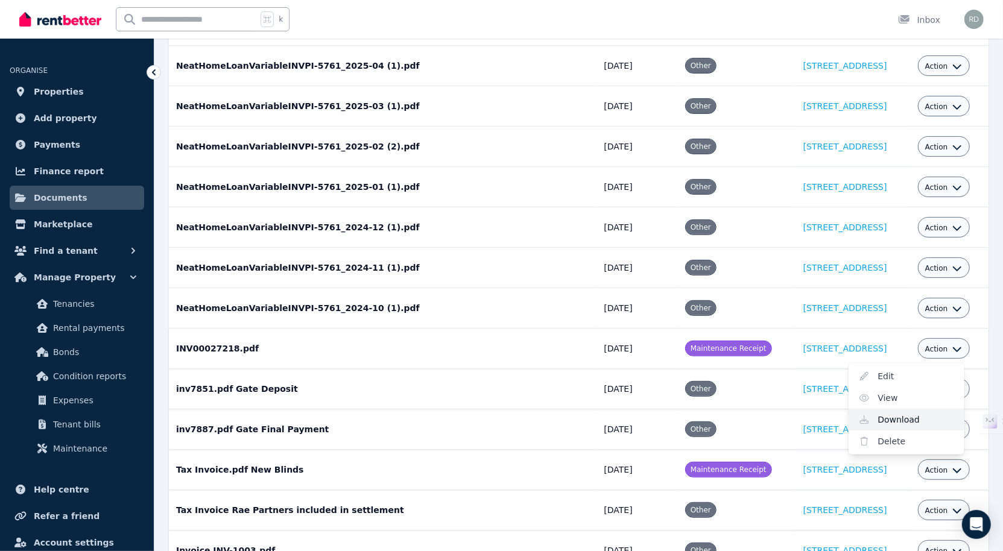
click at [913, 410] on link "Download" at bounding box center [907, 420] width 116 height 22
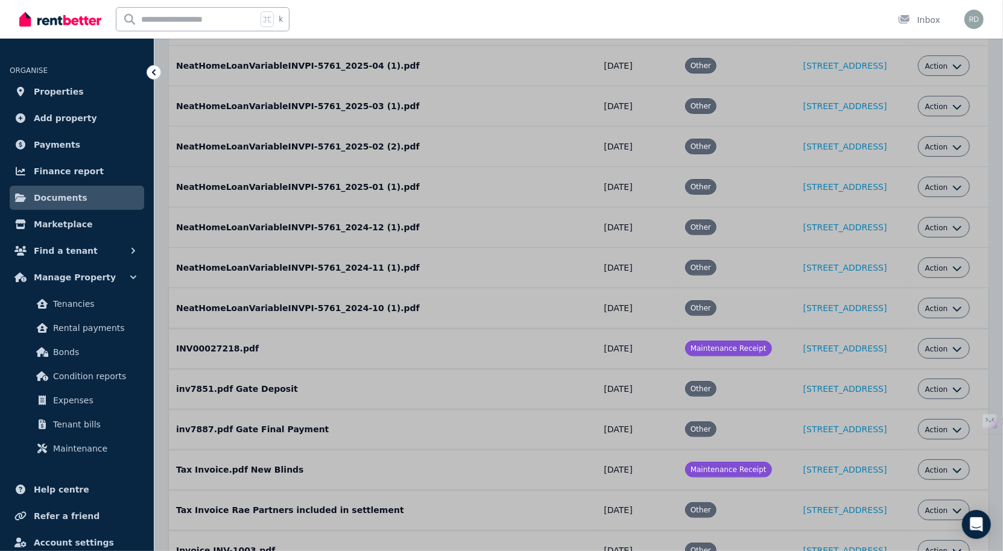
click at [962, 304] on icon "button" at bounding box center [957, 309] width 10 height 10
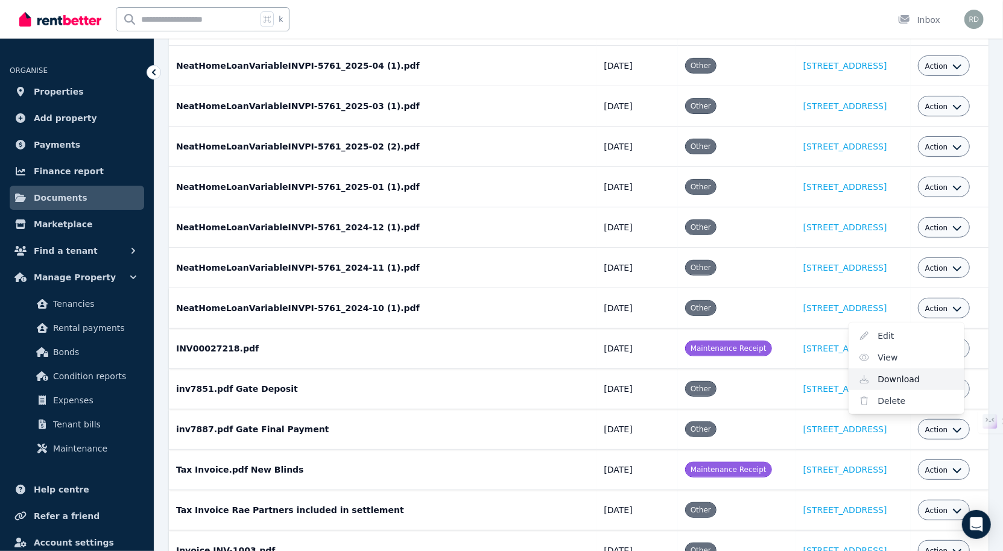
click at [915, 373] on link "Download" at bounding box center [907, 379] width 116 height 22
click at [962, 264] on icon "button" at bounding box center [957, 269] width 10 height 10
click at [910, 328] on link "Download" at bounding box center [907, 339] width 116 height 22
click at [962, 223] on icon "button" at bounding box center [957, 228] width 10 height 10
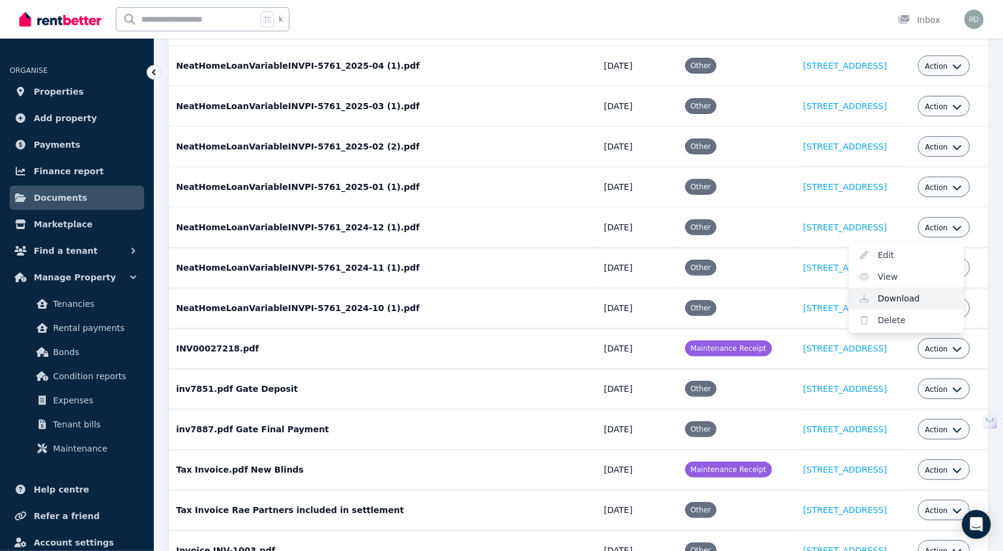
click at [916, 290] on link "Download" at bounding box center [907, 299] width 116 height 22
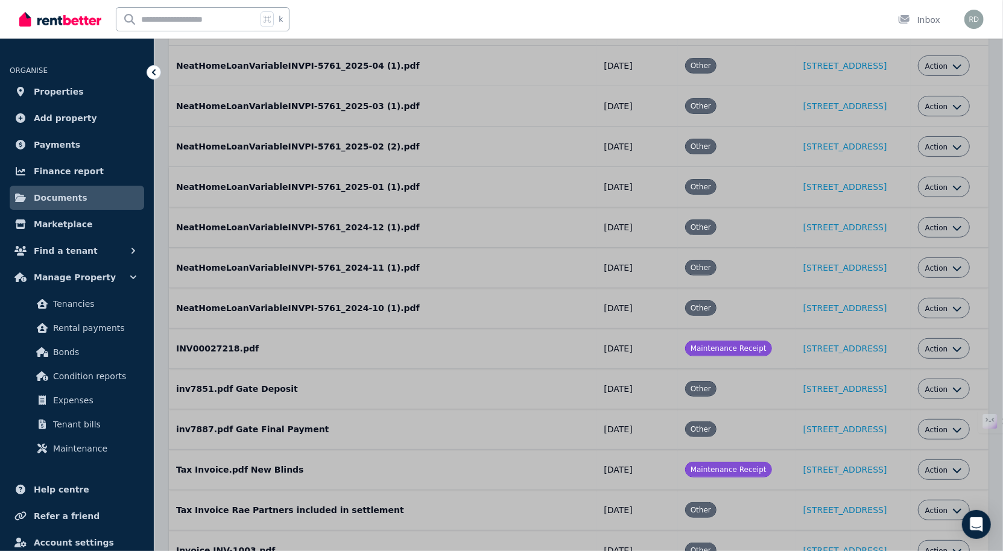
click at [962, 183] on icon "button" at bounding box center [957, 188] width 10 height 10
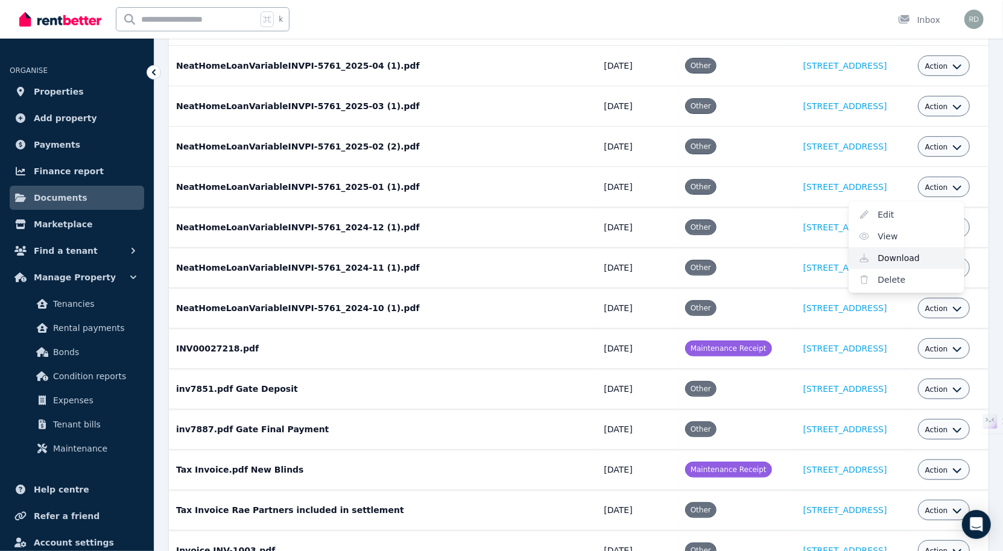
click at [911, 251] on link "Download" at bounding box center [907, 258] width 116 height 22
click at [961, 145] on icon "button" at bounding box center [957, 147] width 8 height 5
click at [934, 209] on link "Download" at bounding box center [907, 218] width 116 height 22
click at [962, 106] on icon "button" at bounding box center [957, 107] width 10 height 10
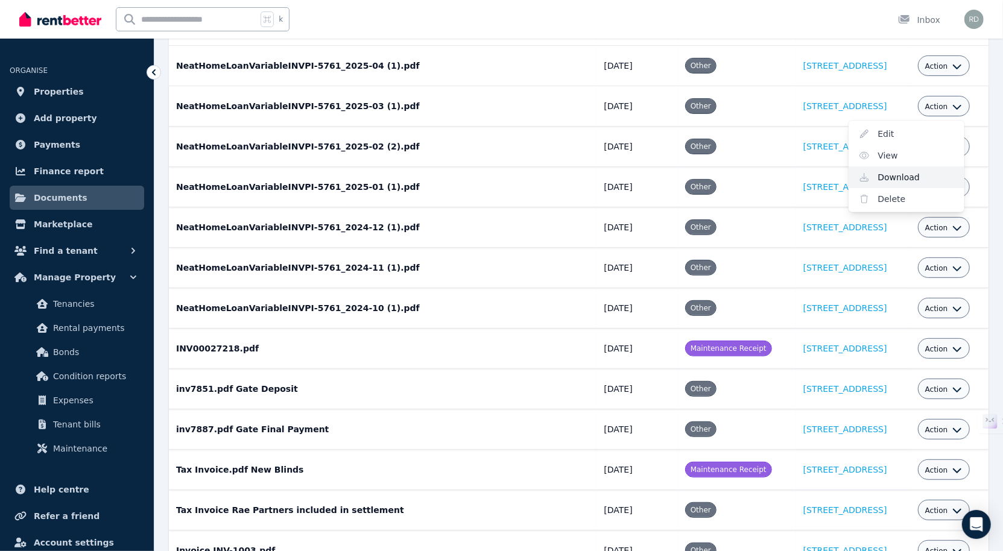
click at [922, 172] on link "Download" at bounding box center [907, 177] width 116 height 22
click at [962, 63] on icon "button" at bounding box center [957, 67] width 10 height 10
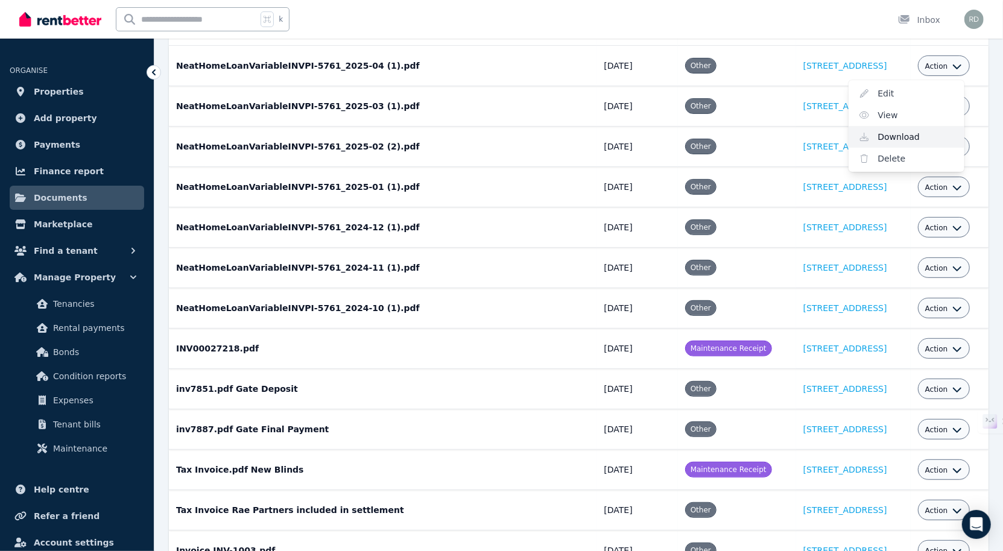
click at [909, 138] on link "Download" at bounding box center [907, 137] width 116 height 22
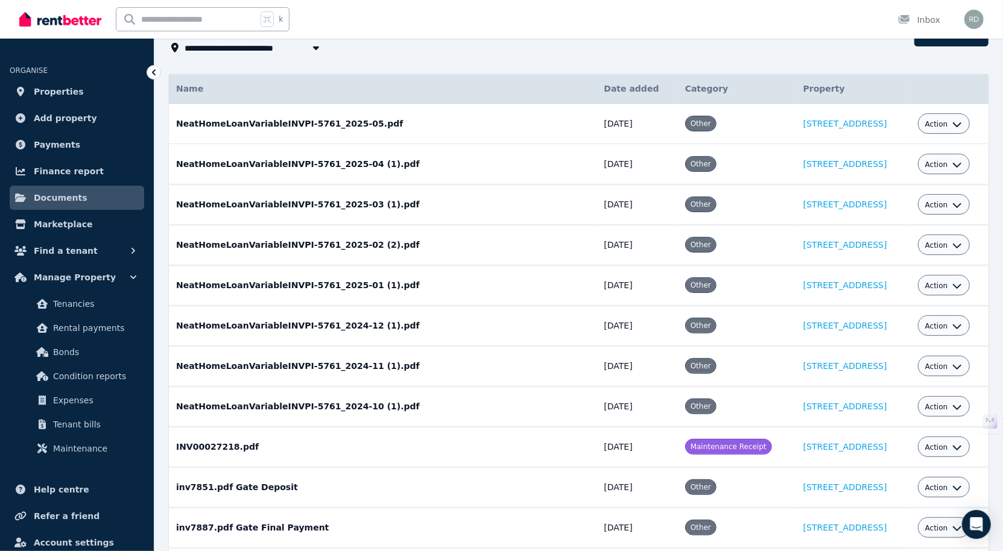
scroll to position [80, 0]
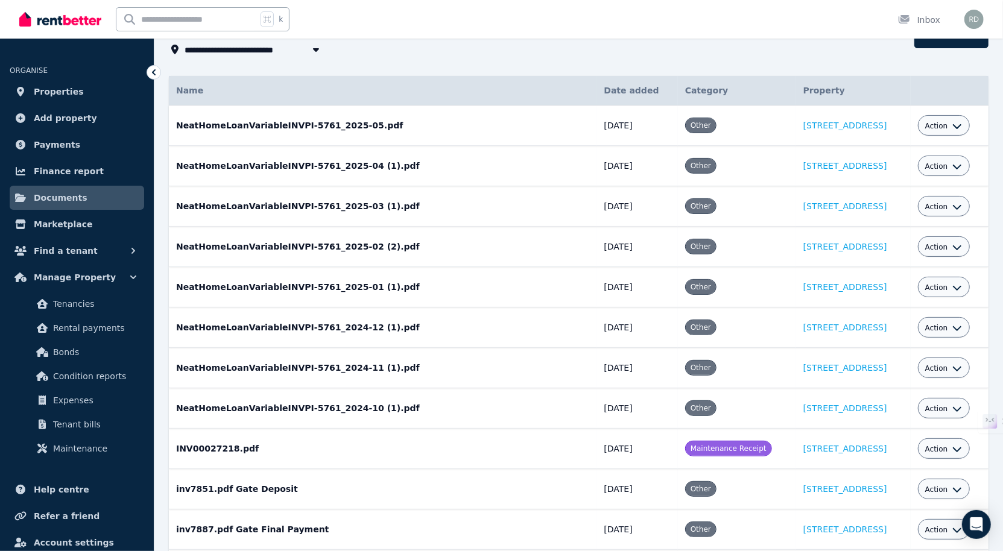
click at [962, 124] on icon "button" at bounding box center [957, 126] width 10 height 10
click at [915, 197] on link "Download" at bounding box center [907, 197] width 116 height 22
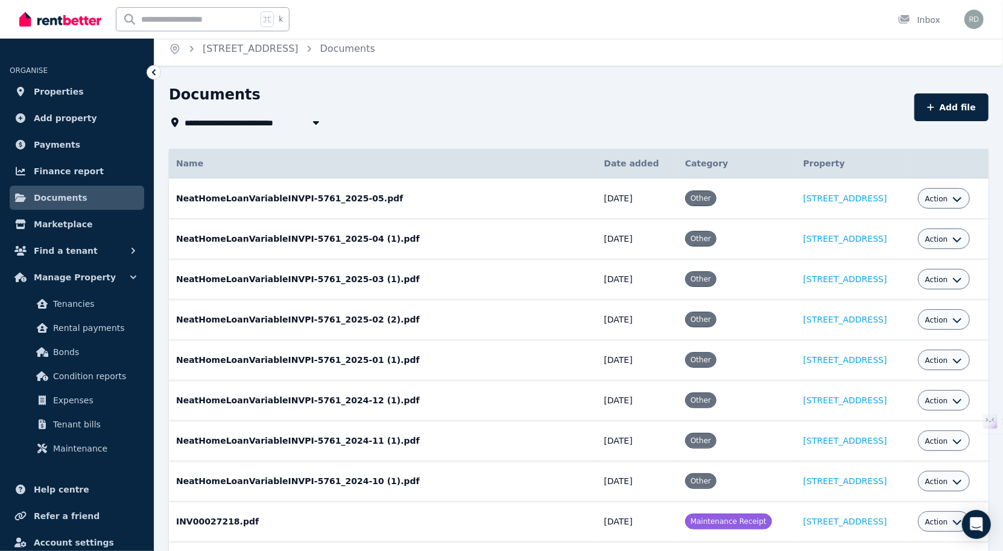
scroll to position [0, 0]
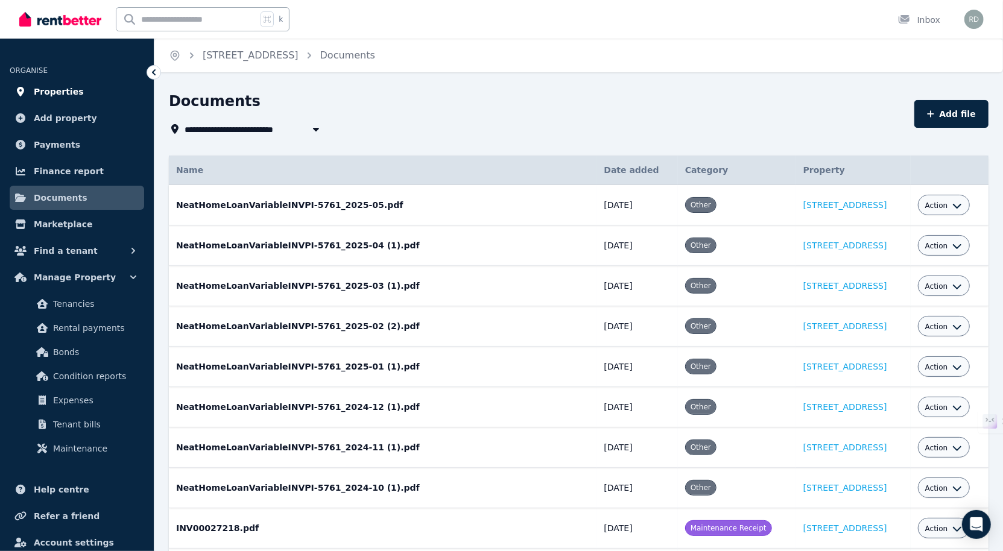
click at [75, 96] on span "Properties" at bounding box center [59, 91] width 50 height 14
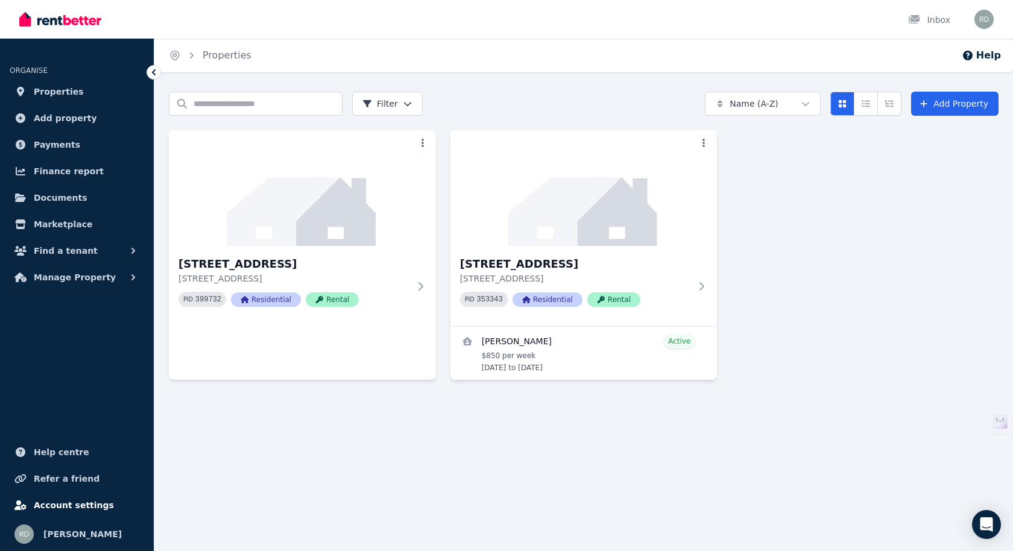
click at [67, 505] on span "Account settings" at bounding box center [74, 505] width 80 height 14
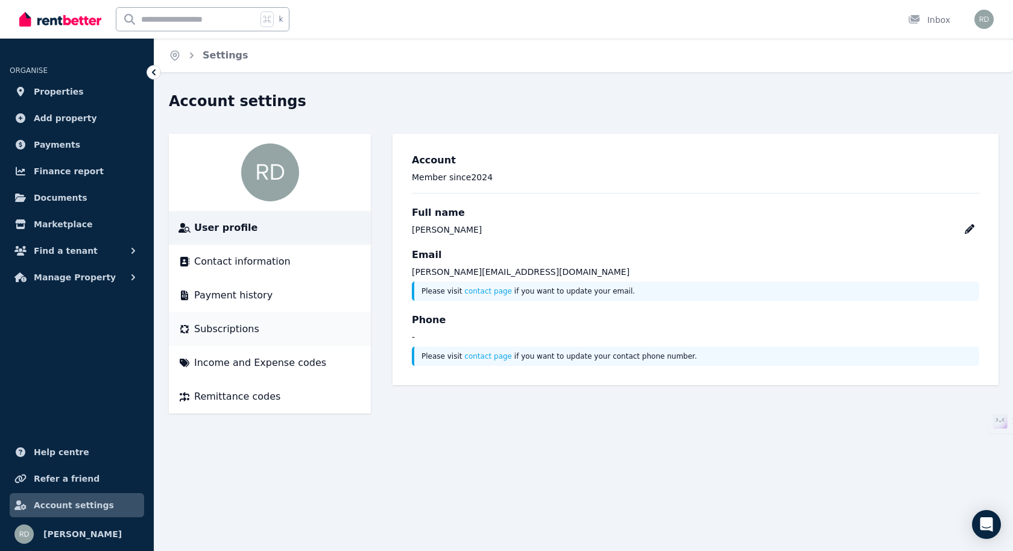
click at [239, 330] on span "Subscriptions" at bounding box center [226, 329] width 65 height 14
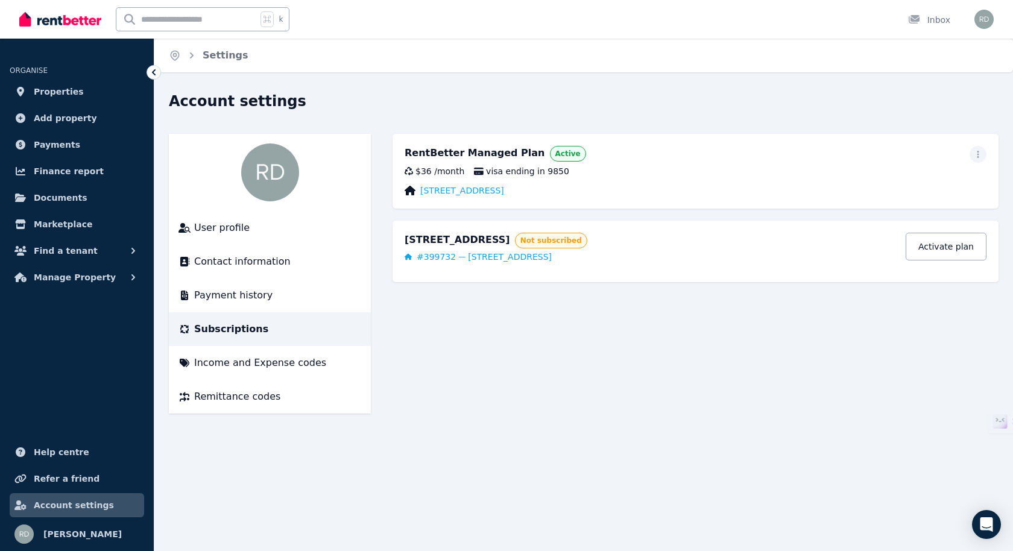
click at [229, 330] on span "Subscriptions" at bounding box center [231, 329] width 74 height 14
click at [72, 170] on span "Finance report" at bounding box center [69, 171] width 70 height 14
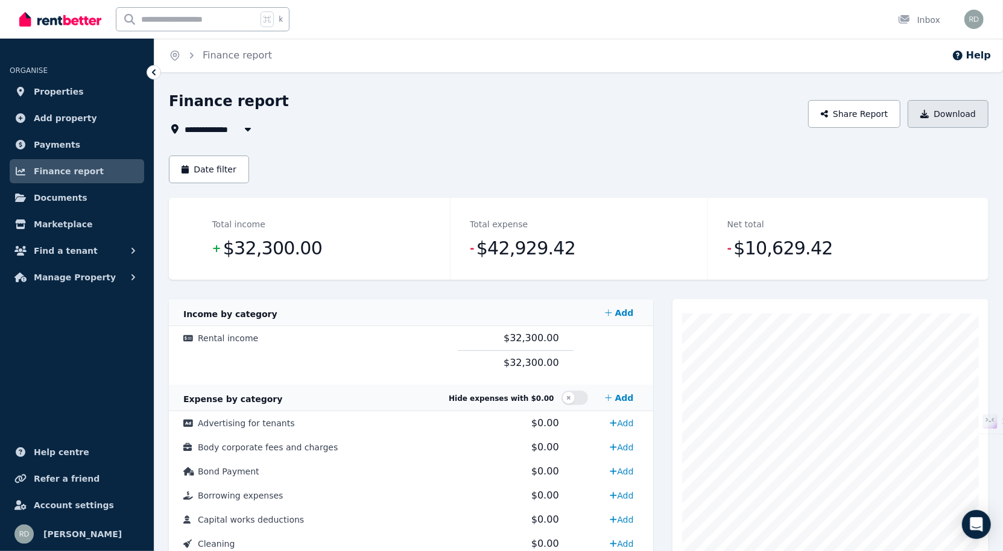
click at [938, 111] on button "Download" at bounding box center [948, 114] width 81 height 28
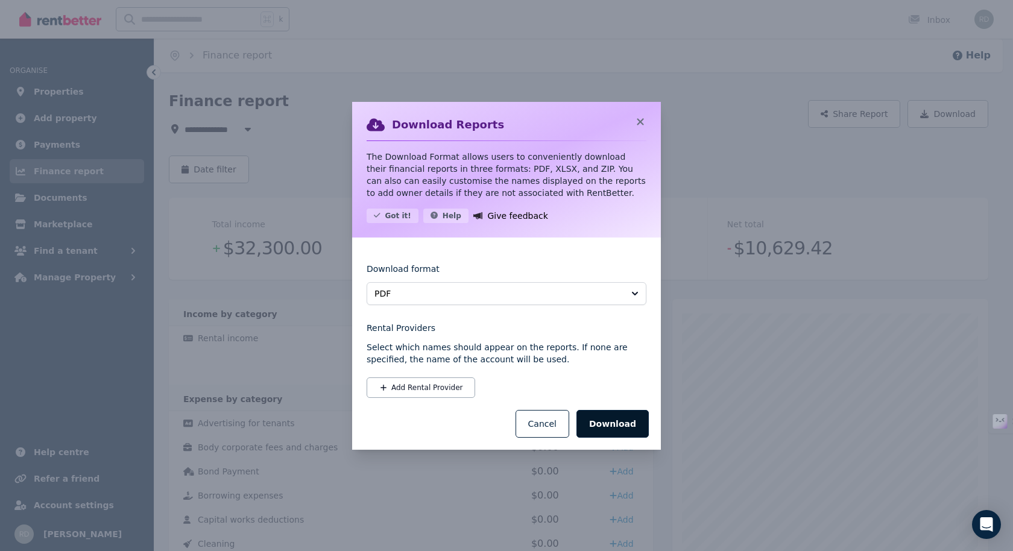
click at [627, 423] on button "Download" at bounding box center [613, 424] width 72 height 28
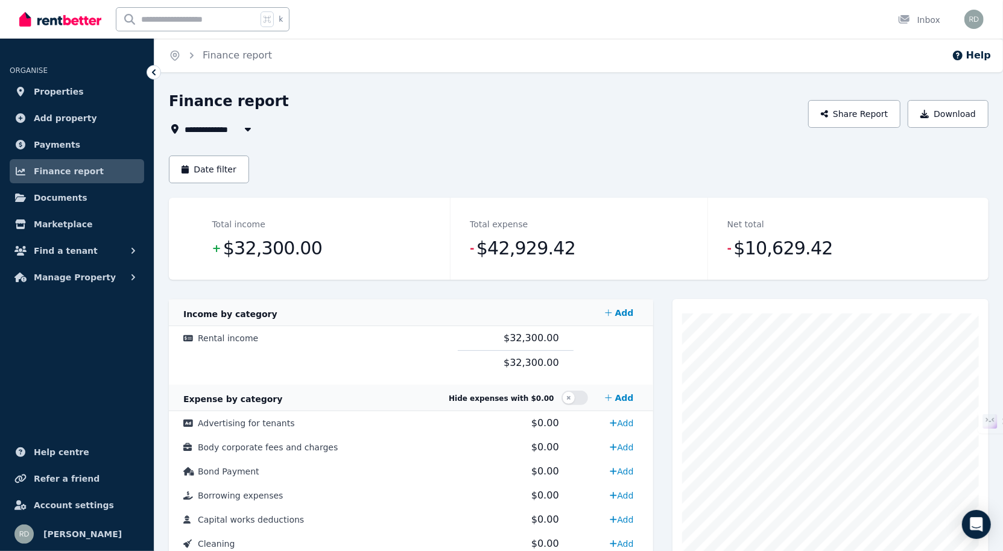
click at [625, 75] on div "**********" at bounding box center [501, 275] width 1003 height 551
click at [684, 90] on div "**********" at bounding box center [501, 275] width 1003 height 551
click at [694, 161] on div "Date filter" at bounding box center [579, 170] width 820 height 28
